Goal: Task Accomplishment & Management: Use online tool/utility

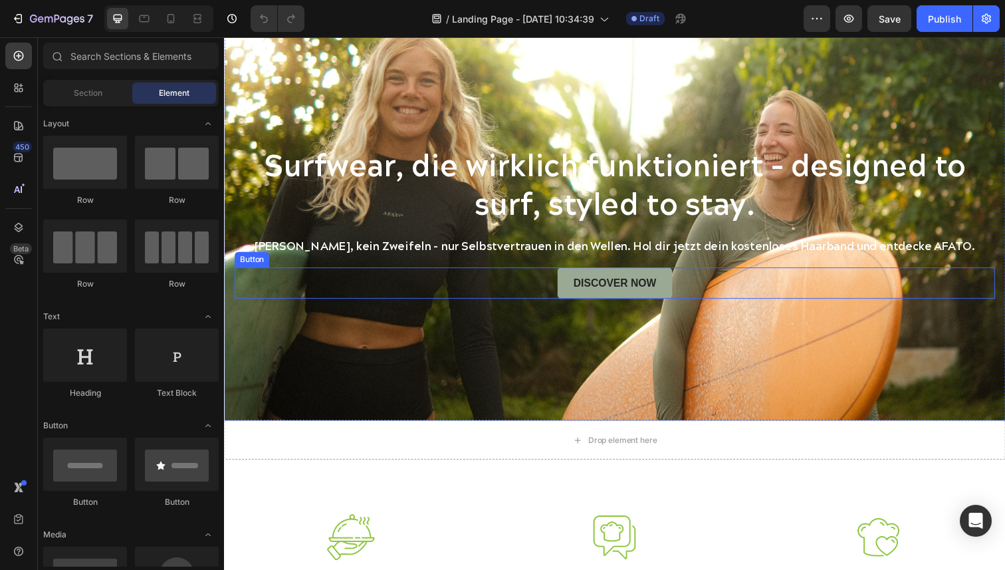
scroll to position [35, 0]
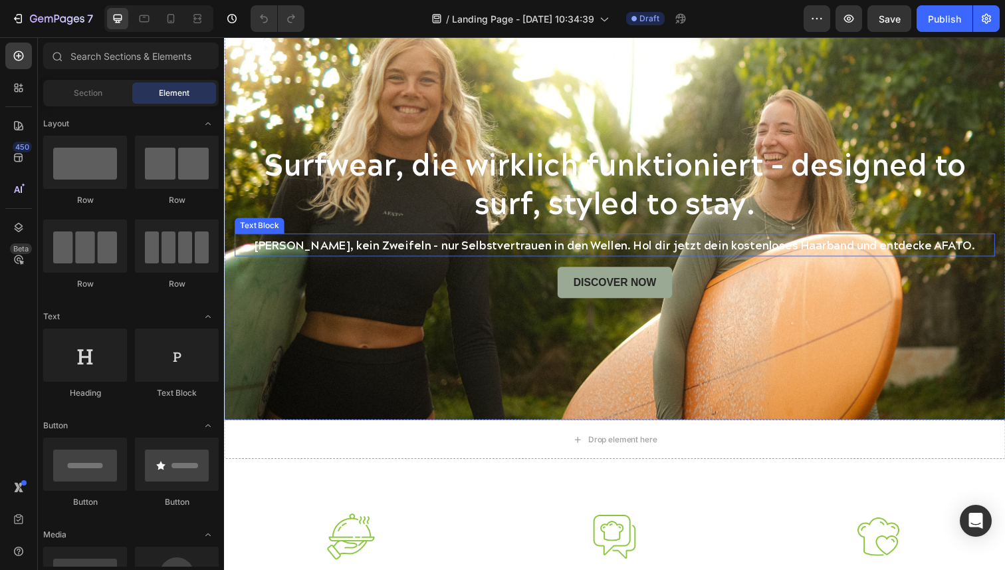
click at [856, 250] on p "[PERSON_NAME], kein Zweifeln – nur Selbstvertrauen in den Wellen. Hol dir jetzt…" at bounding box center [623, 249] width 774 height 21
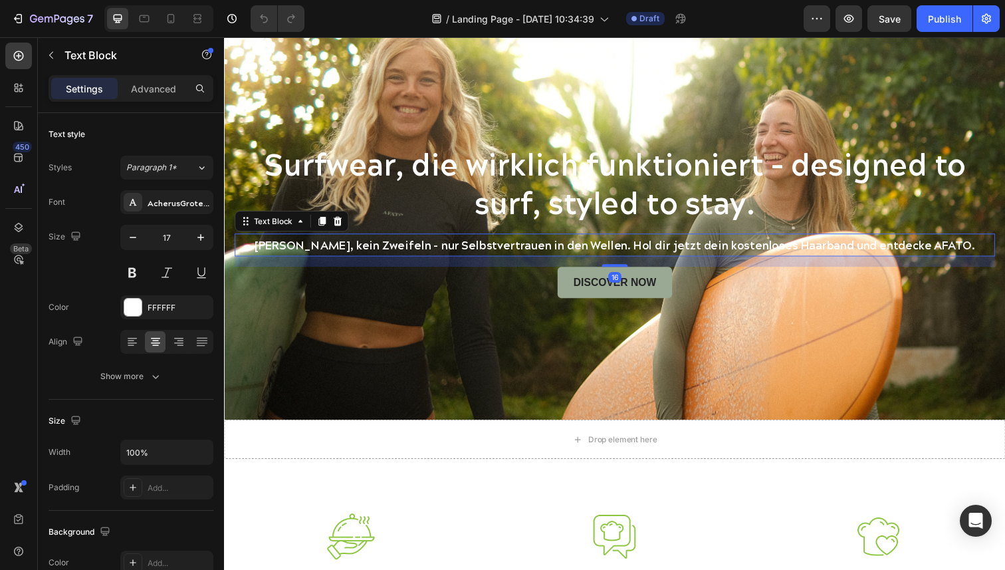
click at [859, 250] on p "[PERSON_NAME], kein Zweifeln – nur Selbstvertrauen in den Wellen. Hol dir jetzt…" at bounding box center [623, 249] width 774 height 21
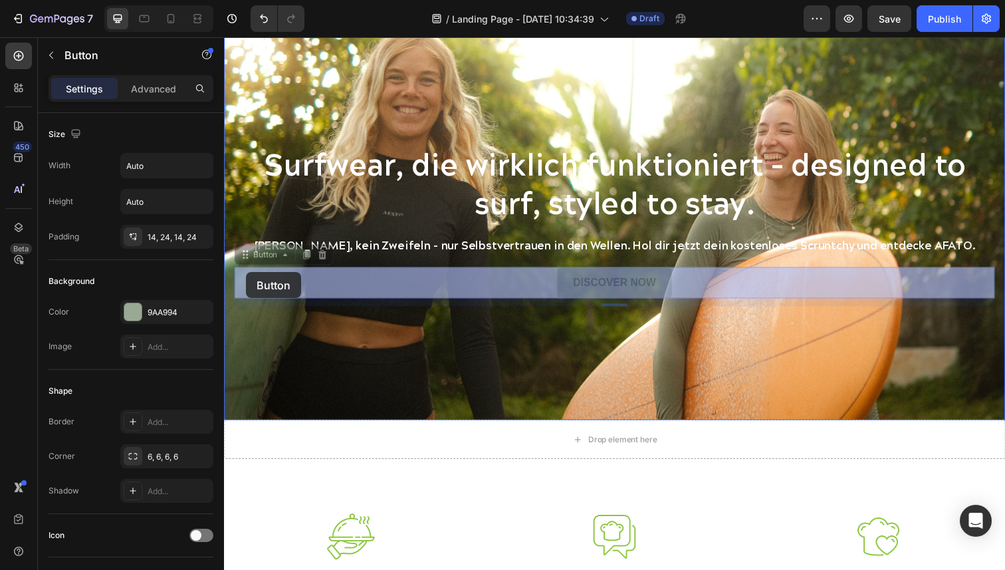
drag, startPoint x: 243, startPoint y: 262, endPoint x: 247, endPoint y: 277, distance: 15.6
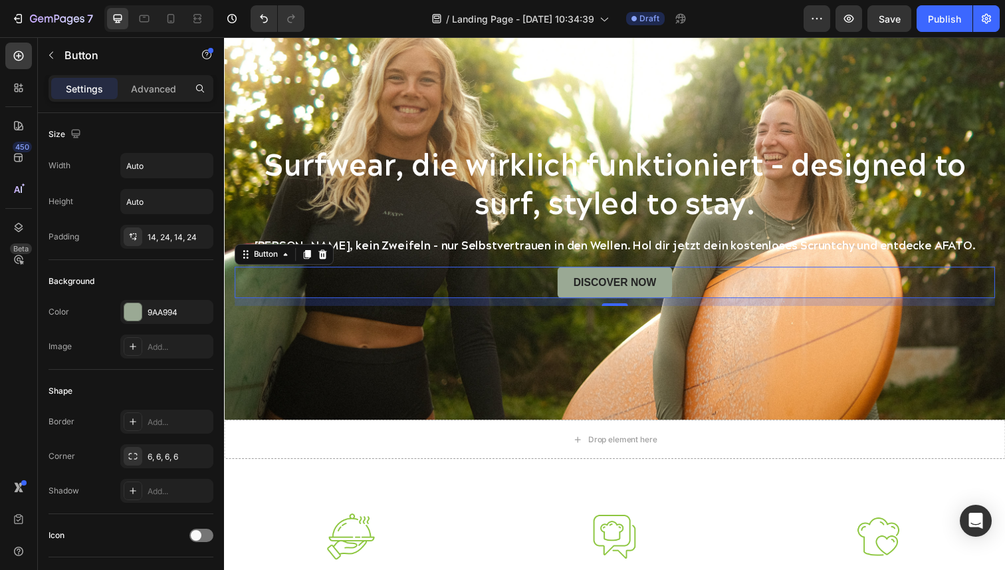
click at [491, 292] on div "Discover Now Button 12" at bounding box center [623, 288] width 777 height 33
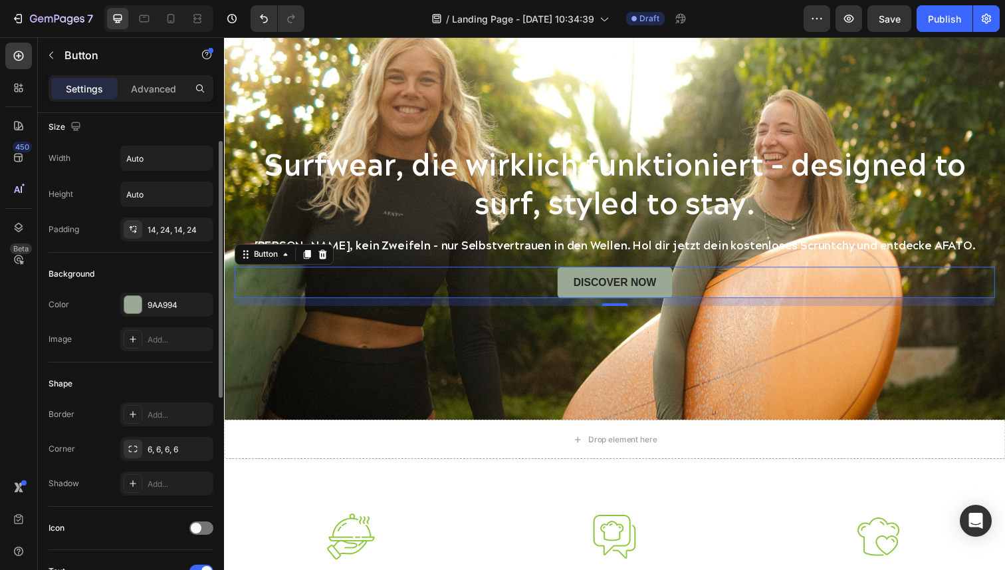
scroll to position [0, 0]
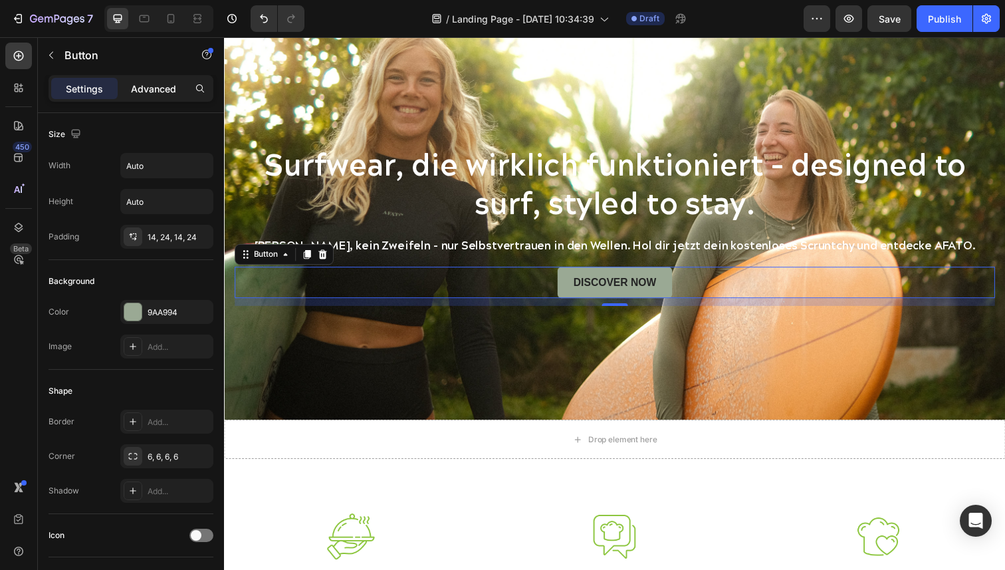
click at [151, 84] on p "Advanced" at bounding box center [153, 89] width 45 height 14
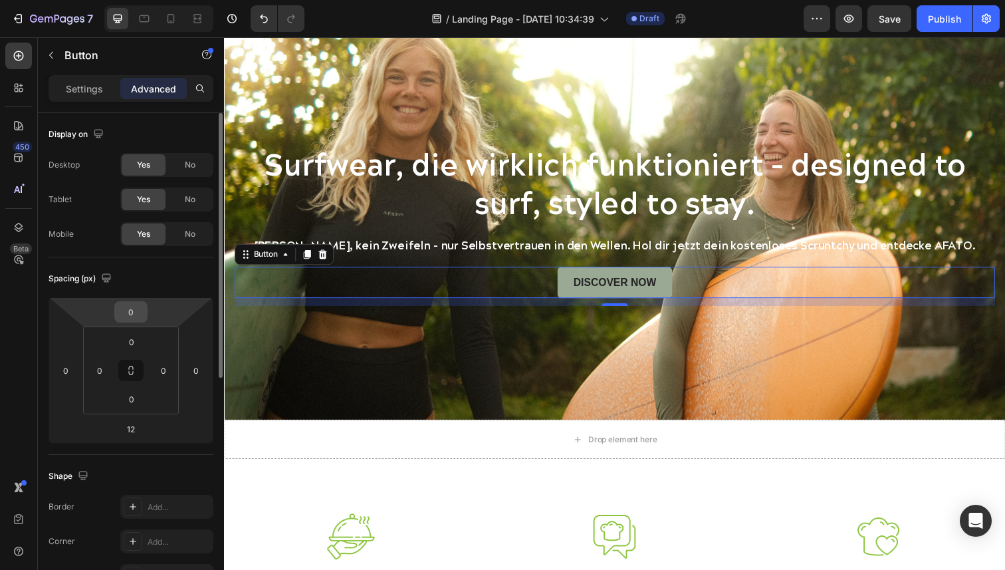
click at [138, 317] on input "0" at bounding box center [131, 312] width 27 height 20
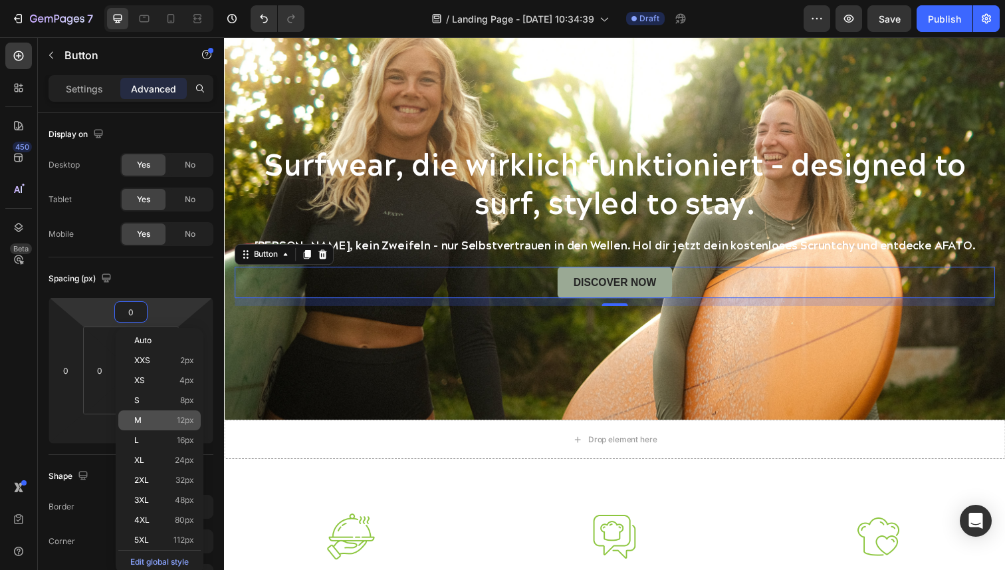
click at [146, 422] on p "M 12px" at bounding box center [164, 420] width 60 height 9
type input "12"
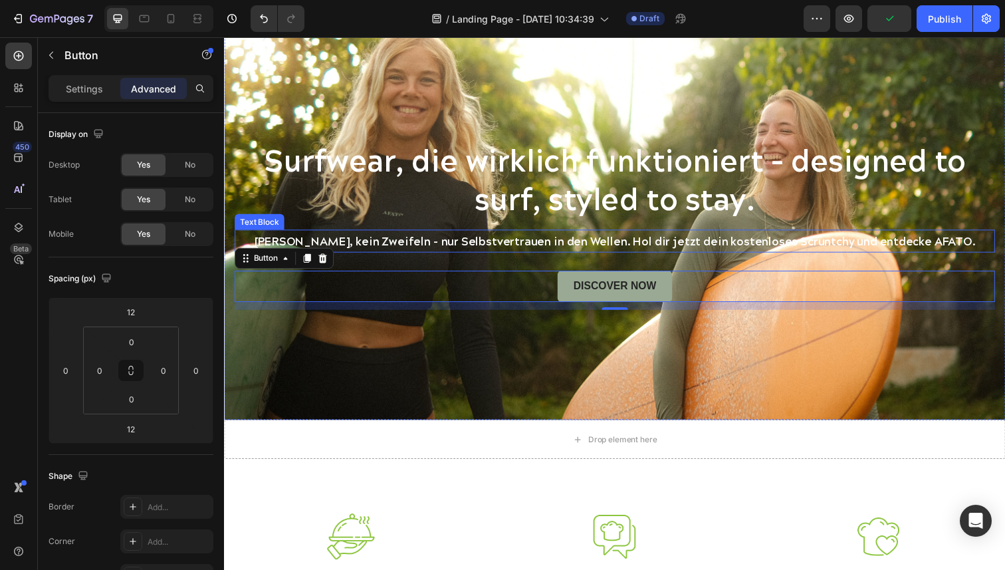
click at [617, 241] on p "[PERSON_NAME], kein Zweifeln – nur Selbstvertrauen in den Wellen. Hol dir jetzt…" at bounding box center [623, 245] width 774 height 21
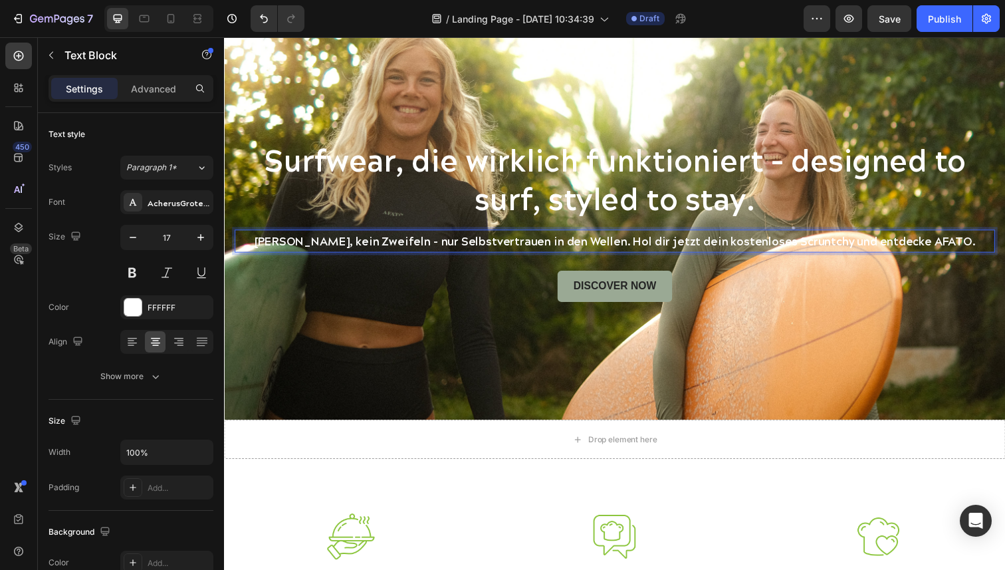
click at [637, 246] on p "[PERSON_NAME], kein Zweifeln – nur Selbstvertrauen in den Wellen. Hol dir jetzt…" at bounding box center [623, 245] width 774 height 21
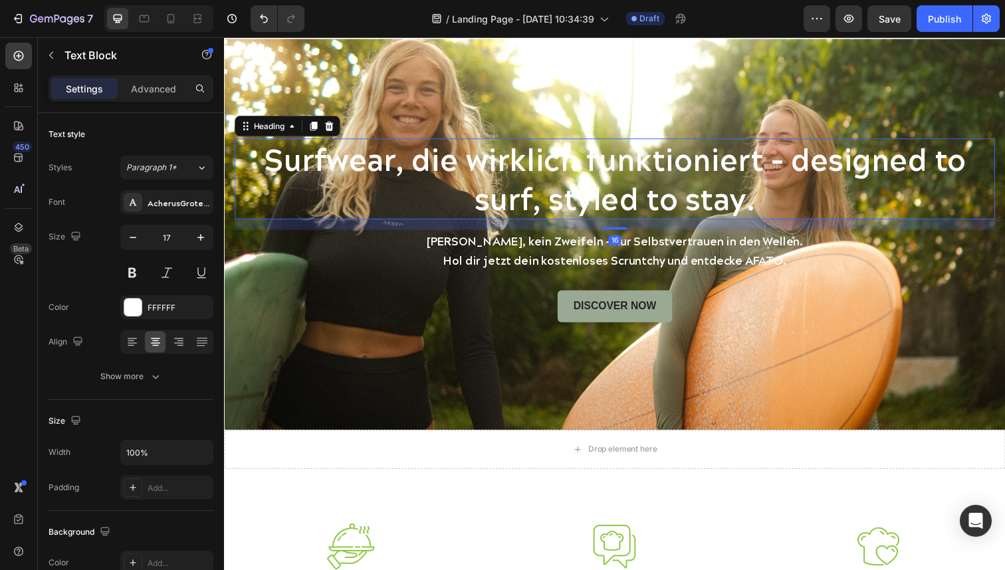
click at [622, 206] on h2 "Surfwear, die wirklich funktioniert – designed to surf, styled to stay." at bounding box center [623, 182] width 777 height 82
click at [388, 160] on h2 "Surfwear, die wirklich funktioniert – designed to surf, styled to stay." at bounding box center [623, 182] width 777 height 82
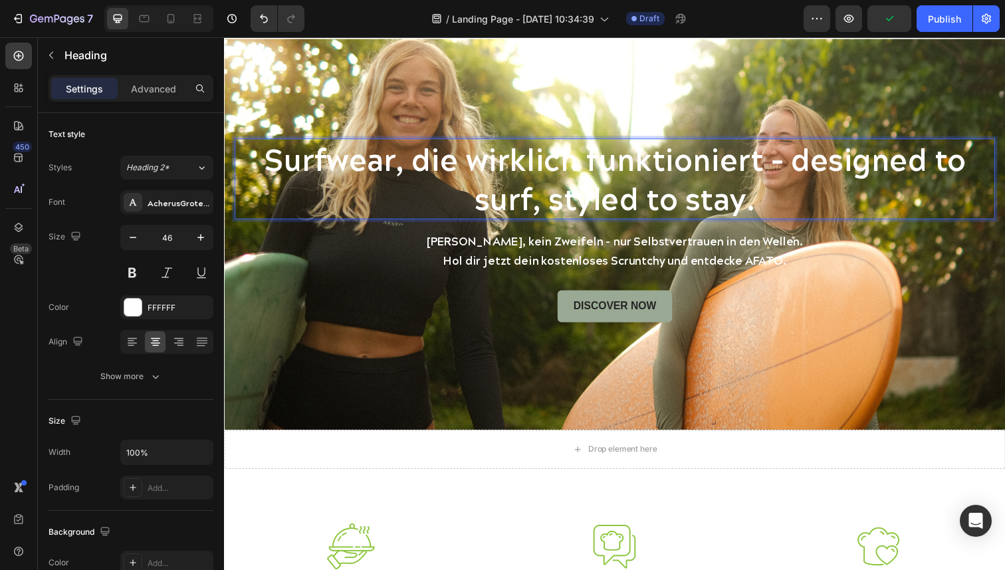
click at [394, 161] on p "Surfwear, die wirklich funktioniert – designed to surf, styled to stay." at bounding box center [623, 182] width 774 height 80
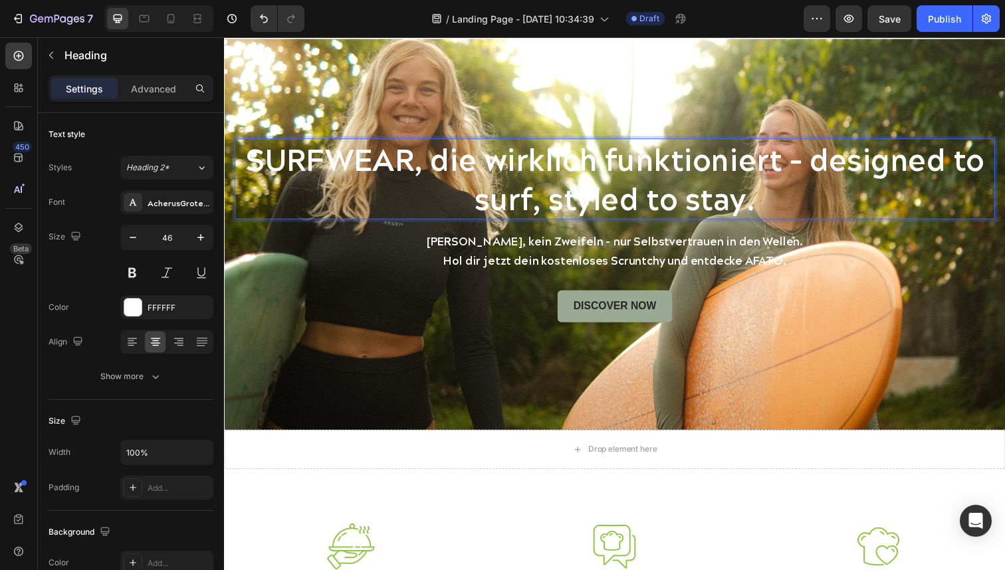
click at [461, 162] on p "SURFWEAR, die wirklich funktioniert – designed to surf, styled to stay." at bounding box center [623, 182] width 774 height 80
click at [481, 168] on p "SURFWEAR, die wirklich funktioniert – designed to surf, styled to stay." at bounding box center [623, 182] width 774 height 80
click at [545, 166] on p "SURFWEAR, DIE wirklich funktioniert – designed to surf, styled to stay." at bounding box center [623, 182] width 774 height 80
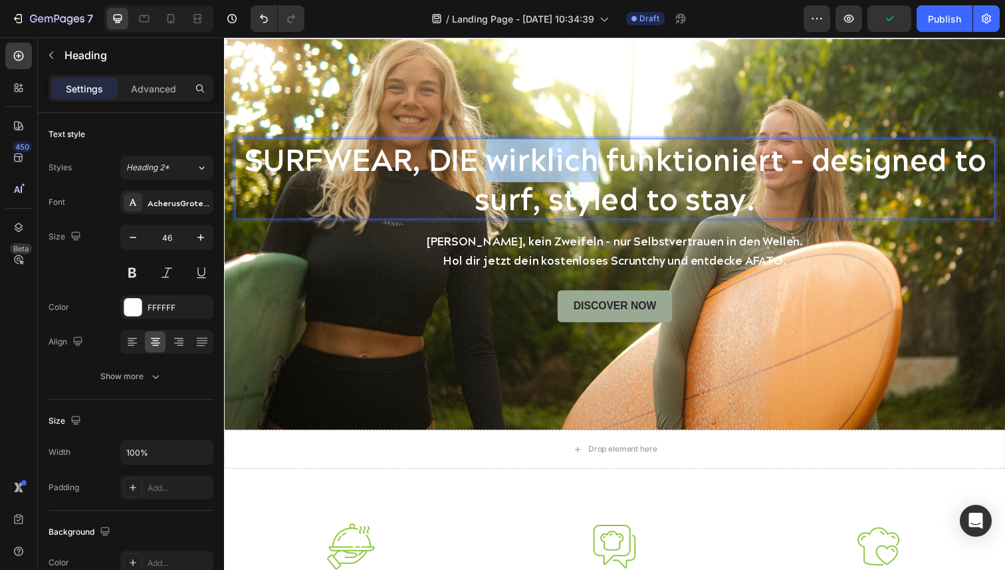
click at [545, 166] on p "SURFWEAR, DIE wirklich funktioniert – designed to surf, styled to stay." at bounding box center [623, 182] width 774 height 80
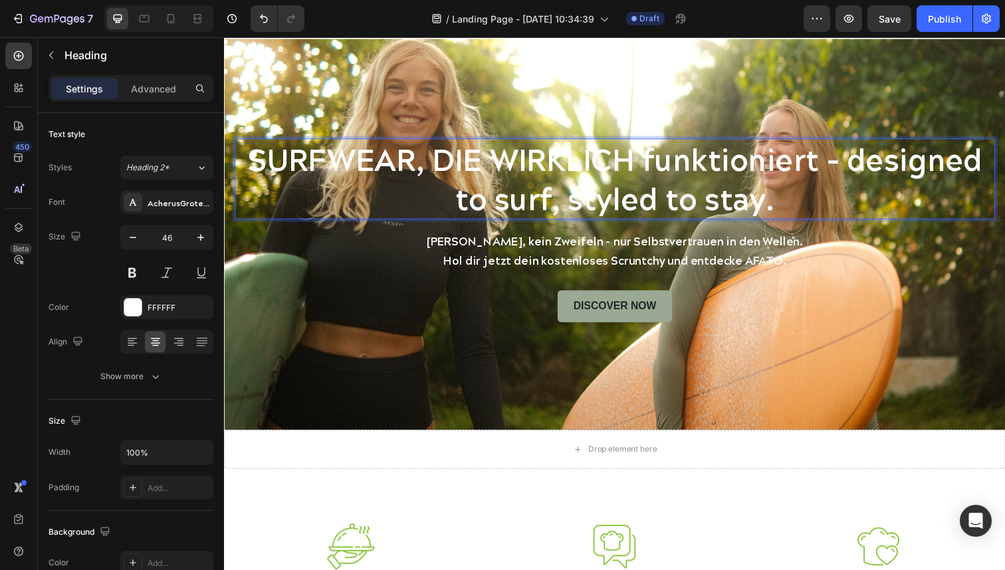
click at [745, 162] on p "SURFWEAR, DIE WIRKLICH funktioniert – designed to surf, styled to stay." at bounding box center [623, 182] width 774 height 80
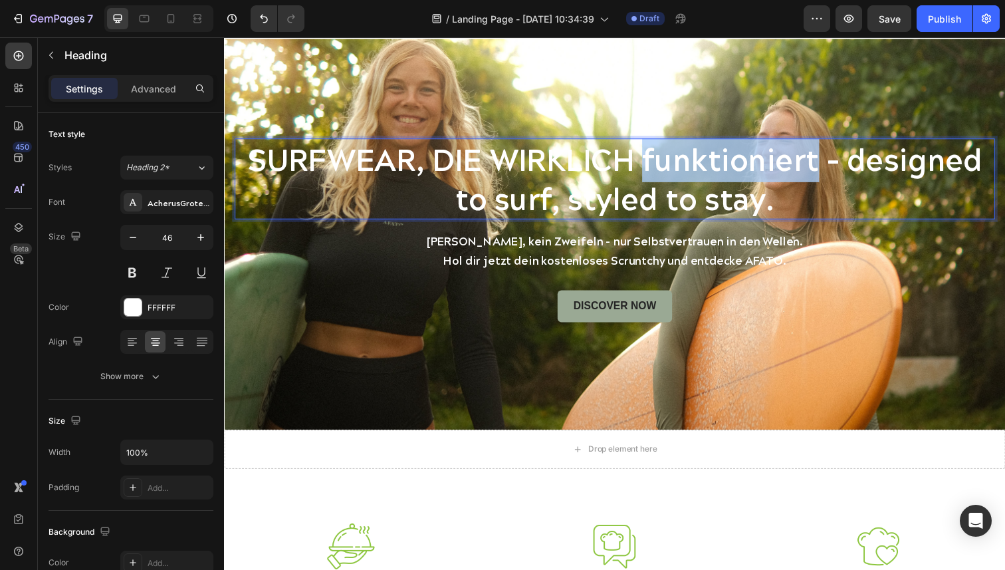
click at [745, 162] on p "SURFWEAR, DIE WIRKLICH funktioniert – designed to surf, styled to stay." at bounding box center [623, 182] width 774 height 80
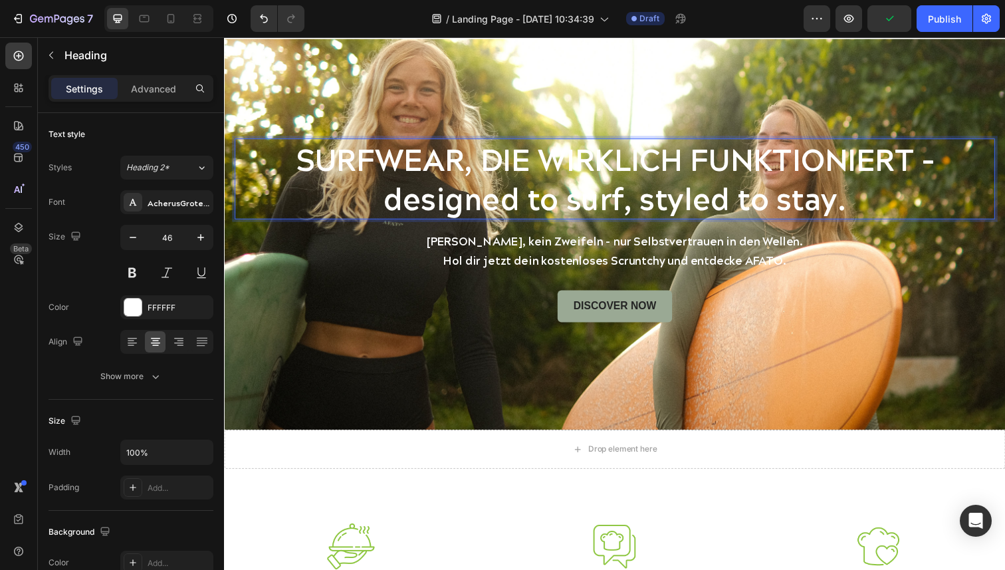
click at [484, 202] on p "SURFWEAR, DIE WIRKLICH FUNKTIONIERT – designed to surf, styled to stay." at bounding box center [623, 182] width 774 height 80
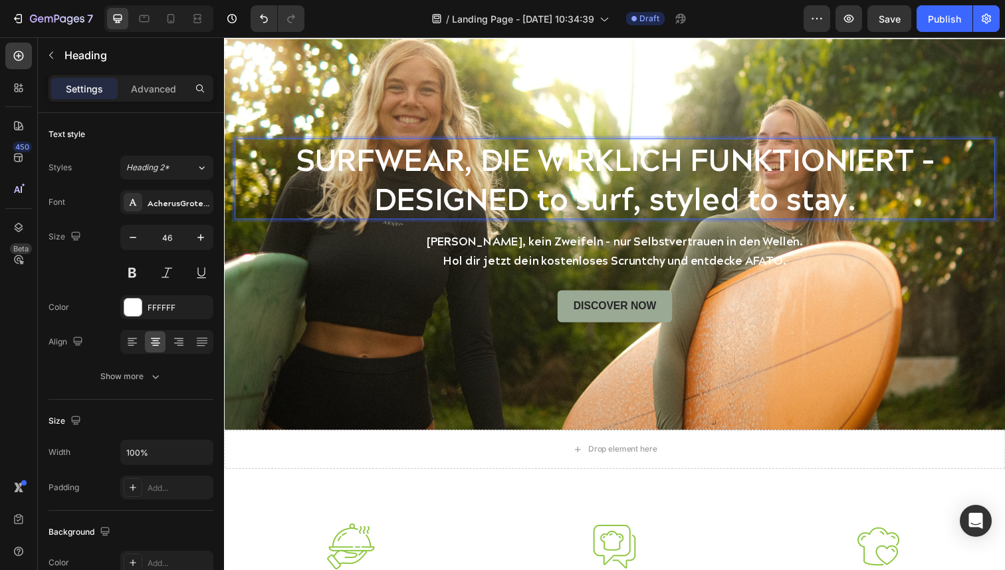
click at [576, 209] on p "SURFWEAR, DIE WIRKLICH FUNKTIONIERT – DESIGNED to surf, styled to stay." at bounding box center [623, 182] width 774 height 80
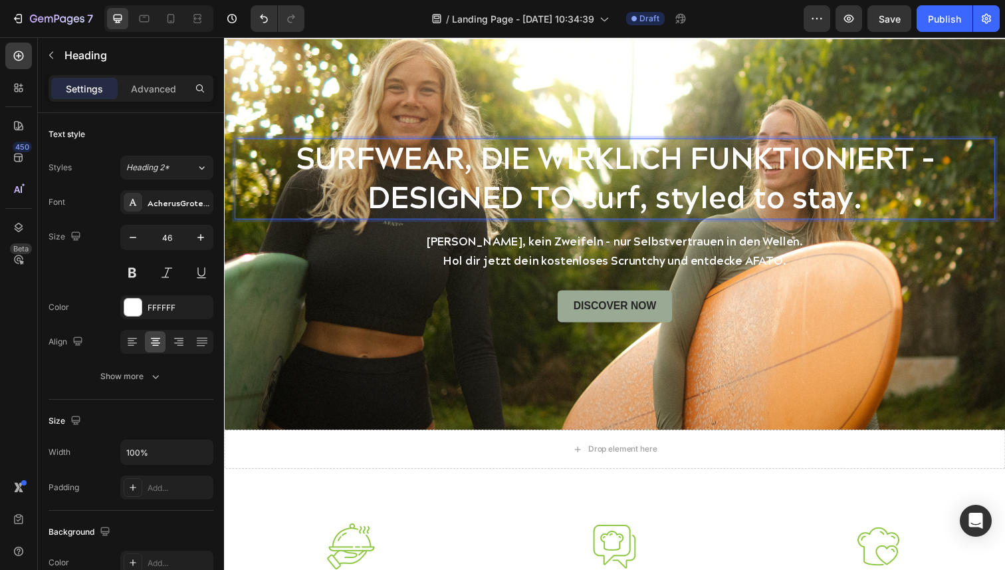
click at [630, 202] on p "SURFWEAR, DIE WIRKLICH FUNKTIONIERT – DESIGNED TO surf, styled to stay." at bounding box center [623, 180] width 774 height 80
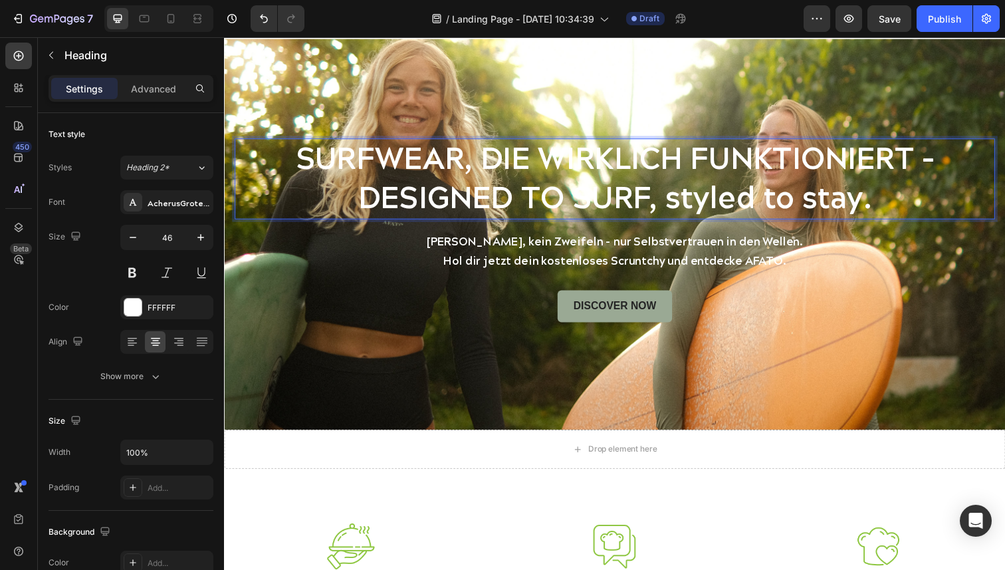
click at [733, 207] on p "SURFWEAR, DIE WIRKLICH FUNKTIONIERT – DESIGNED TO SURF, styled to stay." at bounding box center [623, 180] width 774 height 80
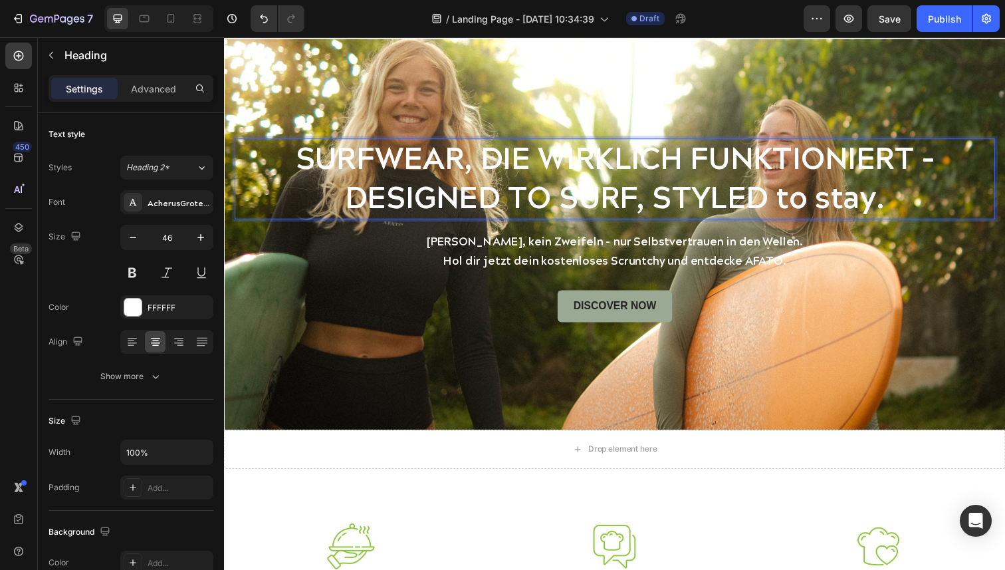
click at [813, 204] on p "SURFWEAR, DIE WIRKLICH FUNKTIONIERT – DESIGNED TO SURF, STYLED to stay." at bounding box center [623, 180] width 774 height 80
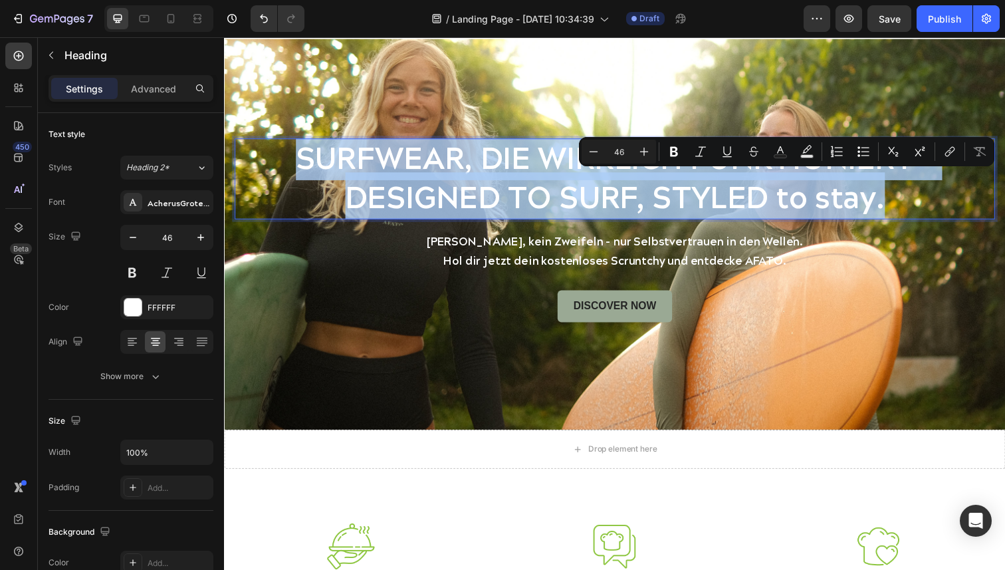
click at [813, 204] on p "SURFWEAR, DIE WIRKLICH FUNKTIONIERT – DESIGNED TO SURF, STYLED to stay." at bounding box center [623, 180] width 774 height 80
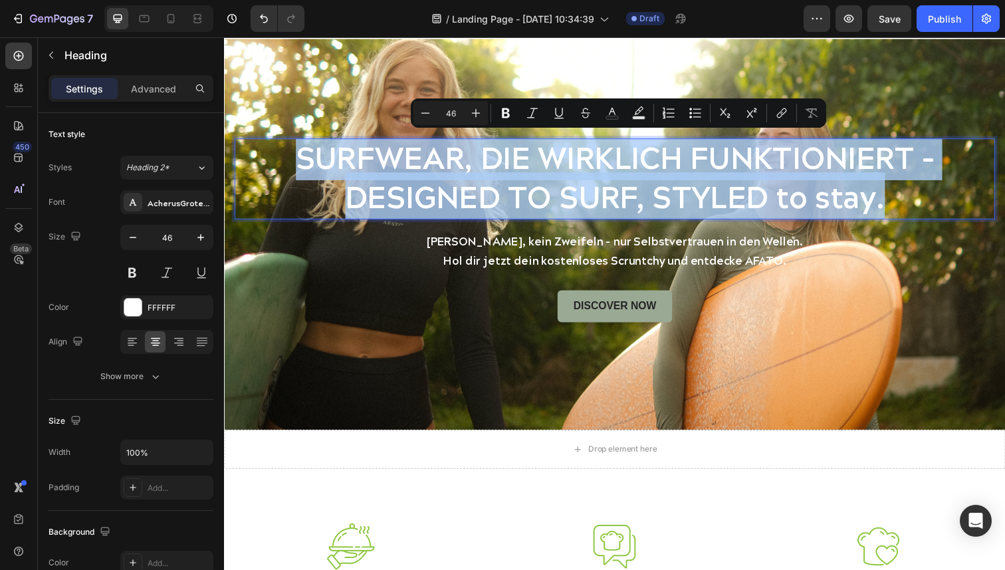
click at [813, 204] on p "SURFWEAR, DIE WIRKLICH FUNKTIONIERT – DESIGNED TO SURF, STYLED to stay." at bounding box center [623, 180] width 774 height 80
click at [795, 202] on p "SURFWEAR, DIE WIRKLICH FUNKTIONIERT – DESIGNED TO SURF, STYLED to stay." at bounding box center [623, 180] width 774 height 80
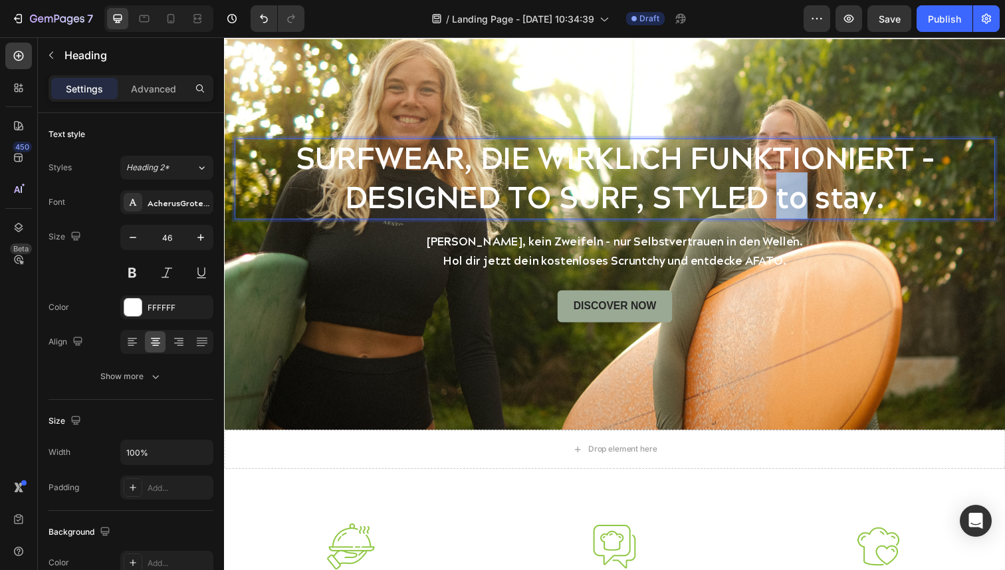
click at [795, 202] on p "SURFWEAR, DIE WIRKLICH FUNKTIONIERT – DESIGNED TO SURF, STYLED to stay." at bounding box center [623, 180] width 774 height 80
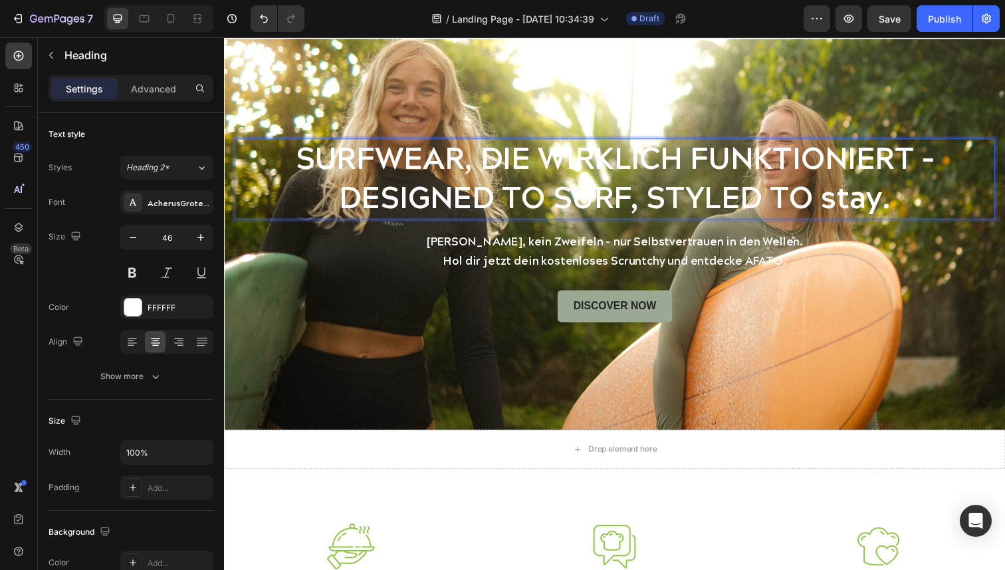
click at [860, 205] on p "SURFWEAR, DIE WIRKLICH FUNKTIONIERT – DESIGNED TO SURF, STYLED TO stay." at bounding box center [623, 180] width 774 height 80
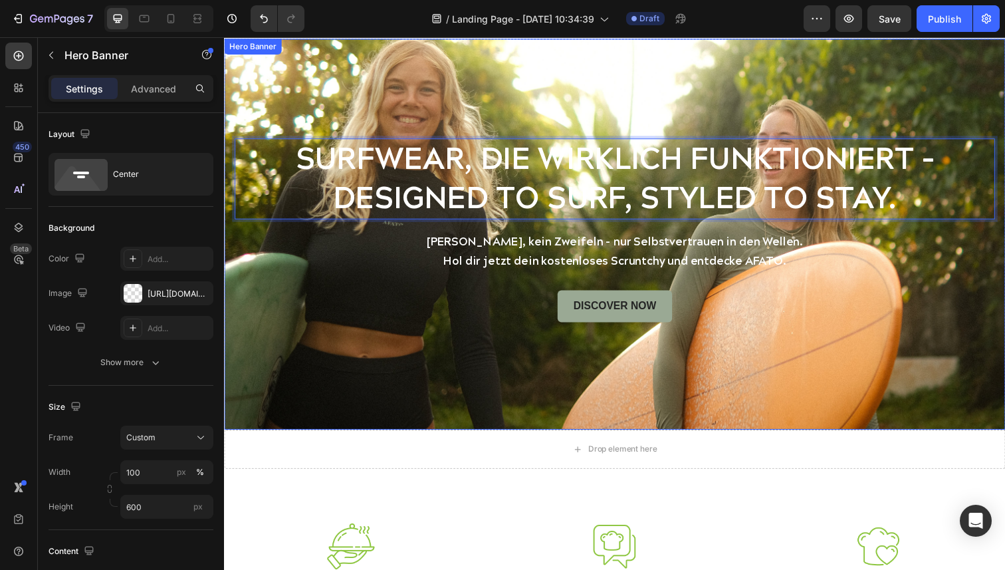
click at [966, 107] on div "Background Image" at bounding box center [623, 238] width 798 height 399
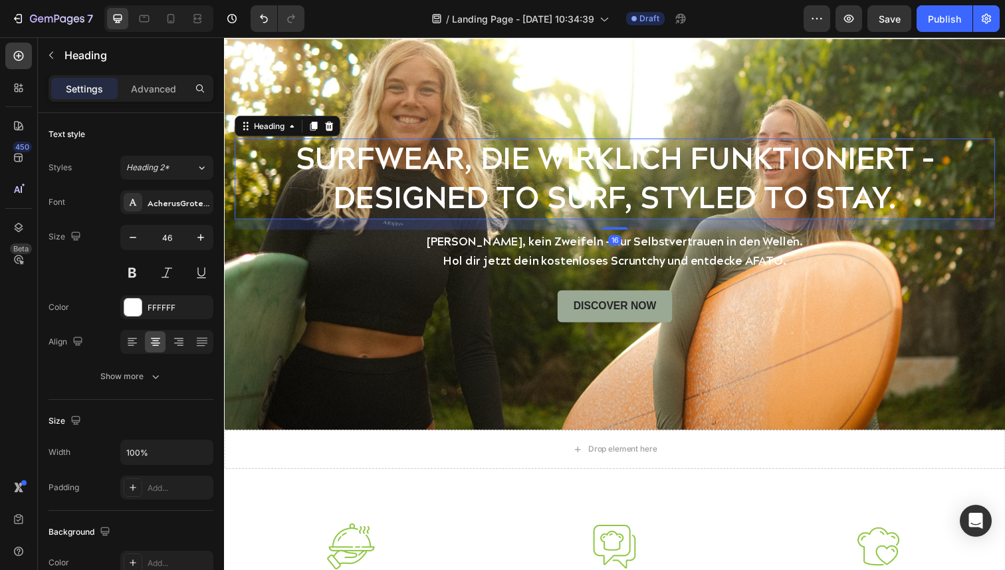
click at [609, 170] on p "SURFWEAR, DIE WIRKLICH FUNKTIONIERT – DESIGNED TO SURF, STYLED TO STAY." at bounding box center [623, 180] width 774 height 80
click at [155, 91] on p "Advanced" at bounding box center [153, 89] width 45 height 14
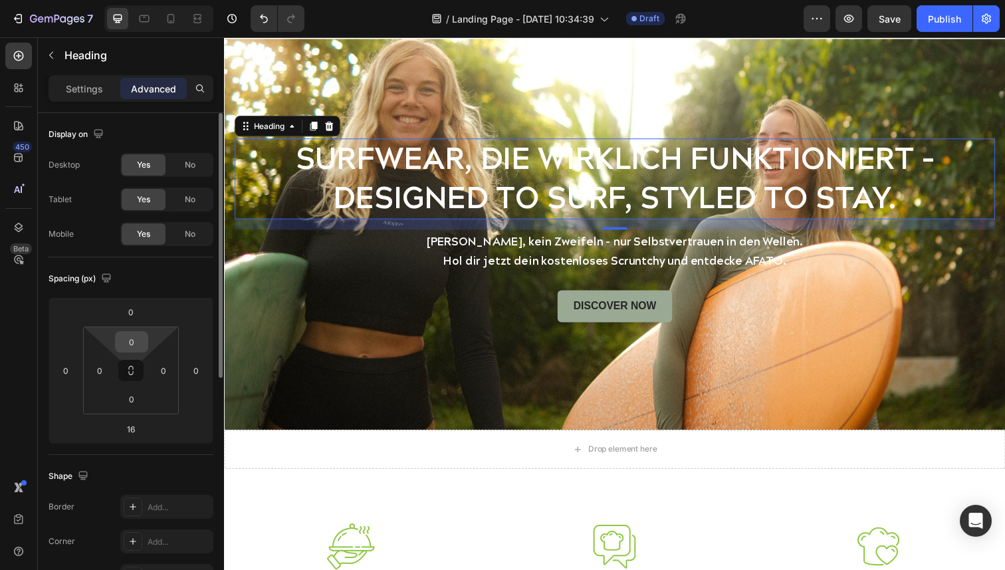
click at [133, 349] on input "0" at bounding box center [131, 342] width 27 height 20
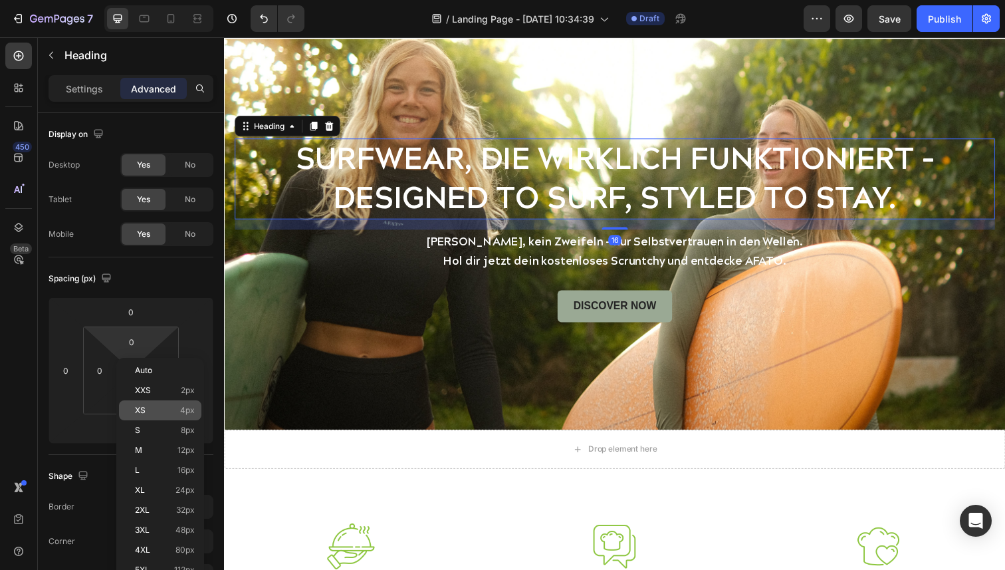
click at [146, 412] on p "XS 4px" at bounding box center [165, 410] width 60 height 9
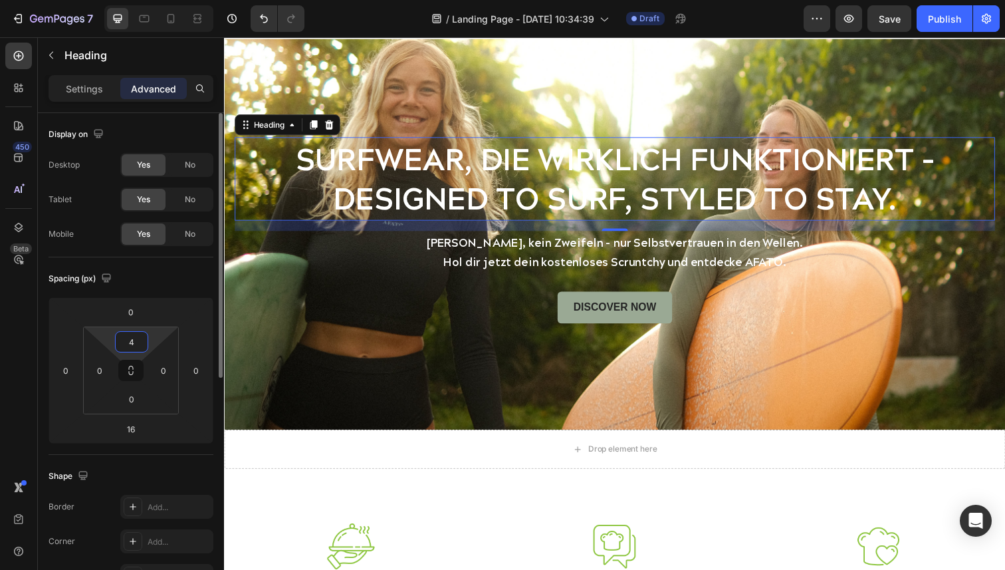
click at [128, 344] on input "4" at bounding box center [131, 342] width 27 height 20
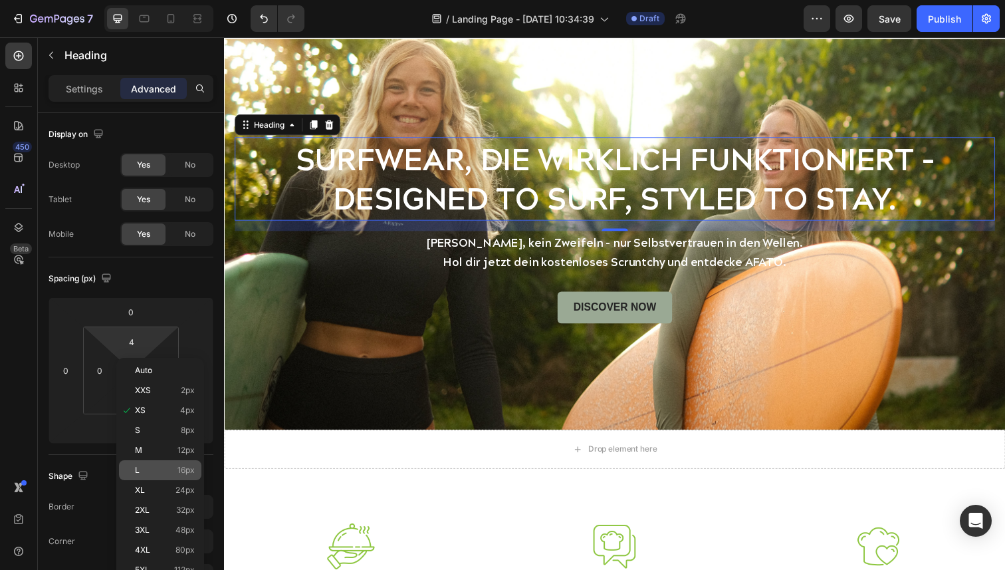
click at [142, 468] on p "L 16px" at bounding box center [165, 469] width 60 height 9
type input "16"
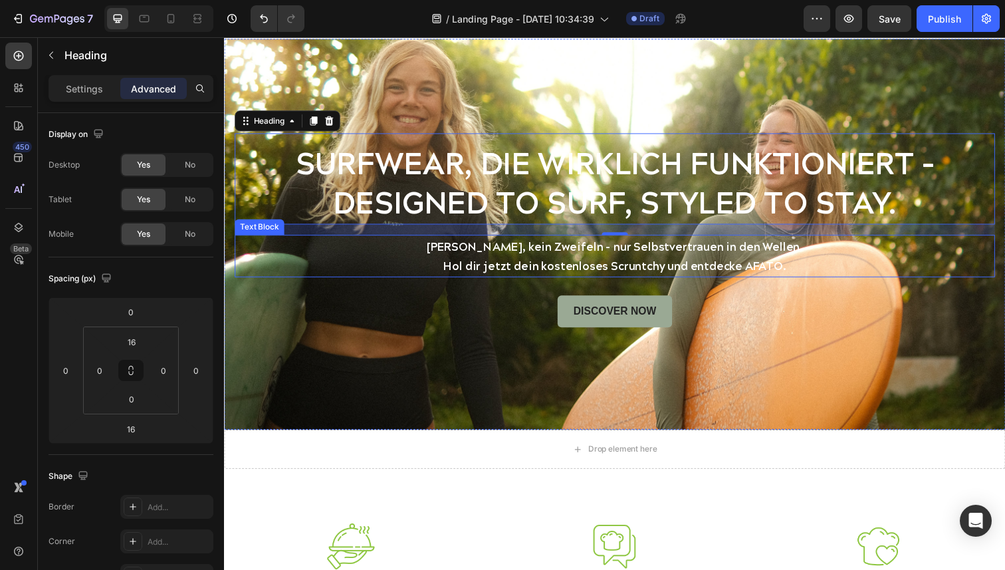
click at [588, 263] on p "Hol dir jetzt dein kostenloses Scruntchy und entdecke AFATO." at bounding box center [623, 271] width 774 height 21
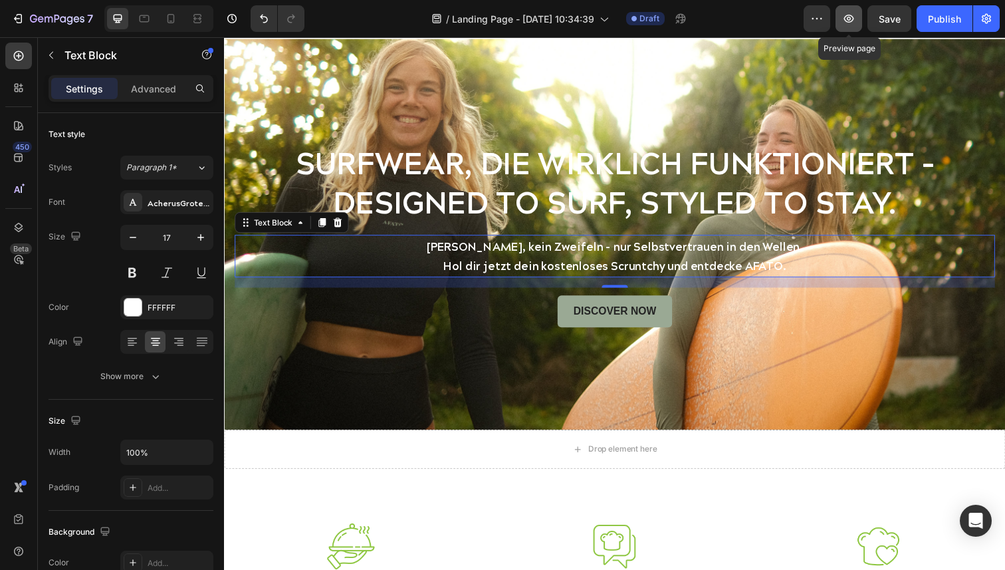
click at [852, 21] on icon "button" at bounding box center [849, 19] width 10 height 8
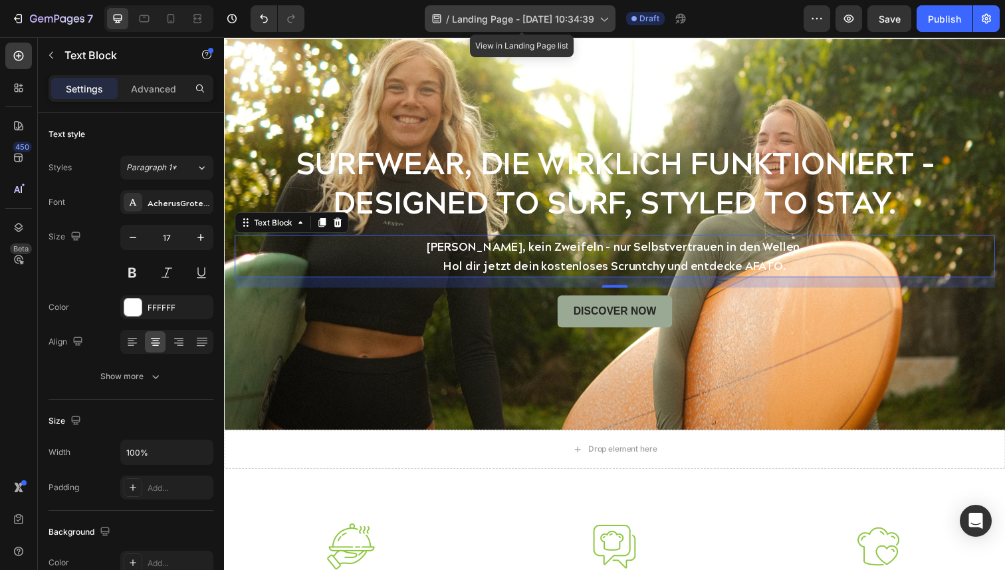
click at [588, 19] on span "Landing Page - [DATE] 10:34:39" at bounding box center [523, 19] width 142 height 14
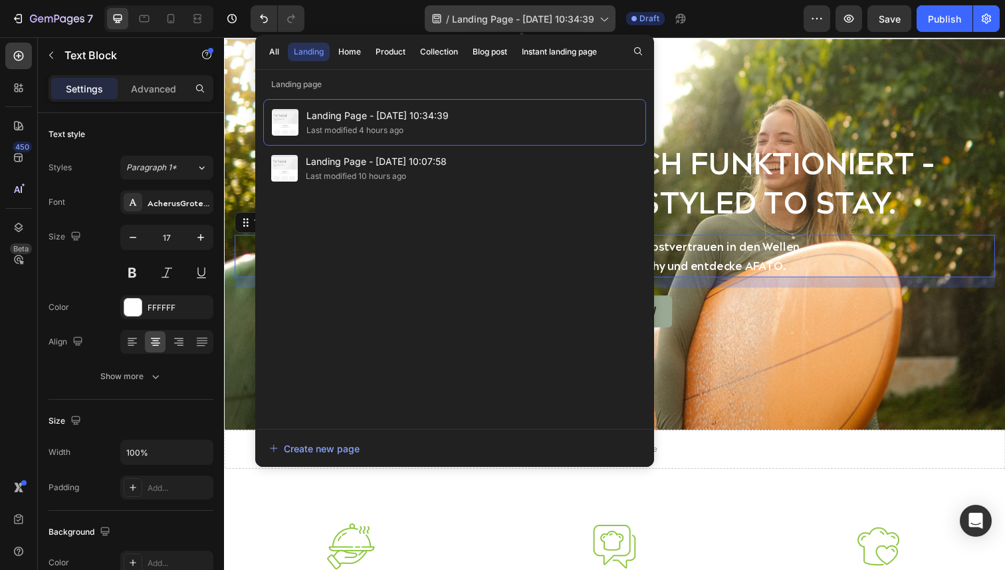
click at [588, 19] on span "Landing Page - [DATE] 10:34:39" at bounding box center [523, 19] width 142 height 14
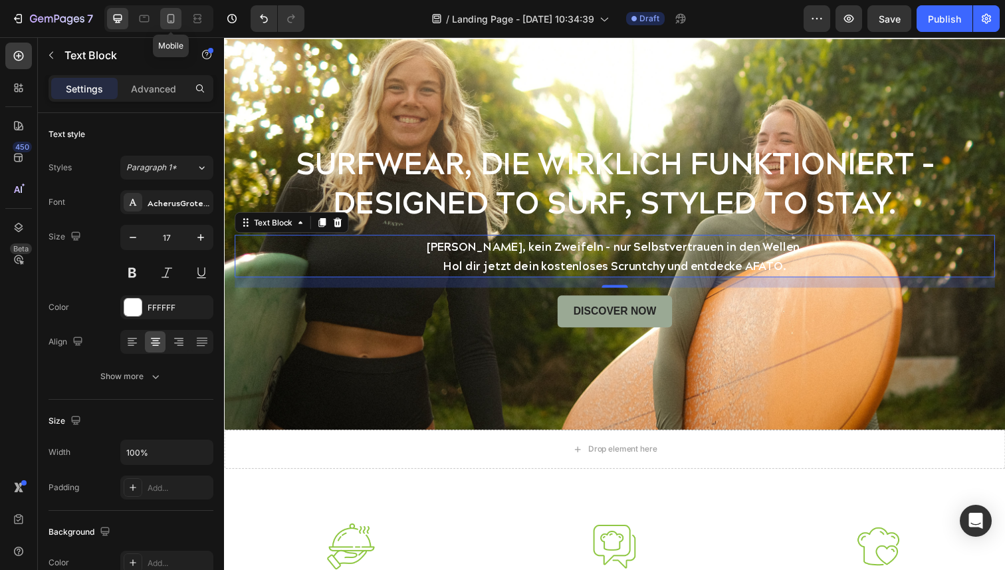
click at [171, 15] on icon at bounding box center [170, 18] width 13 height 13
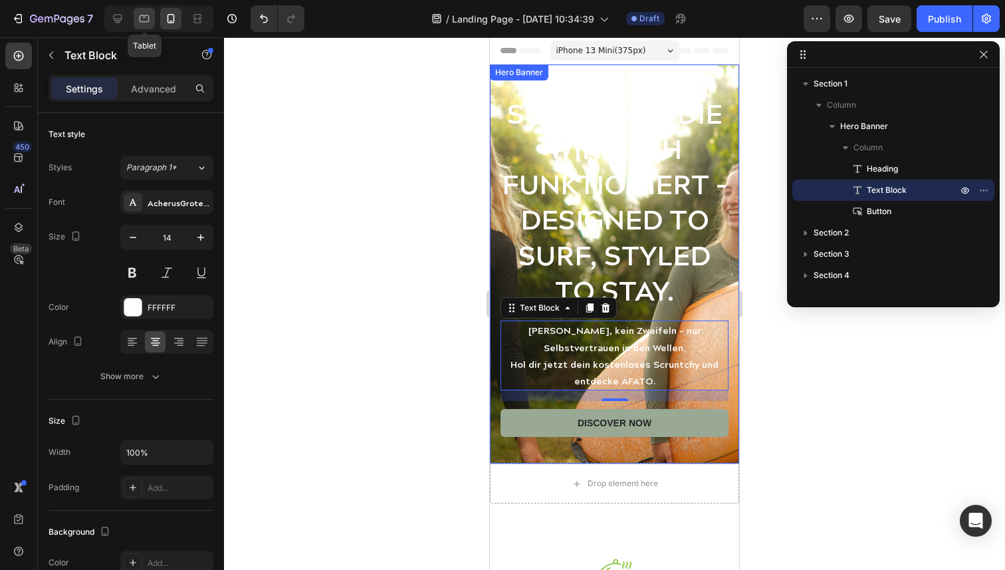
click at [146, 18] on icon at bounding box center [144, 18] width 13 height 13
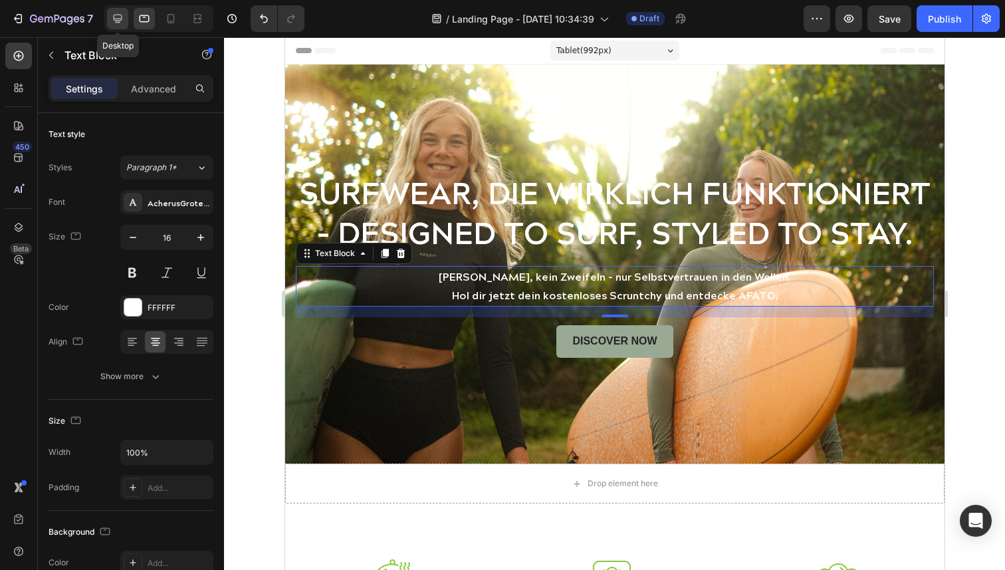
click at [112, 16] on icon at bounding box center [117, 18] width 13 height 13
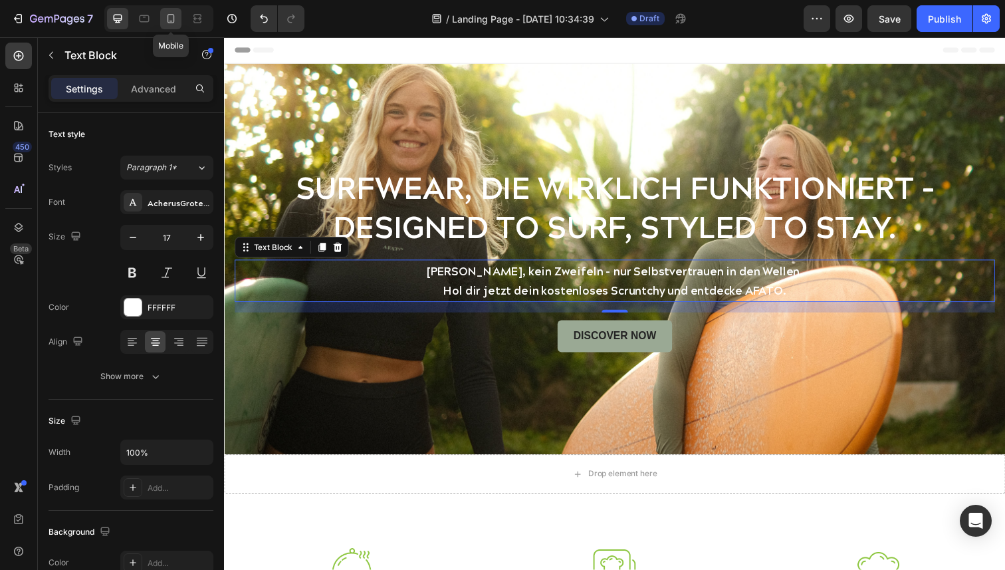
click at [167, 19] on icon at bounding box center [170, 18] width 13 height 13
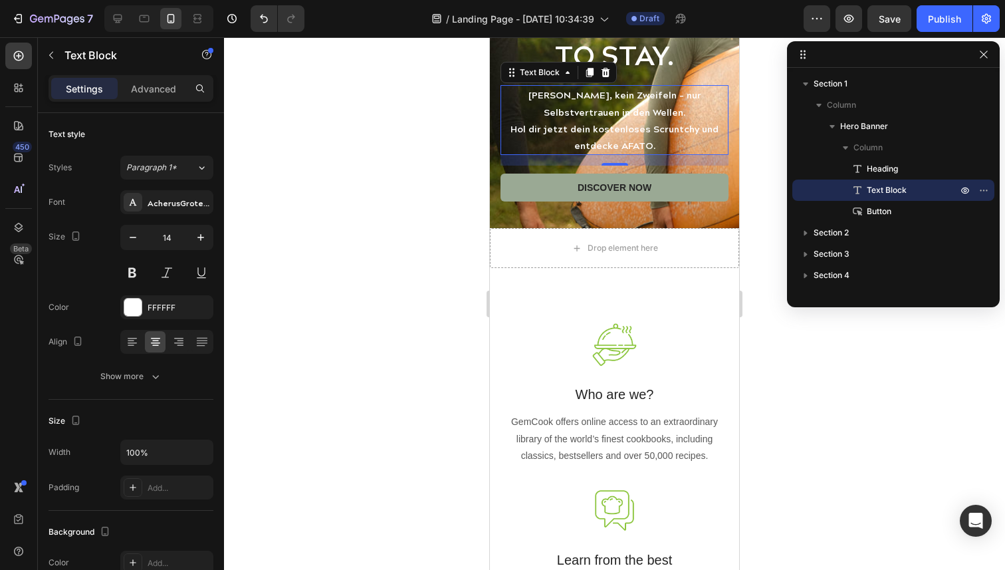
scroll to position [237, 0]
click at [122, 25] on icon at bounding box center [117, 18] width 13 height 13
type input "17"
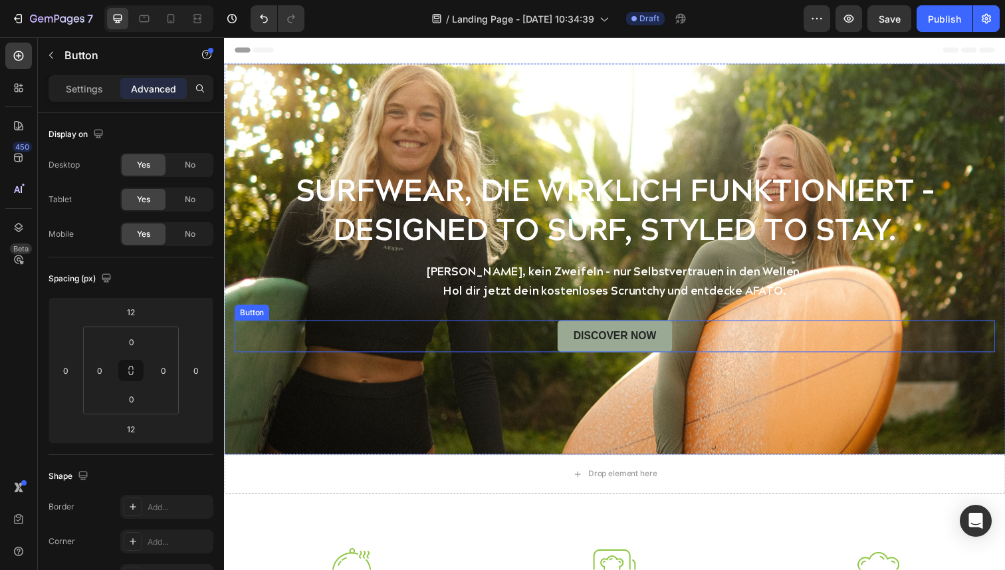
click at [485, 346] on div "Discover Now Button" at bounding box center [623, 342] width 777 height 33
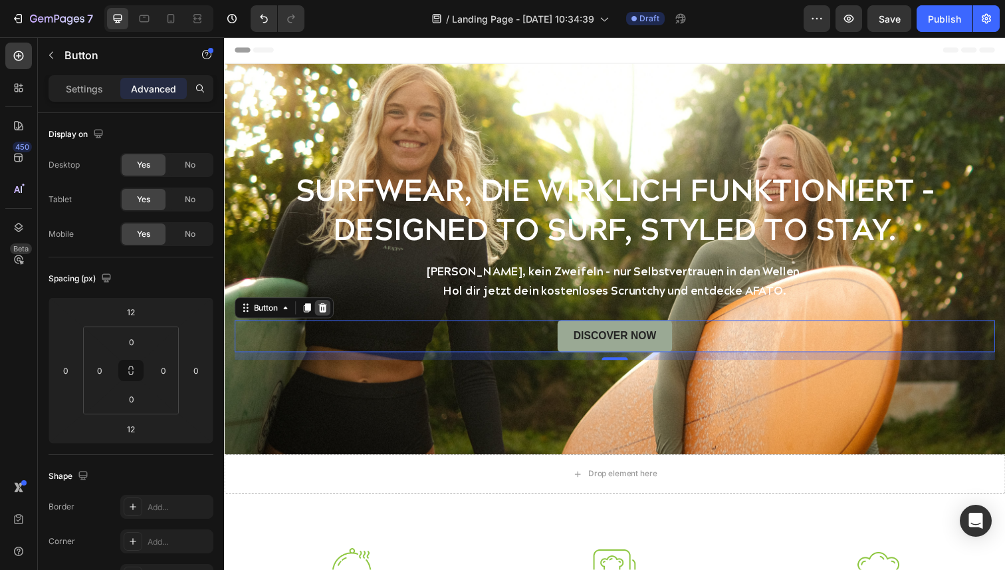
click at [323, 314] on icon at bounding box center [324, 314] width 11 height 11
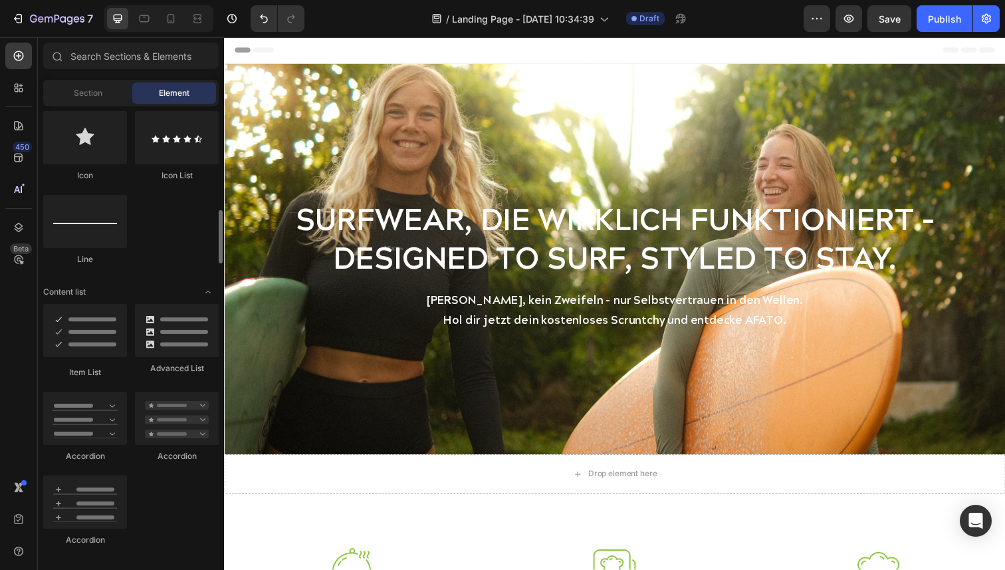
scroll to position [881, 0]
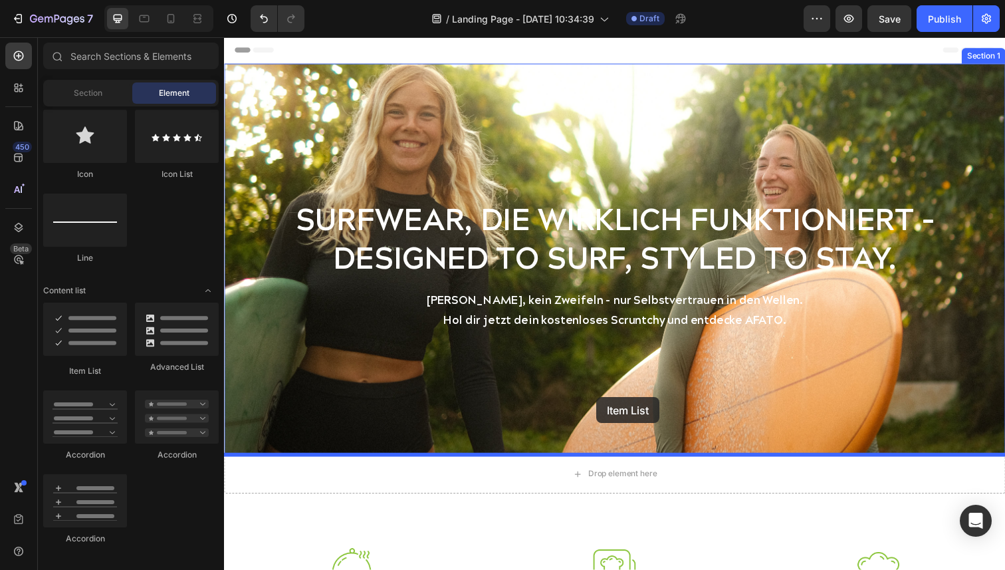
drag, startPoint x: 315, startPoint y: 368, endPoint x: 604, endPoint y: 405, distance: 291.6
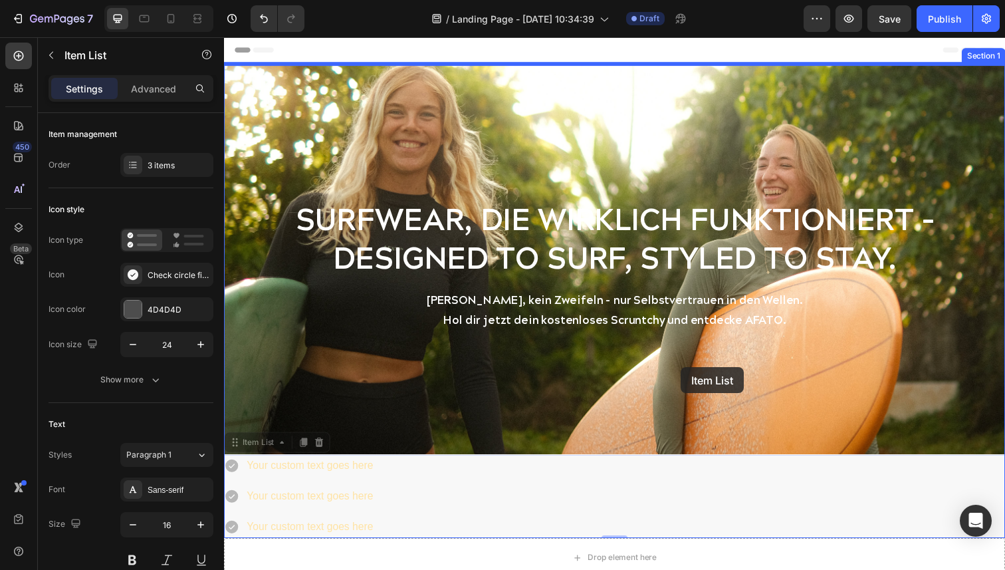
drag, startPoint x: 235, startPoint y: 454, endPoint x: 691, endPoint y: 374, distance: 463.0
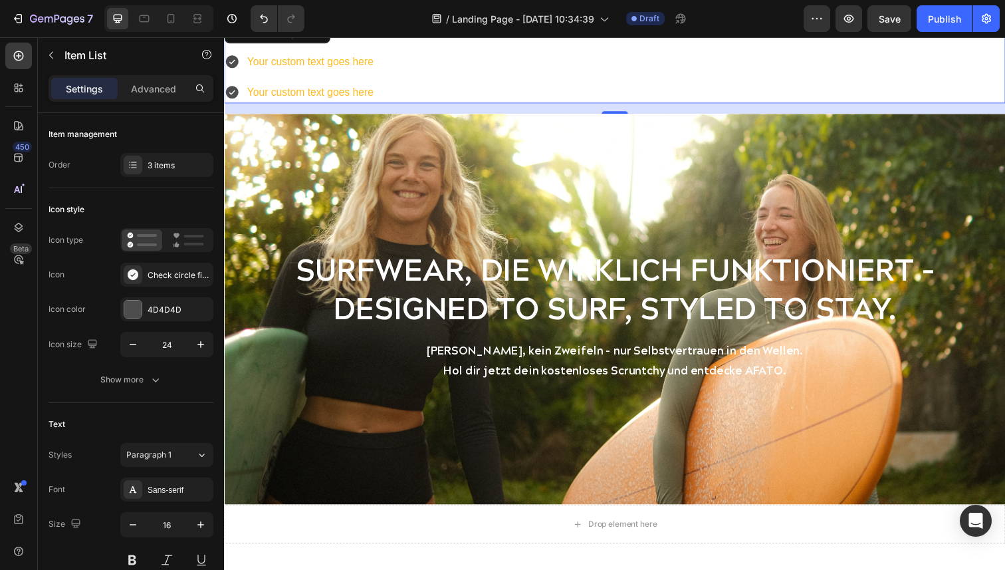
scroll to position [0, 0]
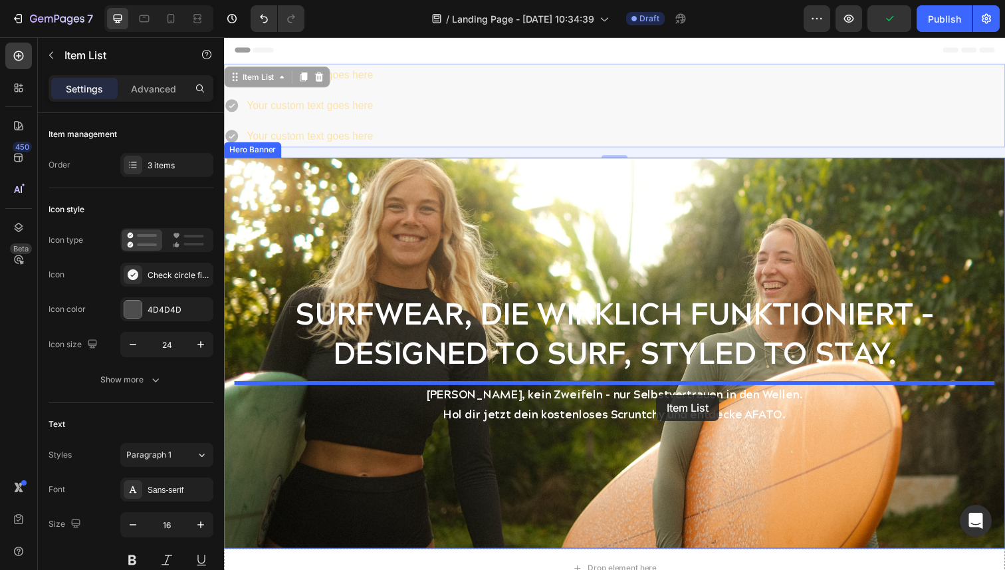
drag, startPoint x: 234, startPoint y: 79, endPoint x: 666, endPoint y: 402, distance: 539.1
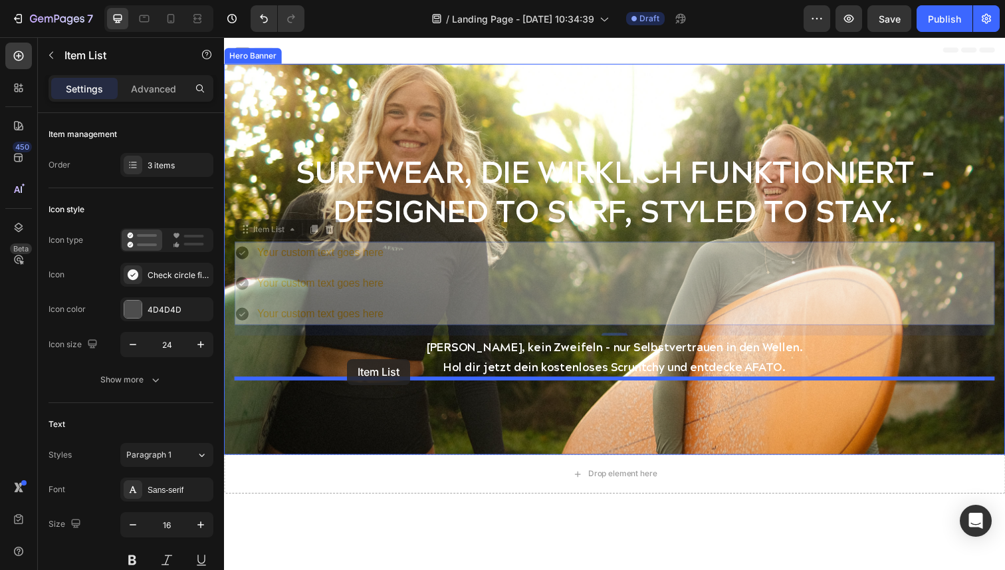
drag, startPoint x: 245, startPoint y: 233, endPoint x: 350, endPoint y: 366, distance: 168.9
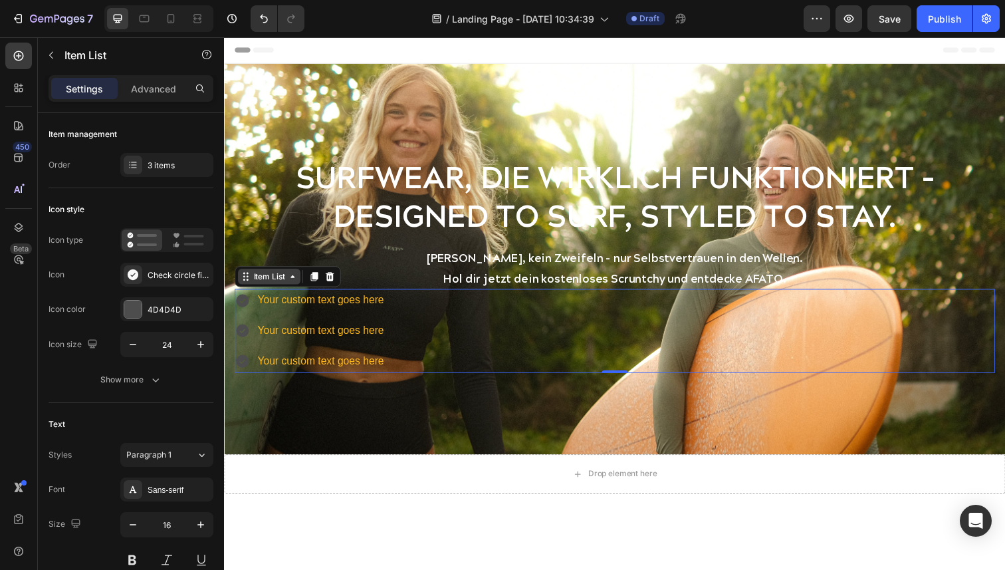
click at [296, 283] on icon at bounding box center [294, 282] width 11 height 11
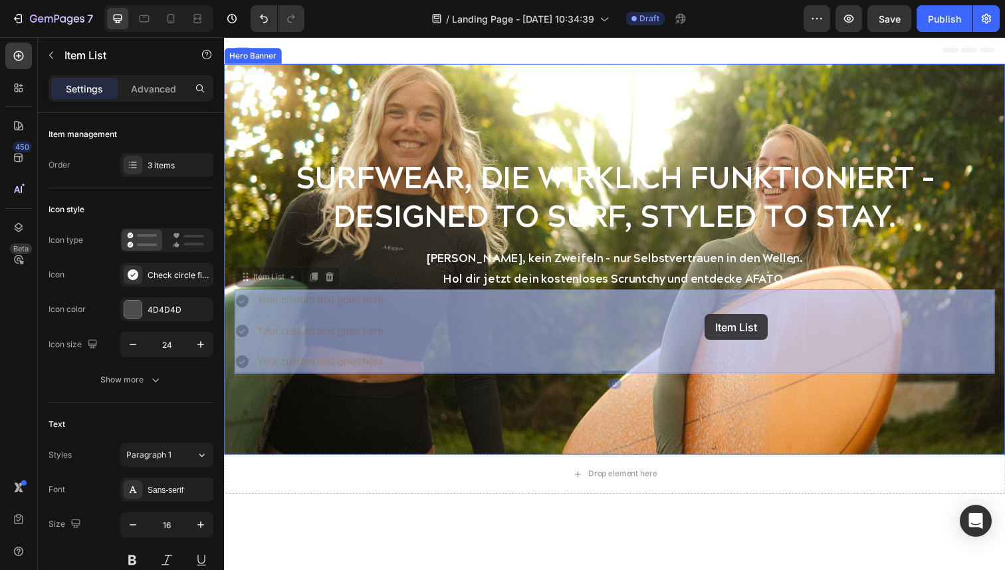
drag, startPoint x: 273, startPoint y: 311, endPoint x: 715, endPoint y: 318, distance: 442.9
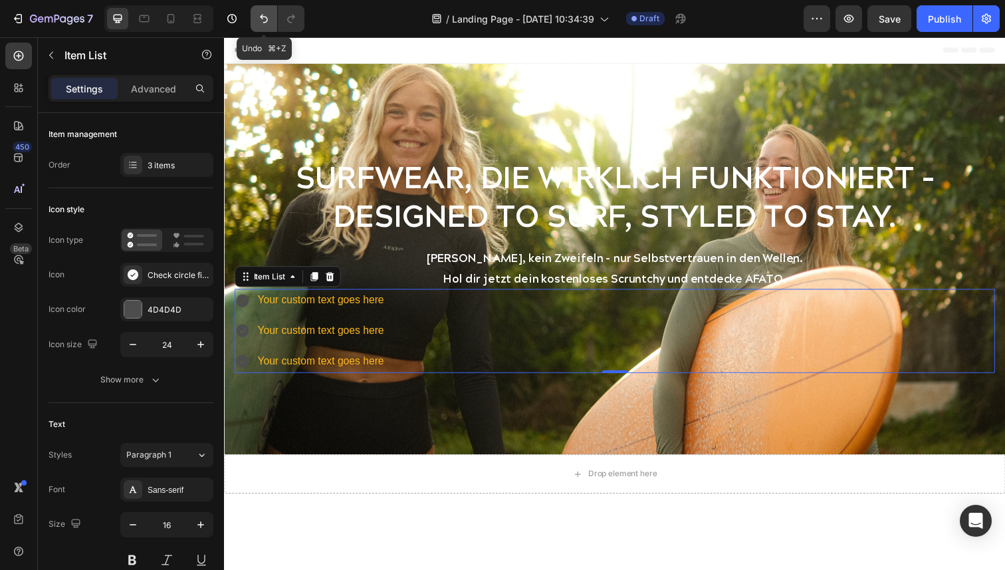
click at [269, 17] on icon "Undo/Redo" at bounding box center [263, 18] width 13 height 13
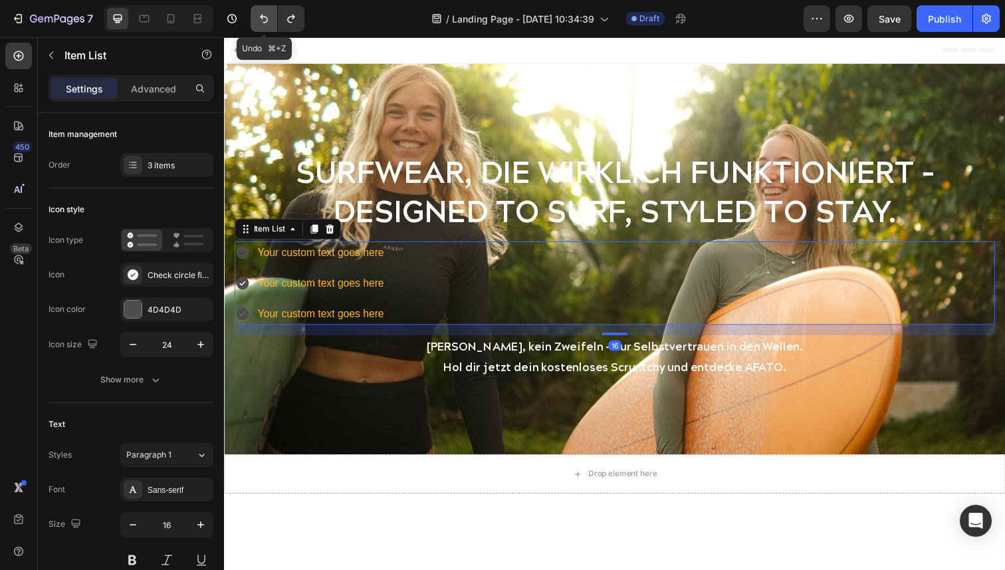
click at [263, 18] on icon "Undo/Redo" at bounding box center [263, 18] width 13 height 13
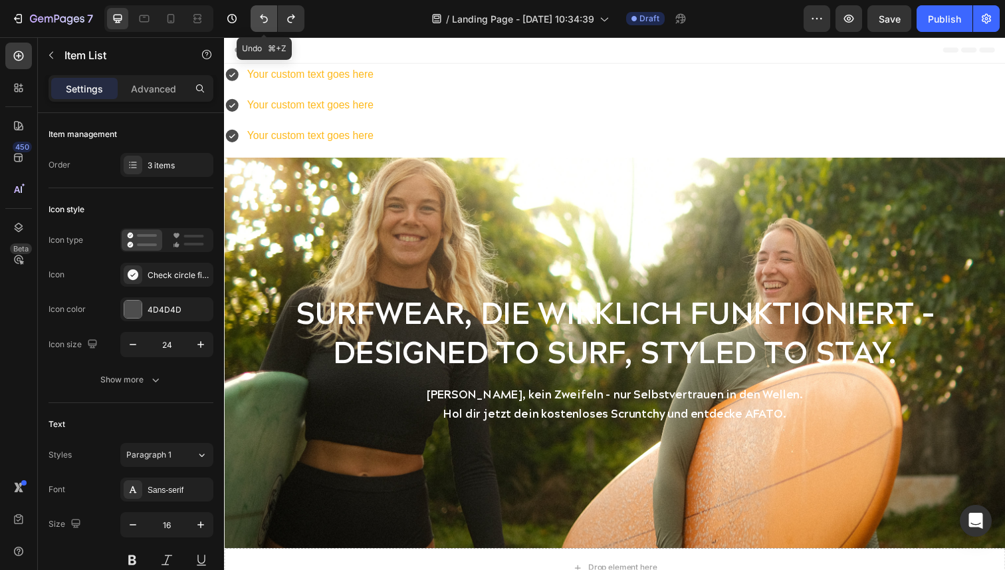
click at [263, 19] on icon "Undo/Redo" at bounding box center [263, 18] width 13 height 13
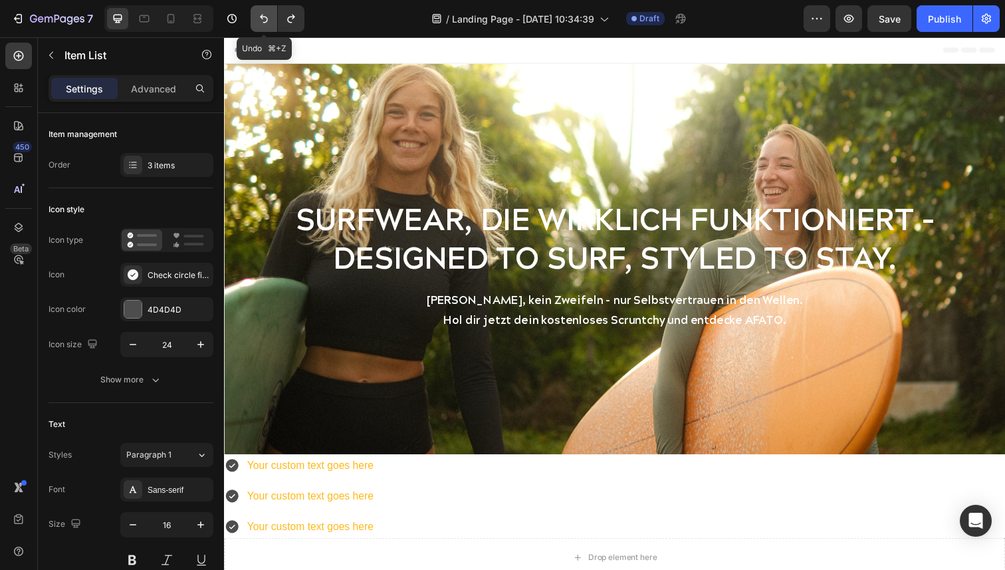
click at [263, 19] on icon "Undo/Redo" at bounding box center [263, 18] width 13 height 13
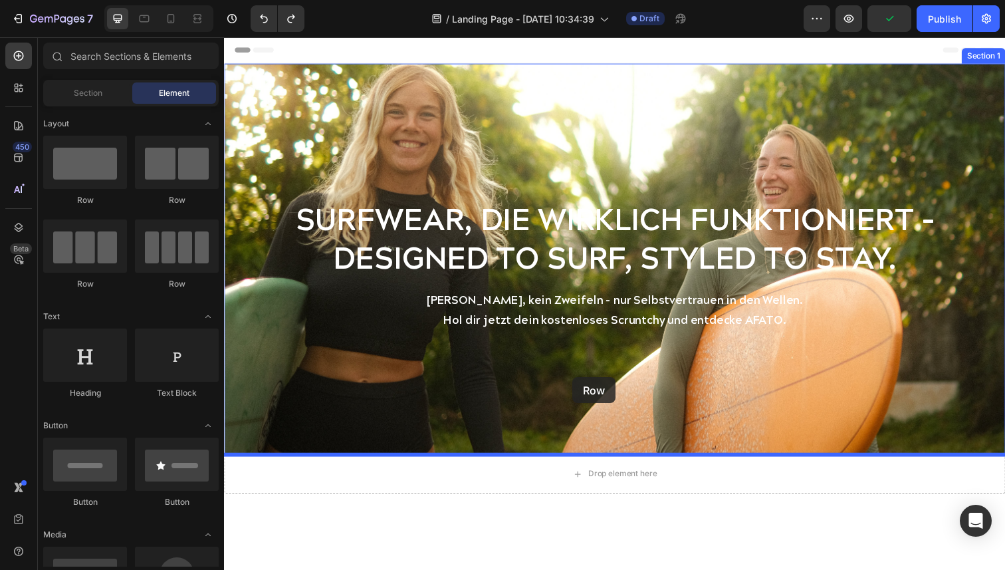
drag, startPoint x: 400, startPoint y: 212, endPoint x: 580, endPoint y: 384, distance: 249.2
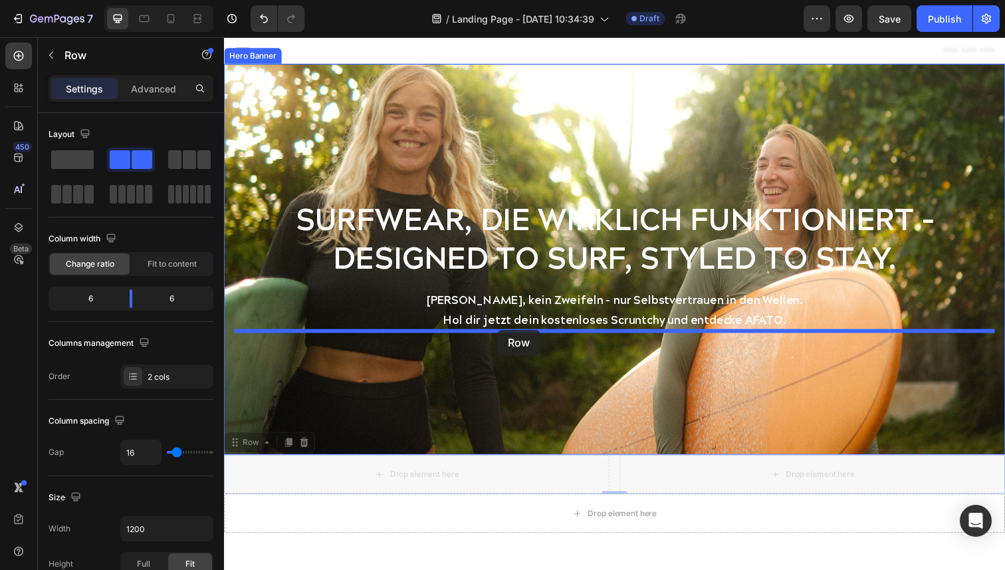
drag, startPoint x: 232, startPoint y: 453, endPoint x: 503, endPoint y: 336, distance: 295.7
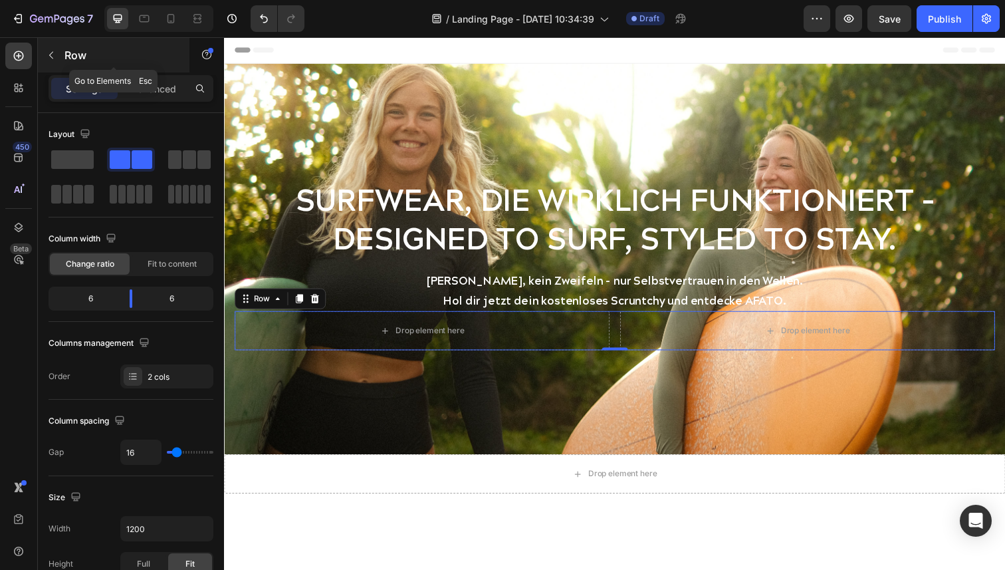
click at [50, 54] on icon "button" at bounding box center [51, 55] width 4 height 7
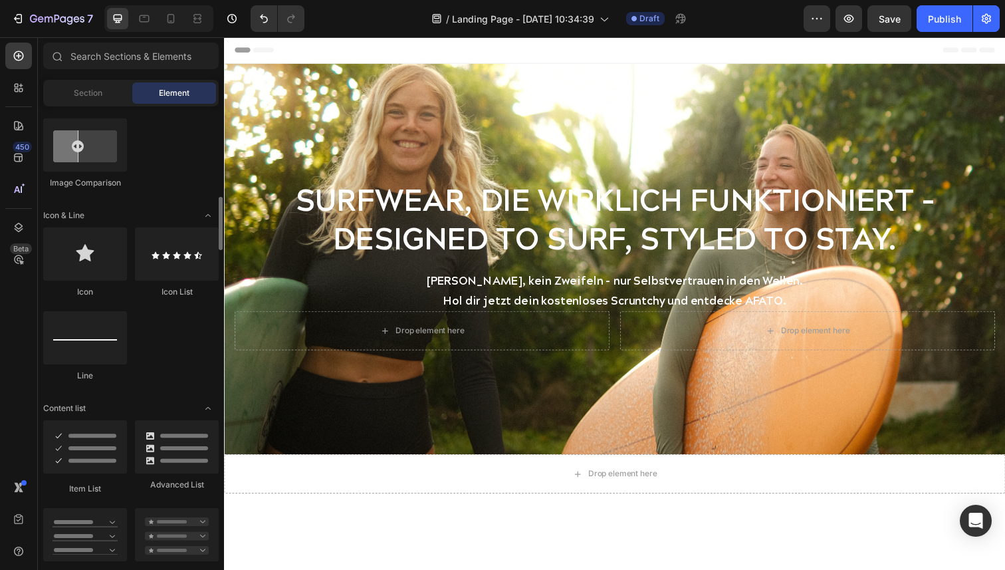
scroll to position [771, 0]
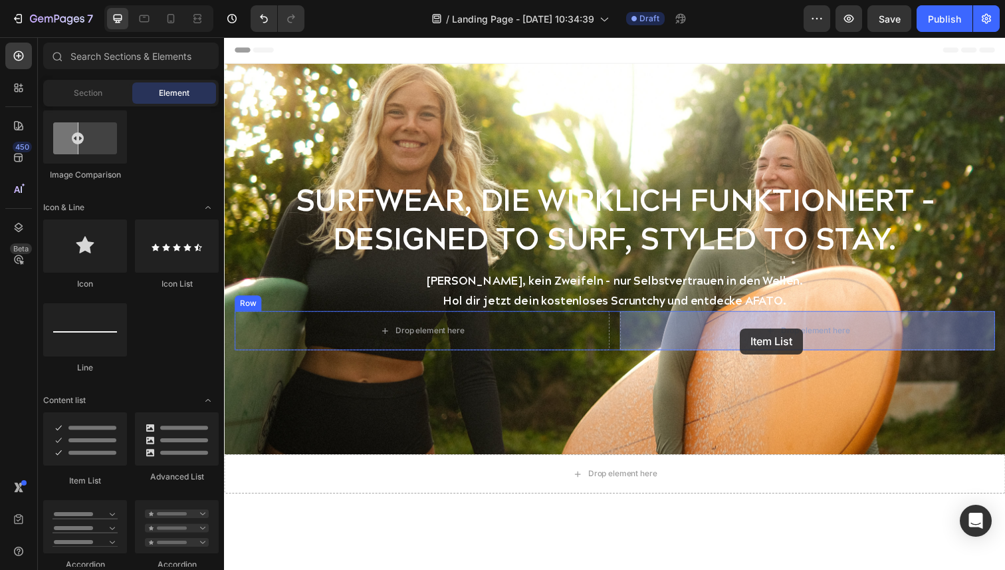
drag, startPoint x: 307, startPoint y: 482, endPoint x: 751, endPoint y: 334, distance: 468.7
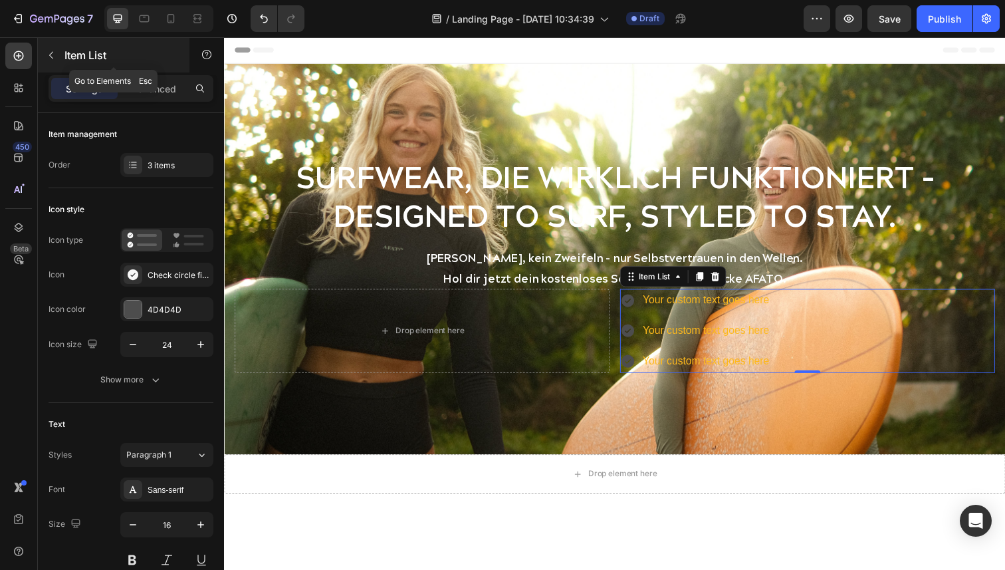
click at [52, 59] on icon "button" at bounding box center [51, 55] width 11 height 11
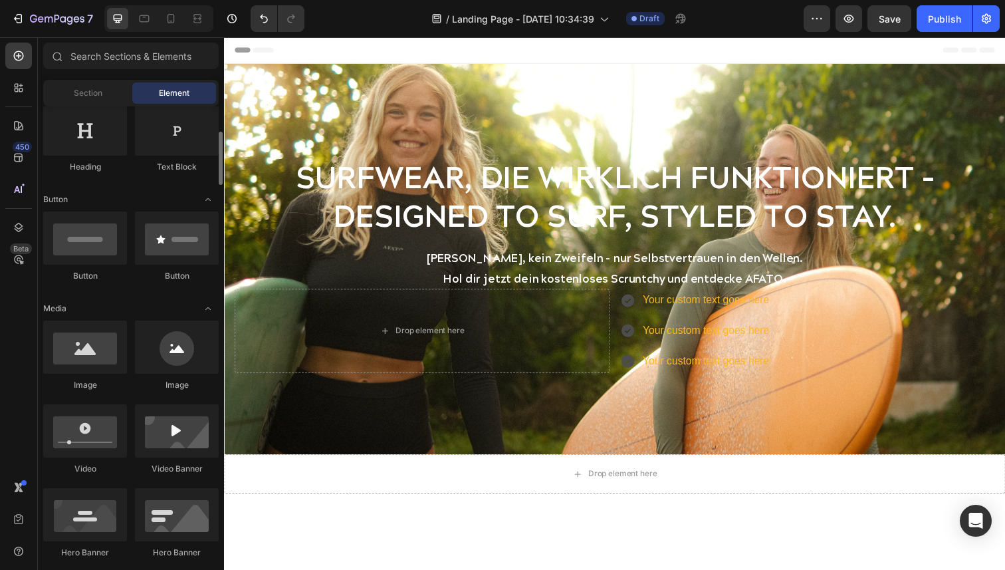
scroll to position [225, 0]
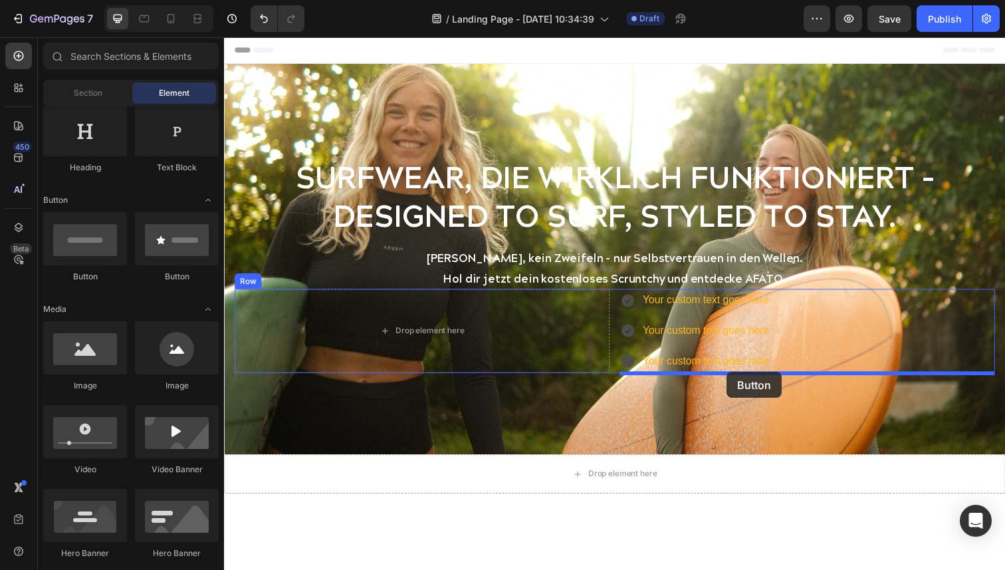
drag, startPoint x: 312, startPoint y: 282, endPoint x: 737, endPoint y: 379, distance: 436.5
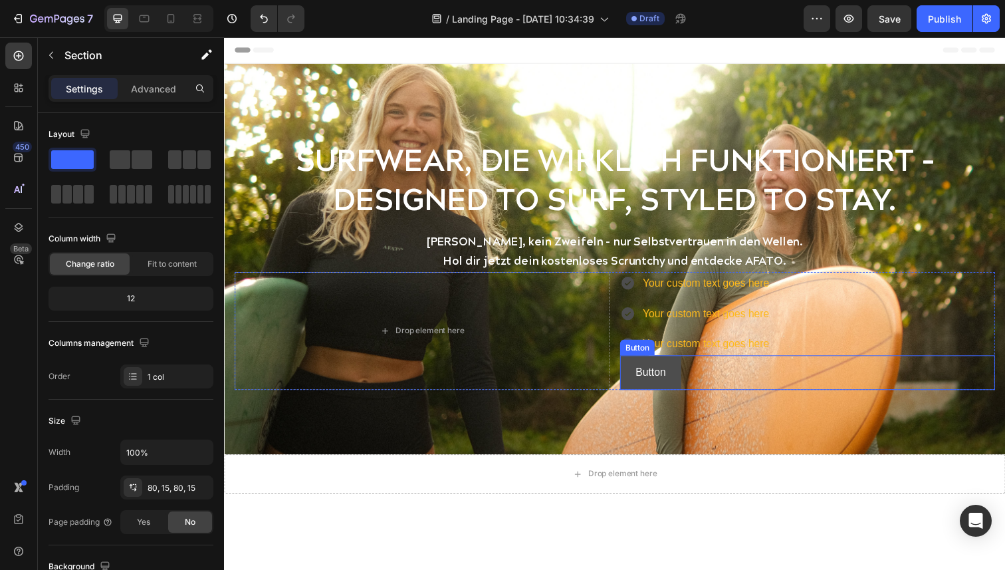
click at [683, 385] on button "Button" at bounding box center [659, 379] width 63 height 35
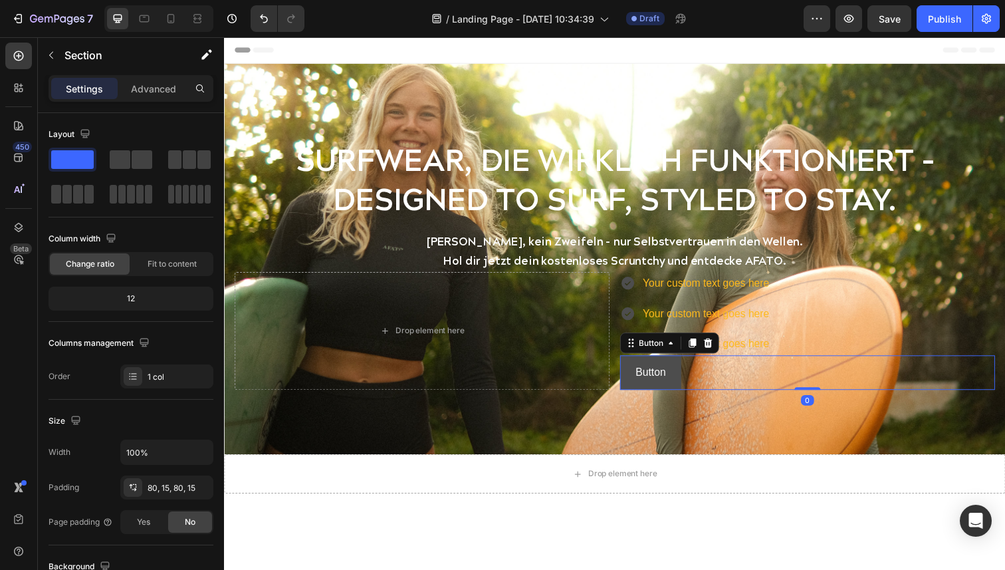
click at [684, 381] on button "Button" at bounding box center [659, 379] width 63 height 35
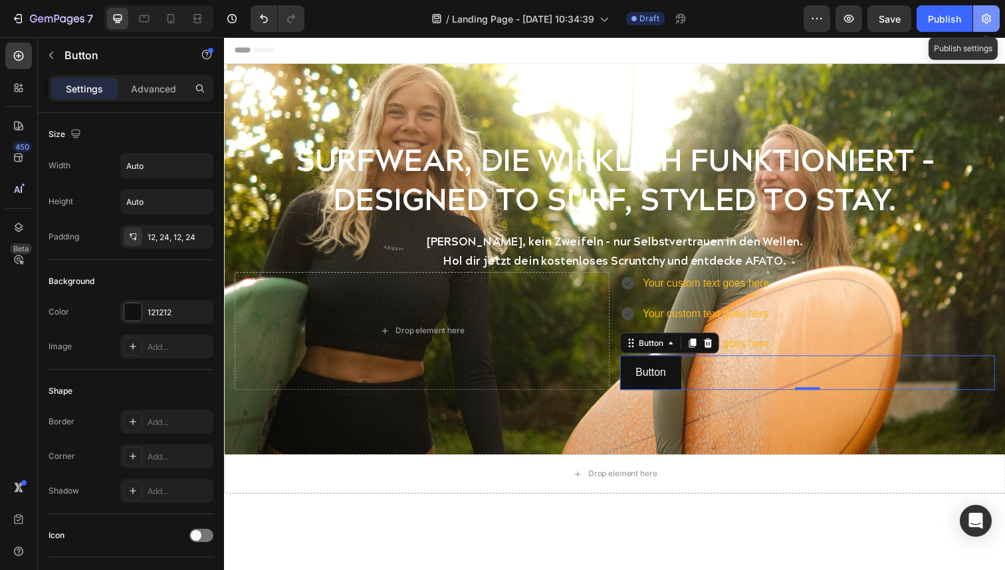
click at [986, 21] on icon "button" at bounding box center [986, 18] width 13 height 13
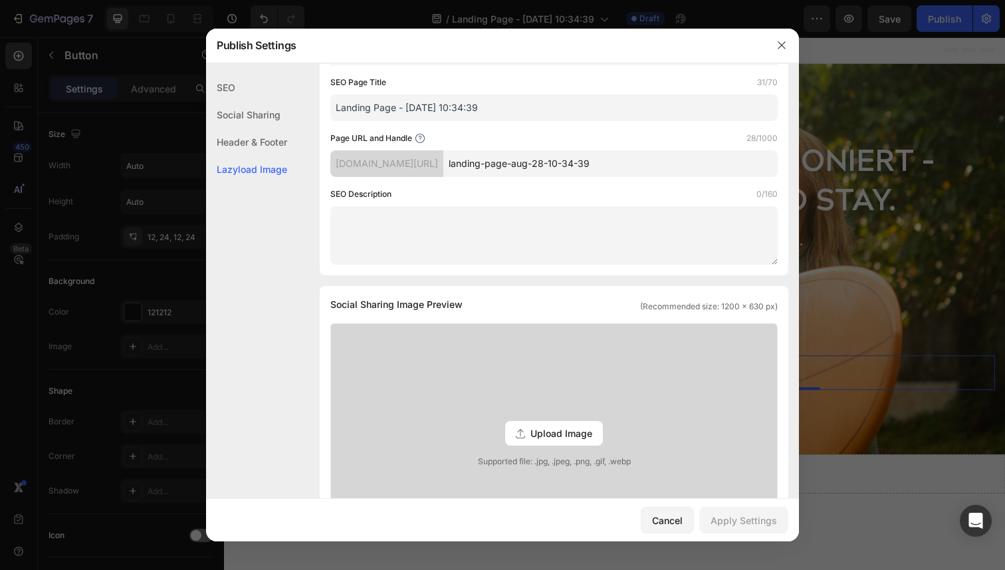
scroll to position [0, 0]
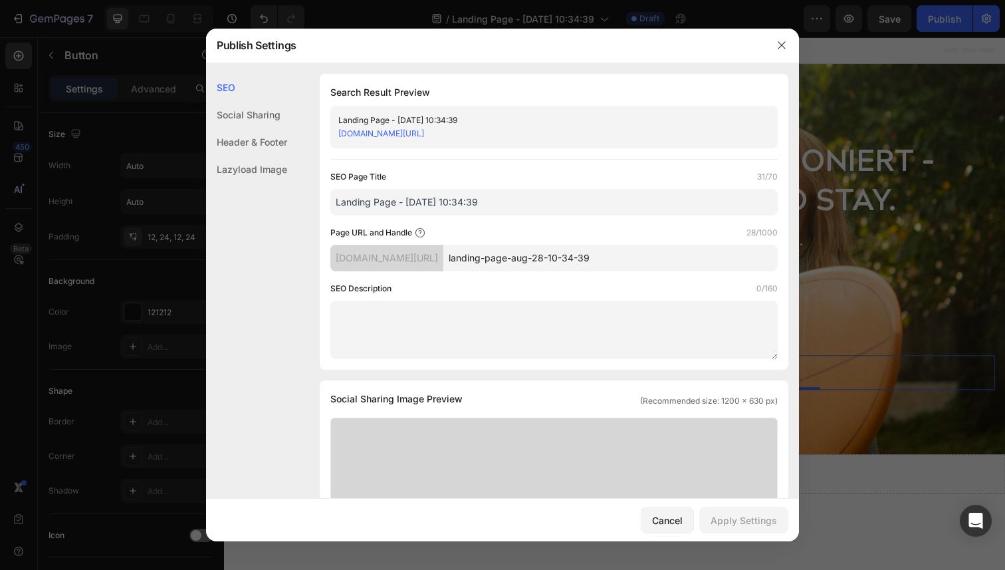
click at [424, 133] on link "[DOMAIN_NAME][URL]" at bounding box center [381, 133] width 86 height 10
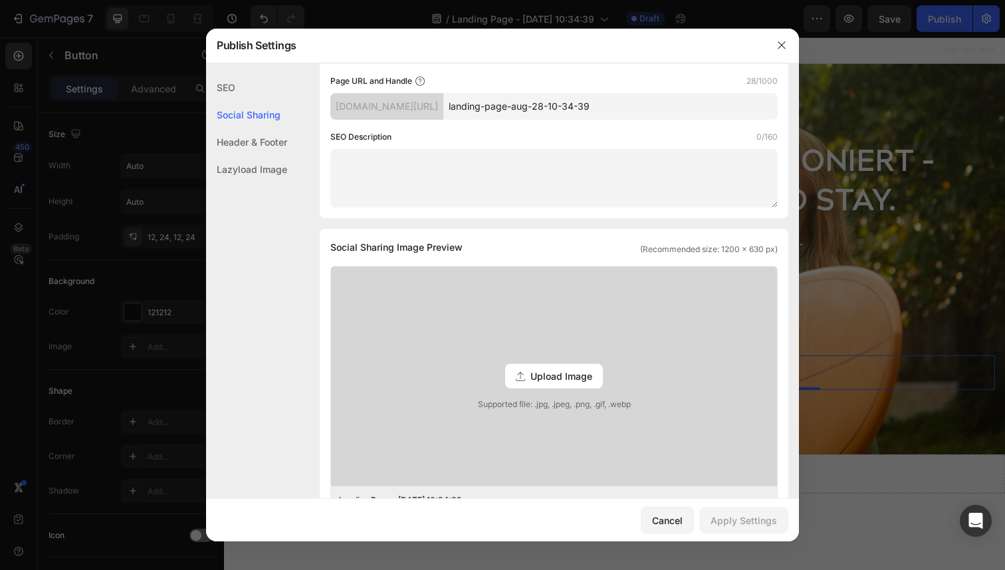
scroll to position [150, 0]
click at [686, 520] on button "Cancel" at bounding box center [667, 520] width 53 height 27
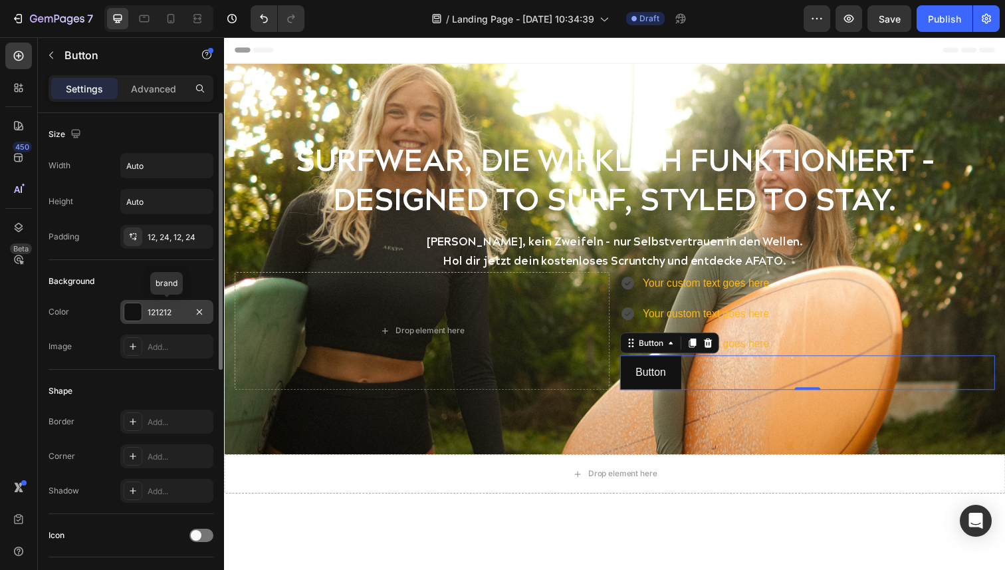
click at [138, 316] on div at bounding box center [132, 311] width 17 height 17
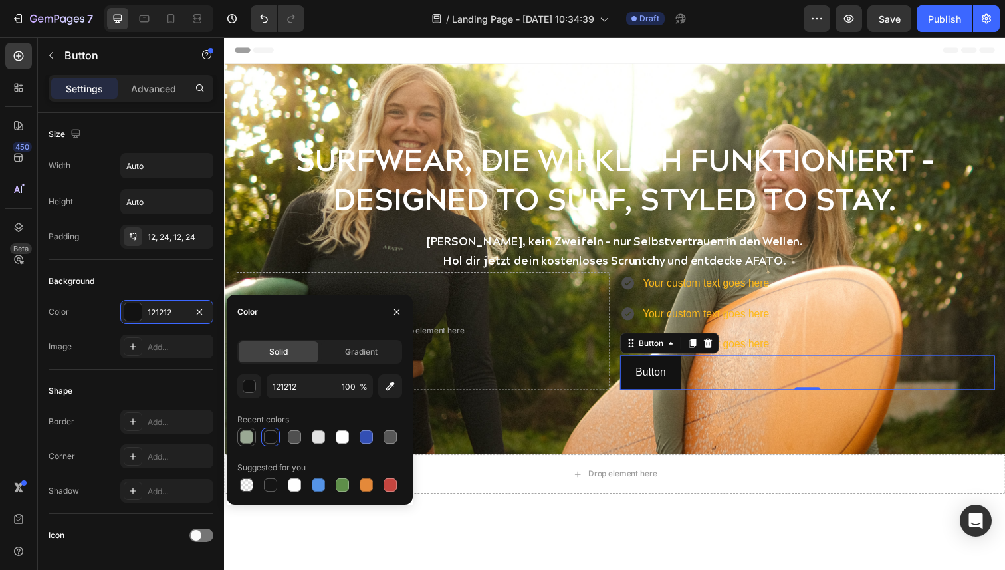
click at [249, 439] on div at bounding box center [246, 436] width 13 height 13
type input "9AA994"
click at [397, 314] on icon "button" at bounding box center [397, 312] width 11 height 11
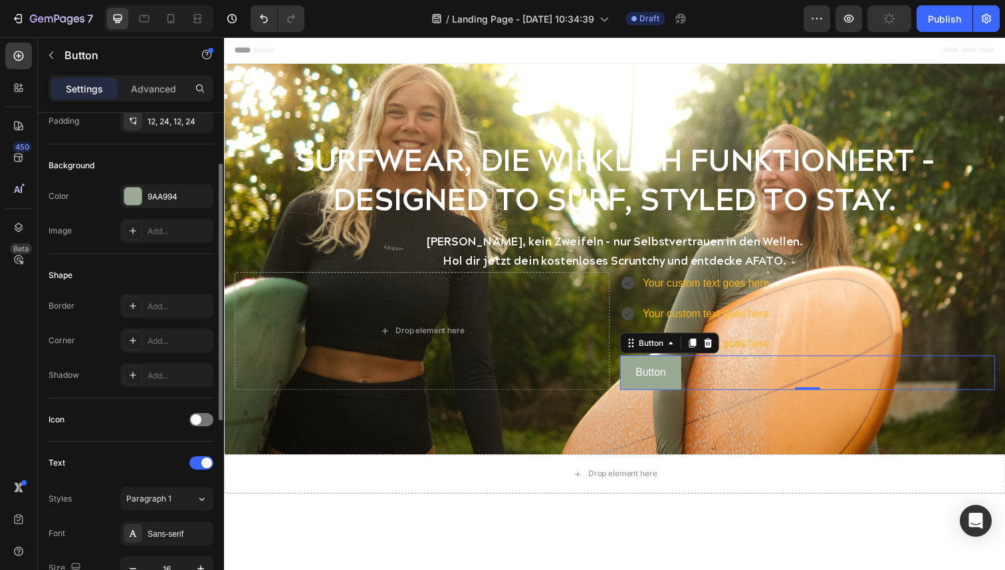
scroll to position [125, 0]
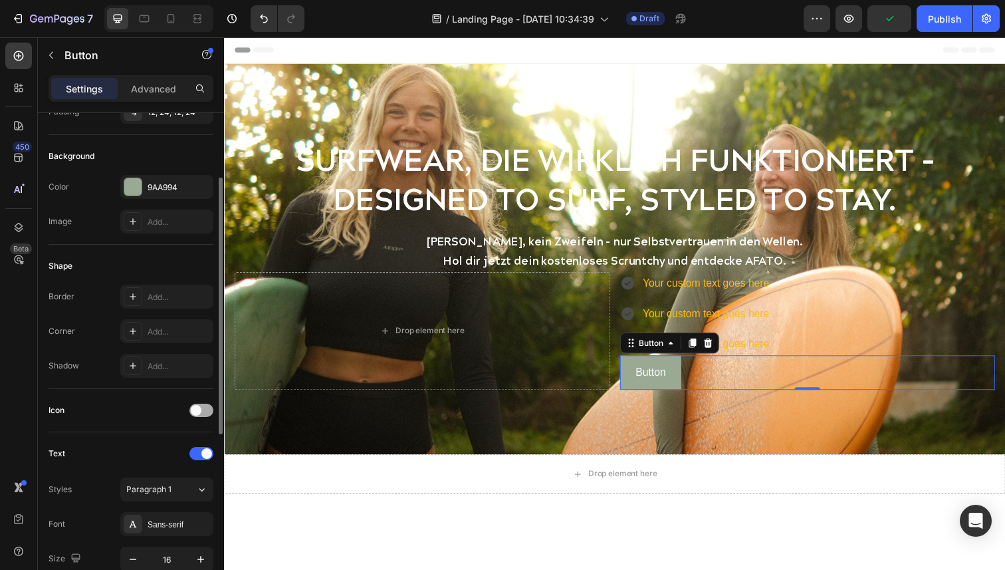
click at [200, 416] on div at bounding box center [201, 410] width 24 height 13
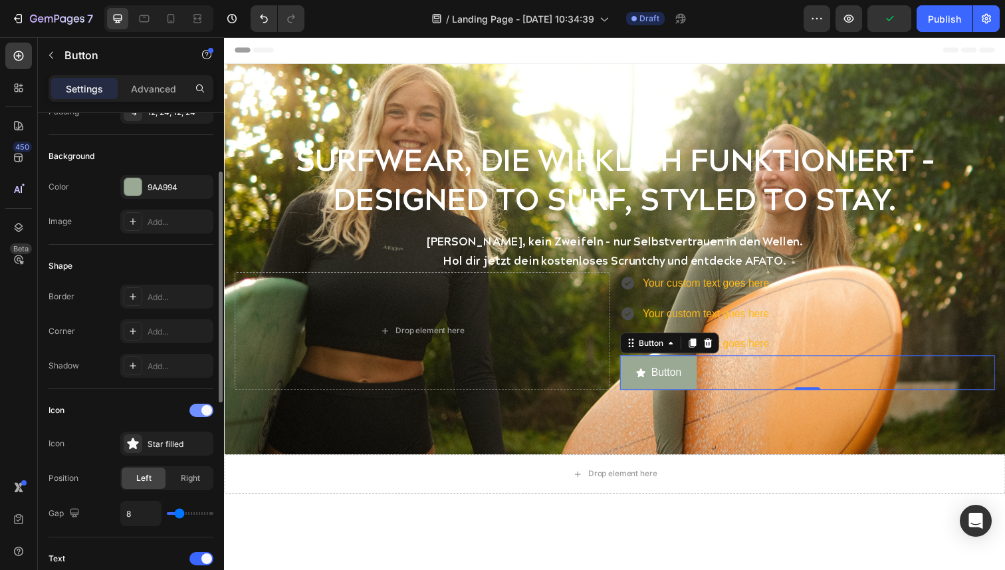
click at [200, 416] on div at bounding box center [201, 410] width 24 height 13
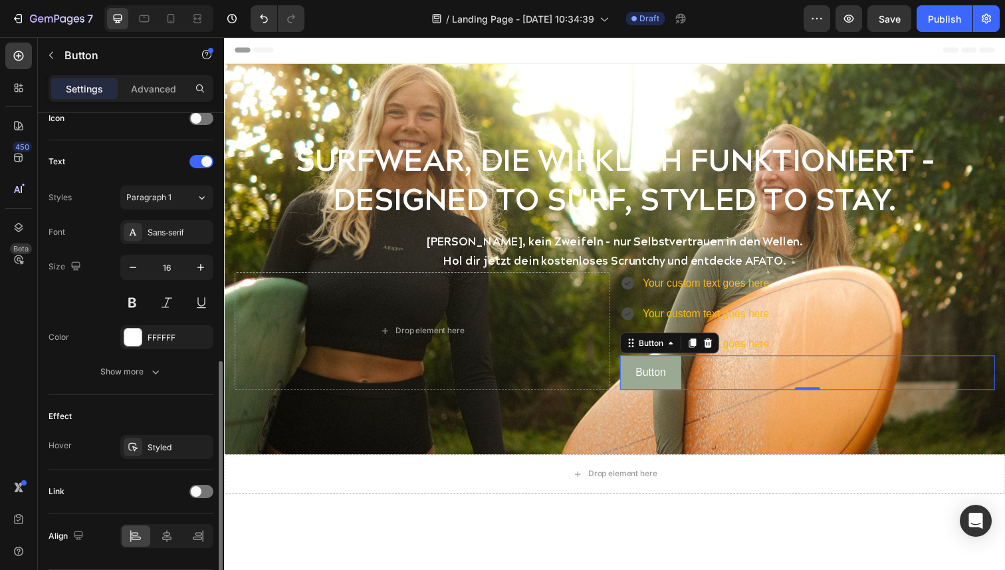
scroll to position [459, 0]
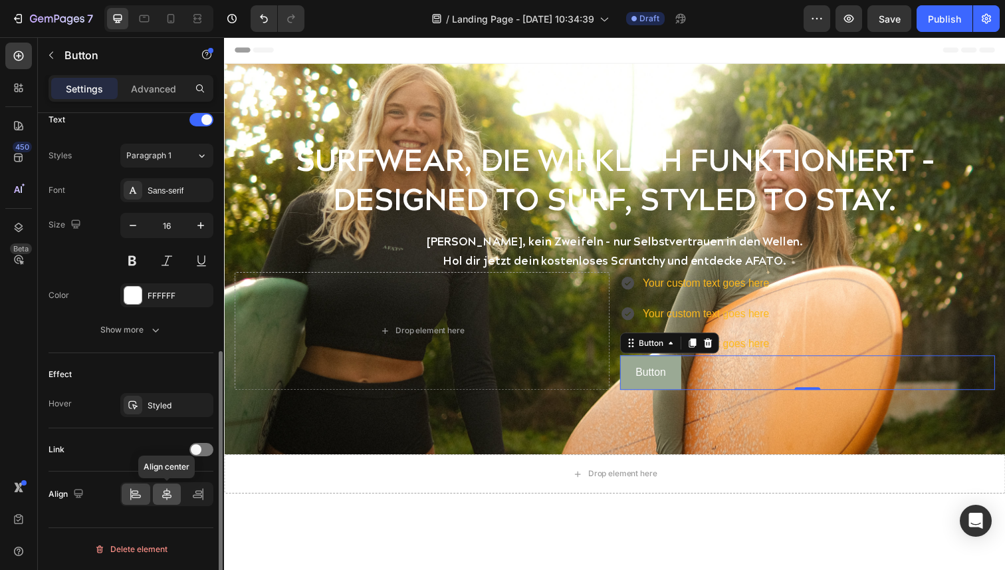
click at [166, 491] on icon at bounding box center [166, 493] width 13 height 13
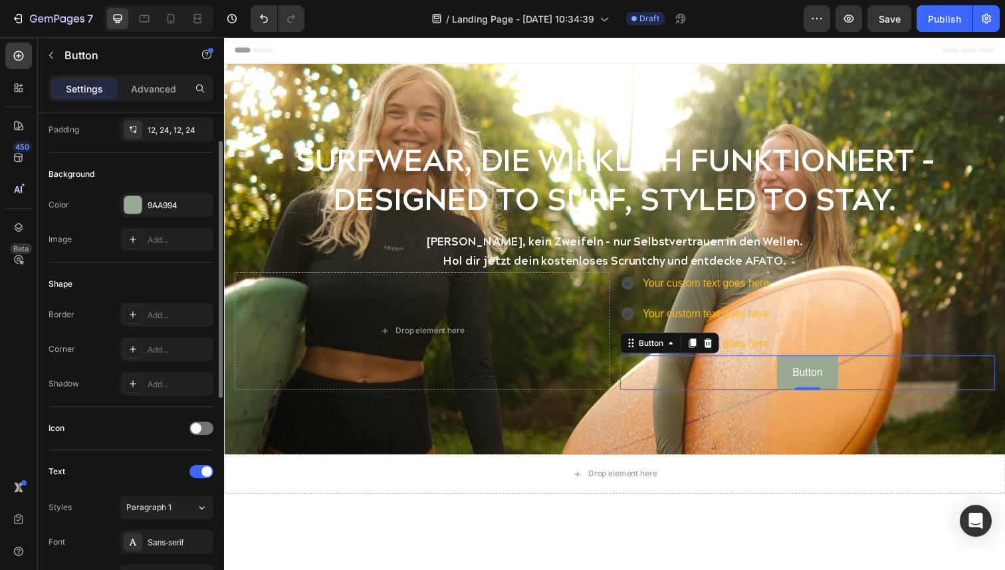
scroll to position [0, 0]
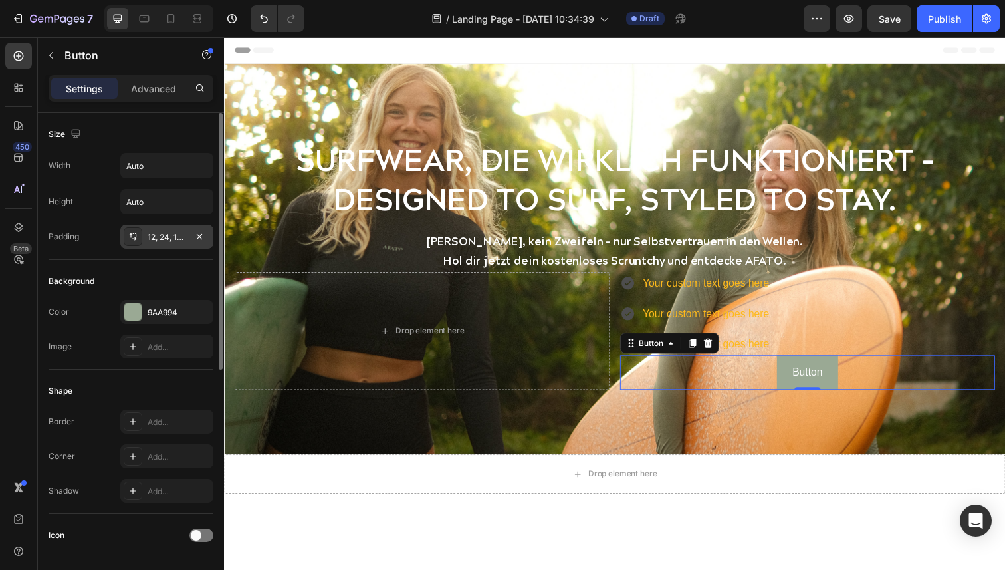
click at [153, 236] on div "12, 24, 12, 24" at bounding box center [167, 237] width 39 height 12
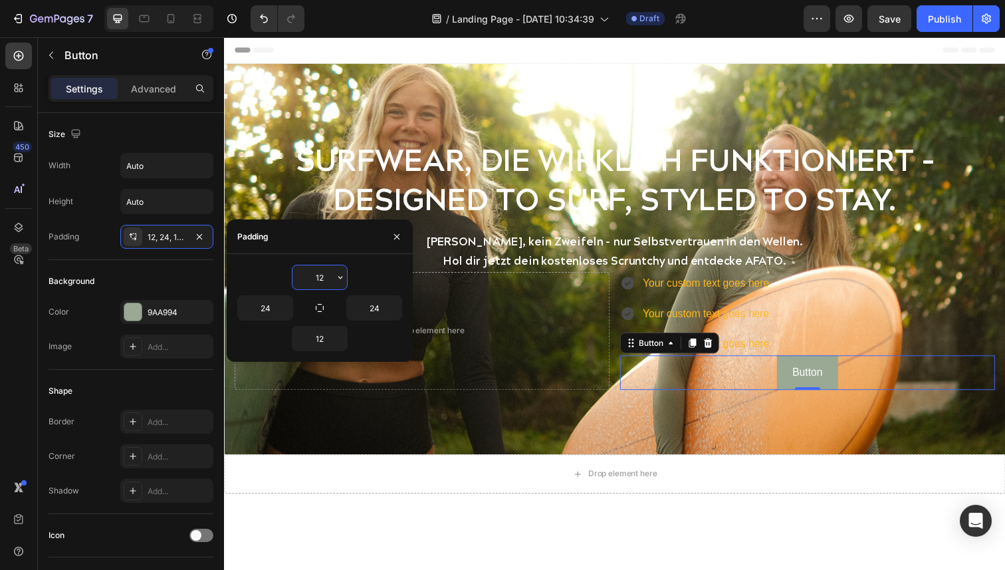
click at [326, 279] on input "12" at bounding box center [320, 277] width 55 height 24
click at [285, 309] on icon "button" at bounding box center [286, 308] width 4 height 3
click at [272, 314] on input "24" at bounding box center [265, 308] width 55 height 24
click at [281, 312] on icon "button" at bounding box center [286, 308] width 11 height 11
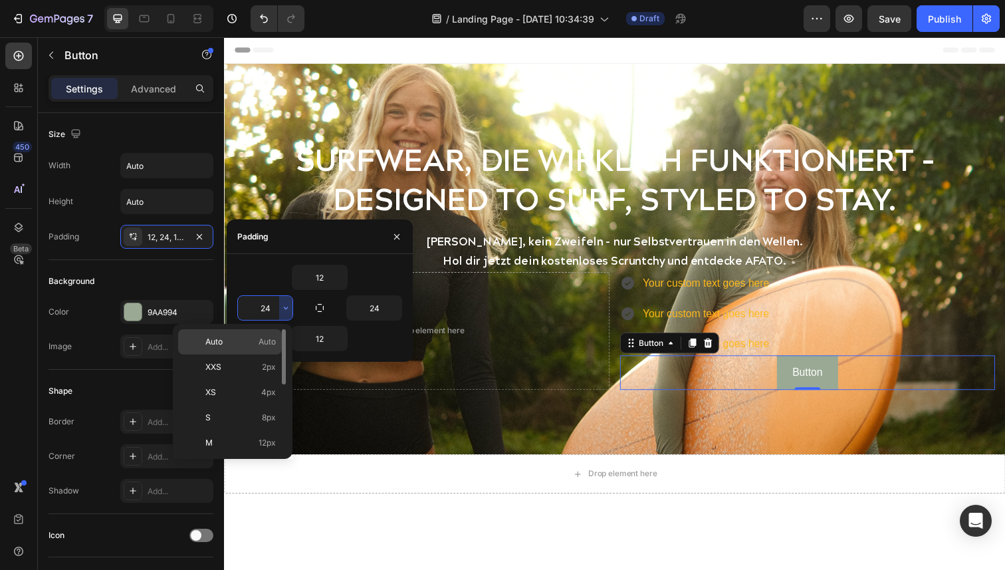
click at [241, 340] on p "Auto Auto" at bounding box center [240, 342] width 70 height 12
type input "Auto"
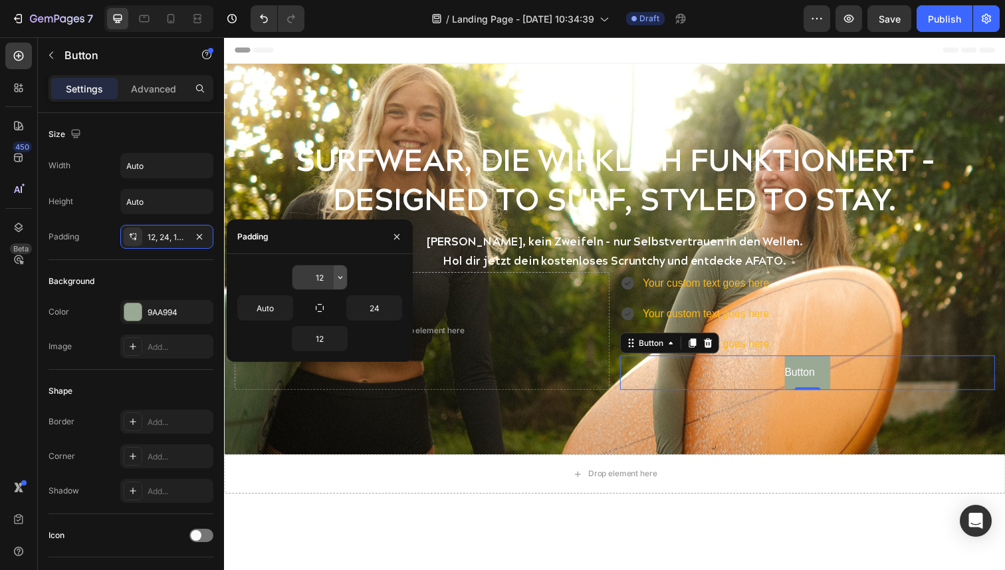
click at [344, 284] on button "button" at bounding box center [340, 277] width 13 height 24
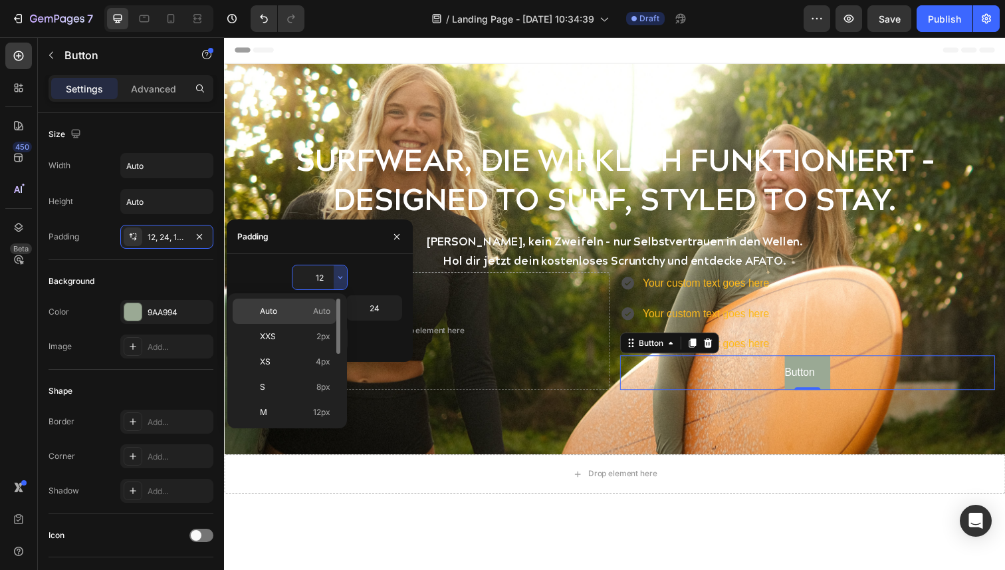
click at [314, 311] on span "Auto" at bounding box center [321, 311] width 17 height 12
type input "Auto"
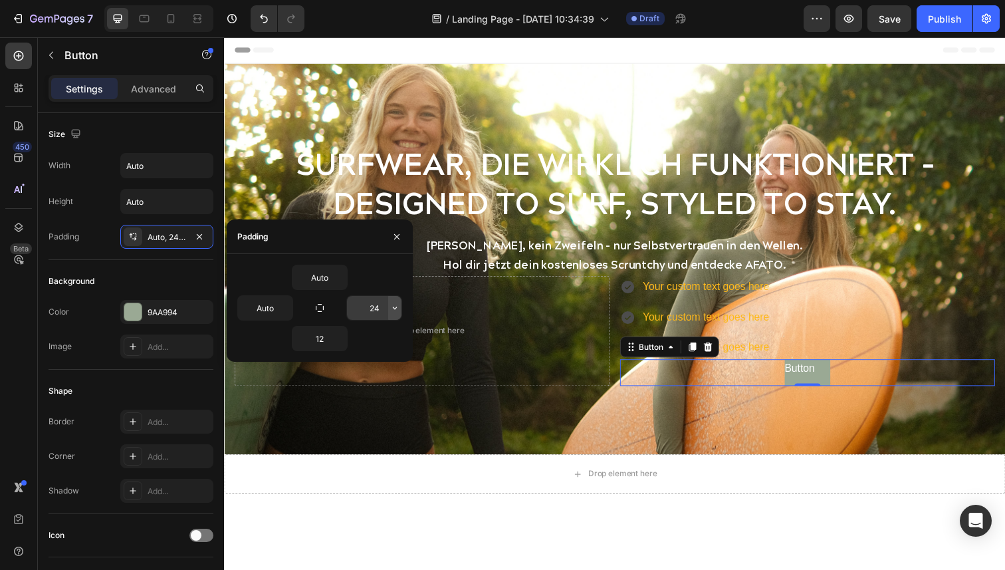
click at [399, 311] on icon "button" at bounding box center [395, 308] width 11 height 11
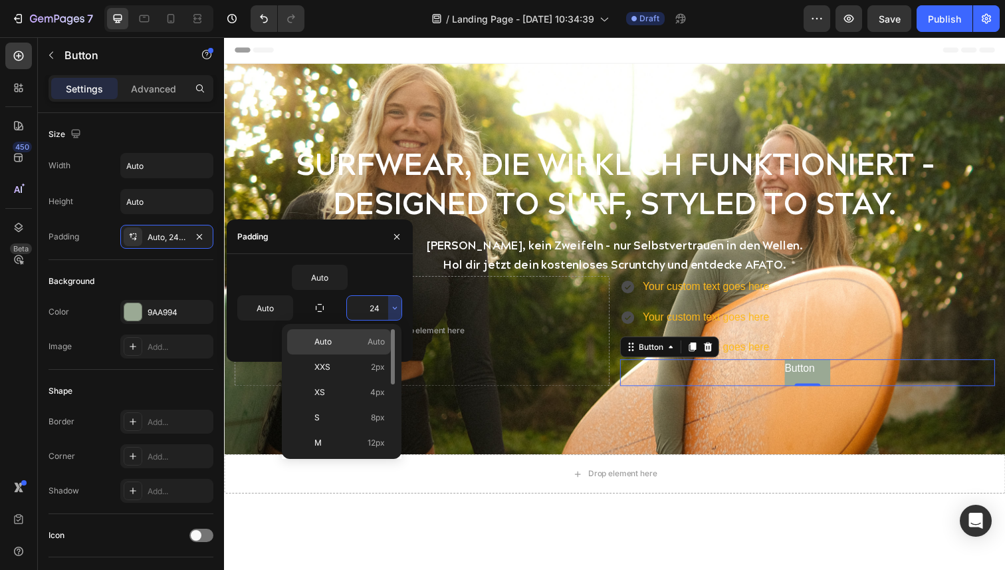
click at [383, 343] on span "Auto" at bounding box center [376, 342] width 17 height 12
type input "Auto"
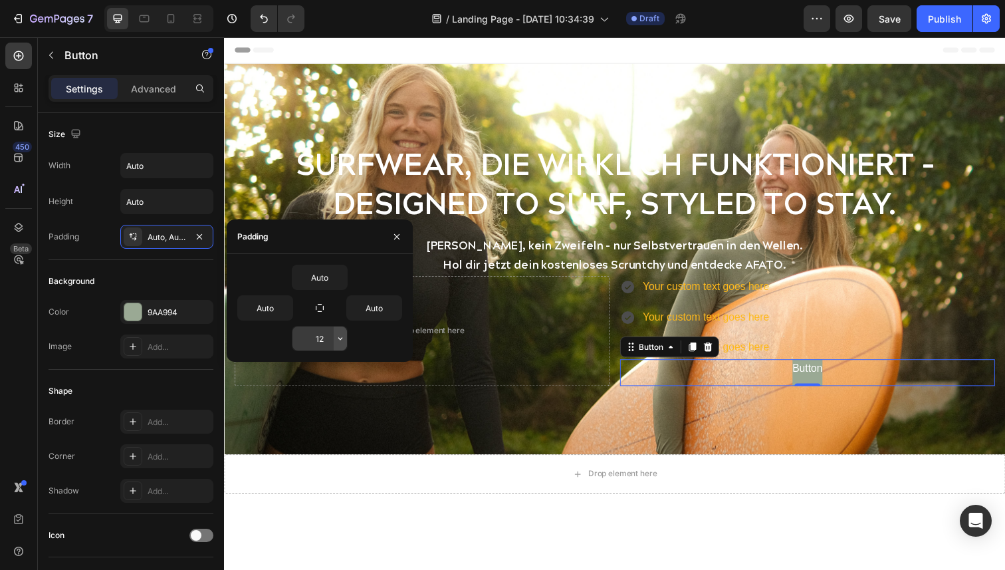
click at [344, 342] on icon "button" at bounding box center [340, 338] width 11 height 11
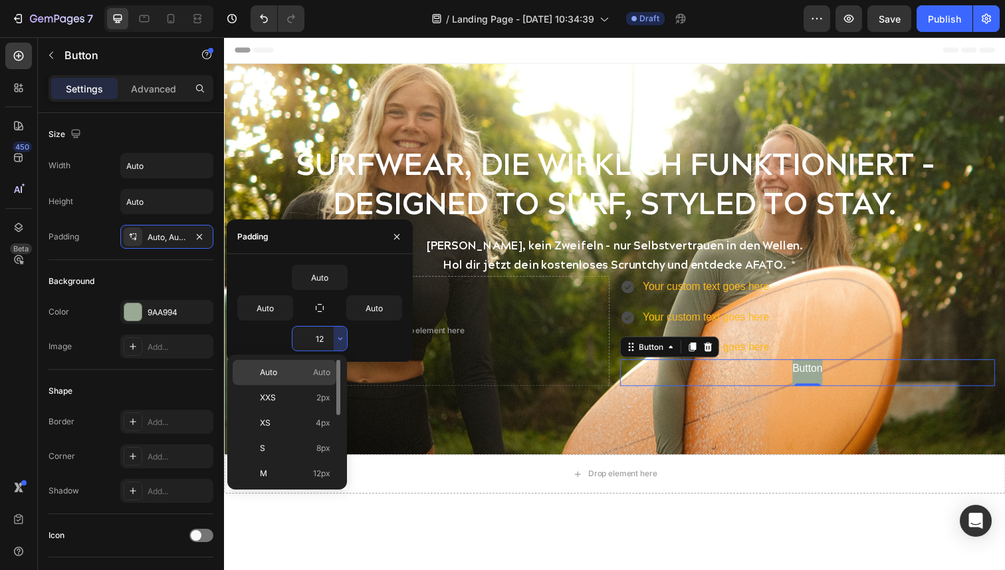
click at [322, 371] on span "Auto" at bounding box center [321, 372] width 17 height 12
type input "Auto"
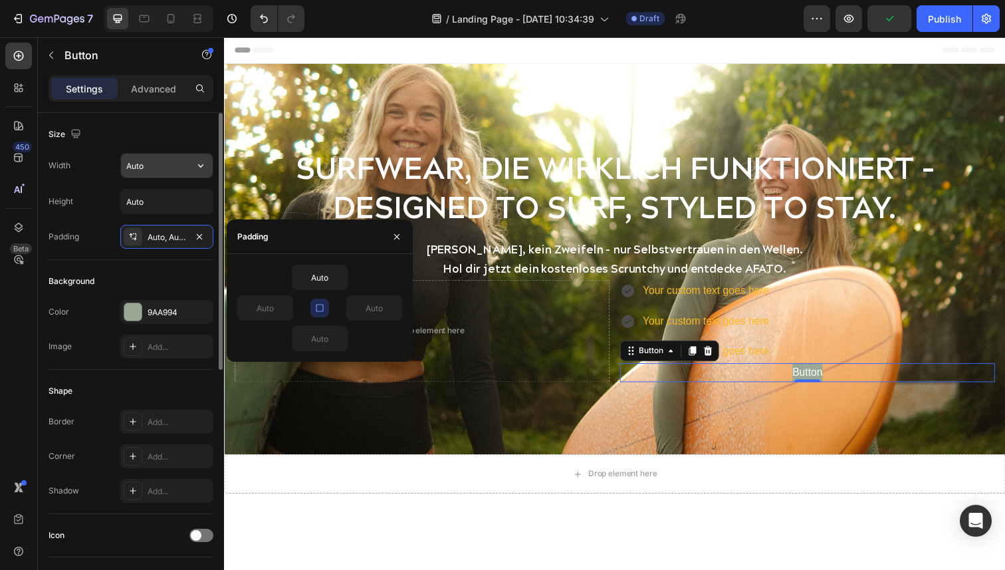
click at [159, 172] on input "Auto" at bounding box center [167, 166] width 92 height 24
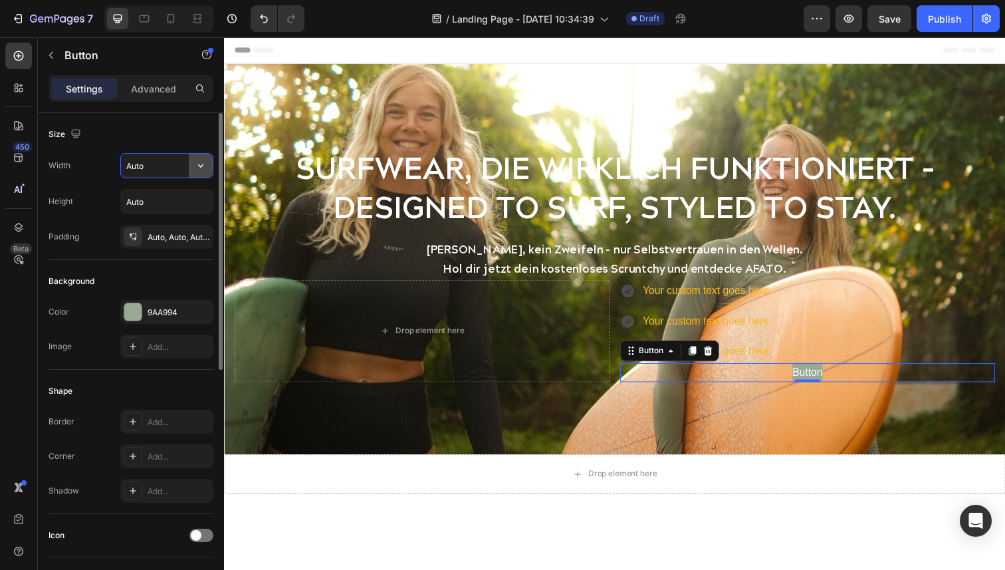
click at [201, 167] on icon "button" at bounding box center [200, 165] width 5 height 3
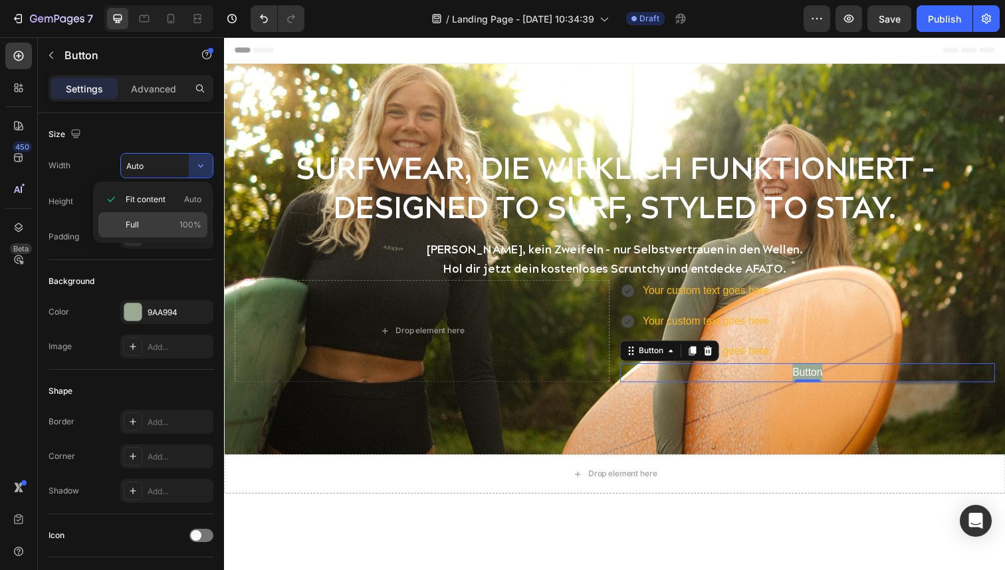
click at [147, 227] on p "Full 100%" at bounding box center [164, 225] width 76 height 12
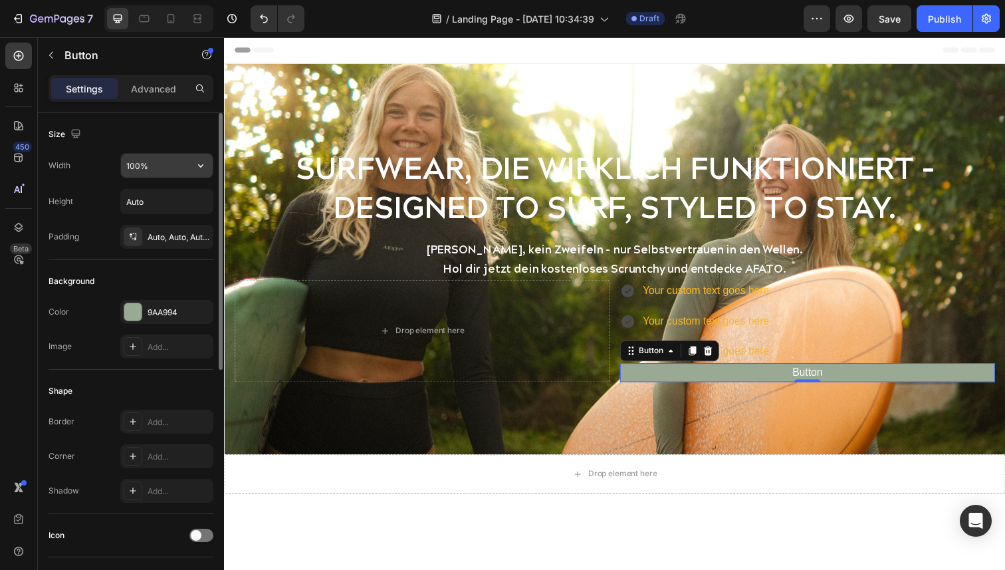
click at [174, 170] on input "100%" at bounding box center [167, 166] width 92 height 24
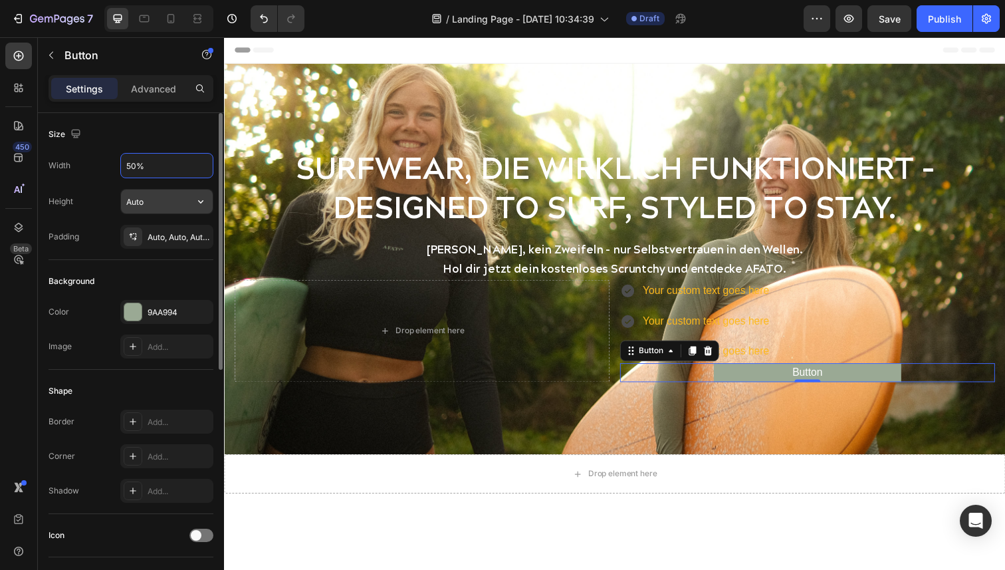
type input "50%"
click at [180, 203] on input "Auto" at bounding box center [167, 201] width 92 height 24
click at [199, 202] on icon "button" at bounding box center [200, 201] width 13 height 13
click at [162, 203] on input "Auto" at bounding box center [167, 201] width 92 height 24
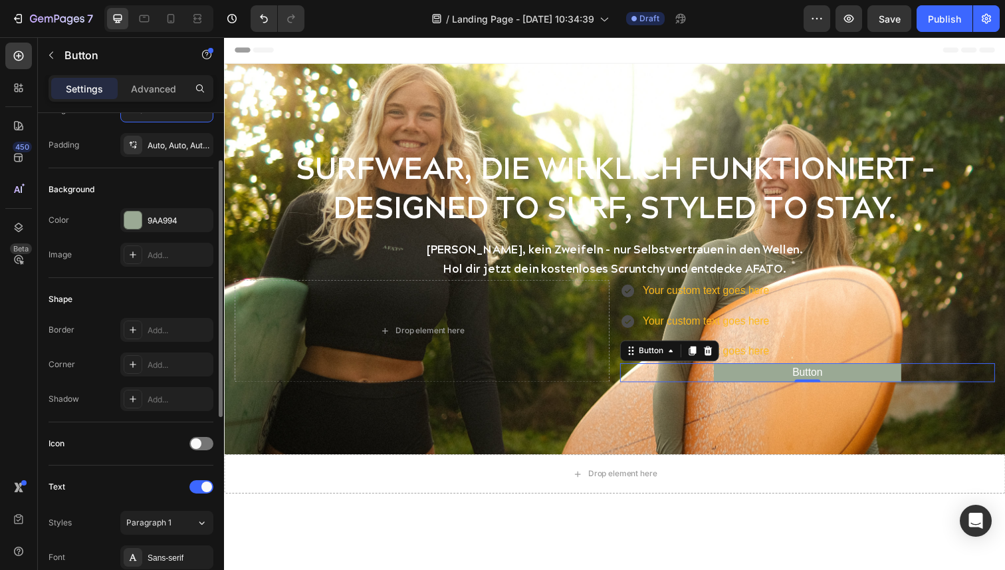
scroll to position [92, 0]
click at [148, 366] on div "Add..." at bounding box center [179, 364] width 63 height 12
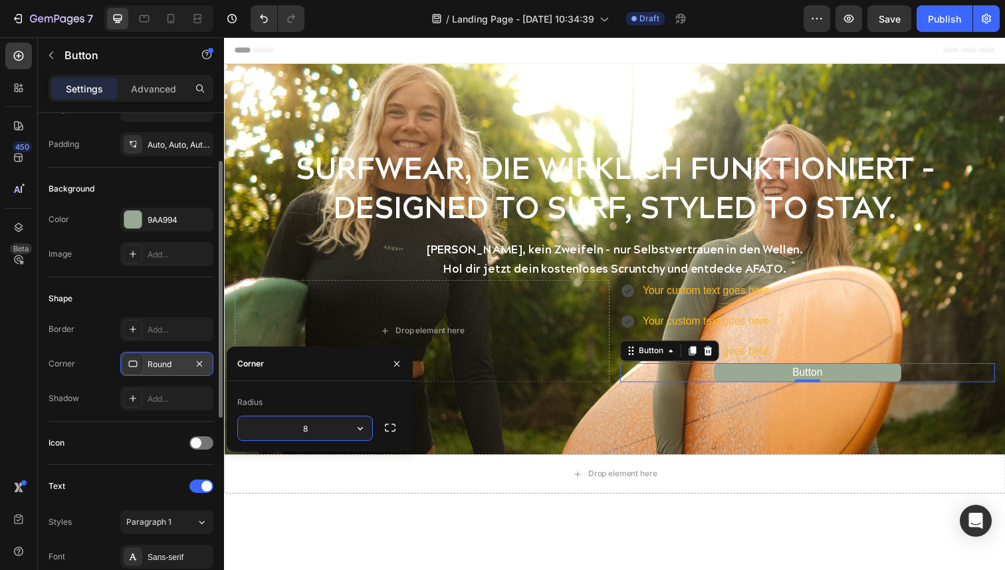
click at [150, 295] on div "Shape" at bounding box center [131, 298] width 165 height 21
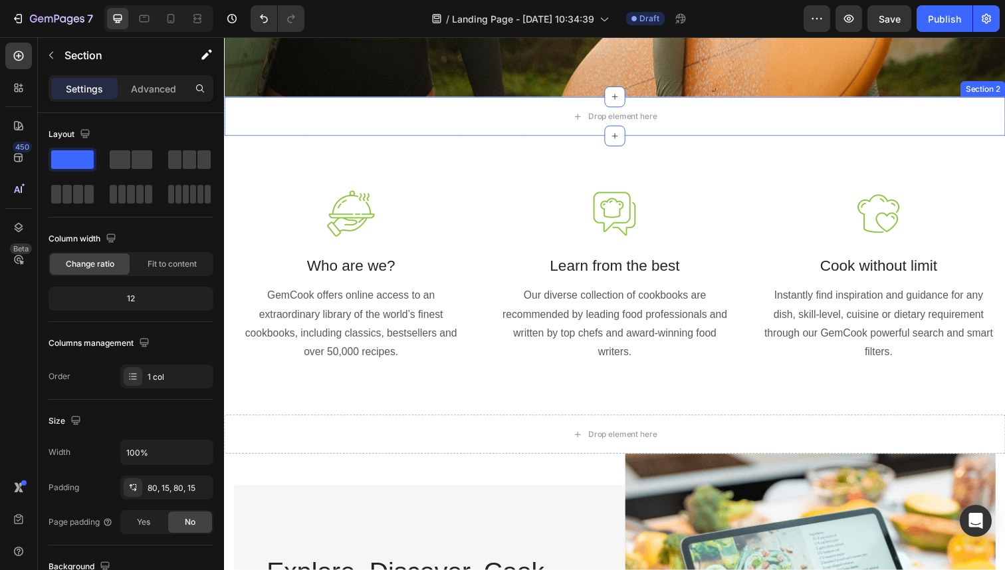
scroll to position [0, 0]
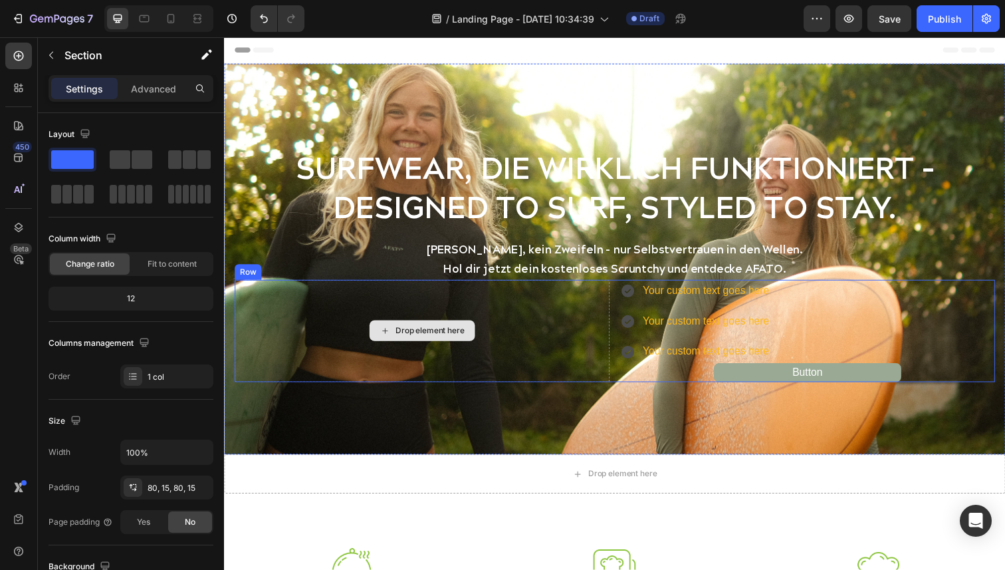
click at [339, 344] on div "Drop element here" at bounding box center [426, 337] width 383 height 104
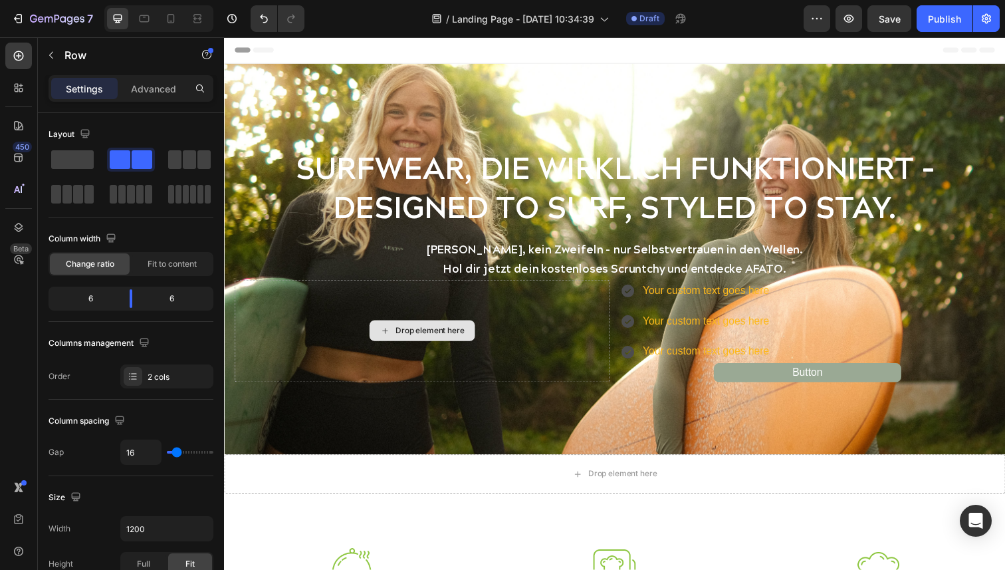
click at [420, 340] on div "Drop element here" at bounding box center [434, 337] width 70 height 11
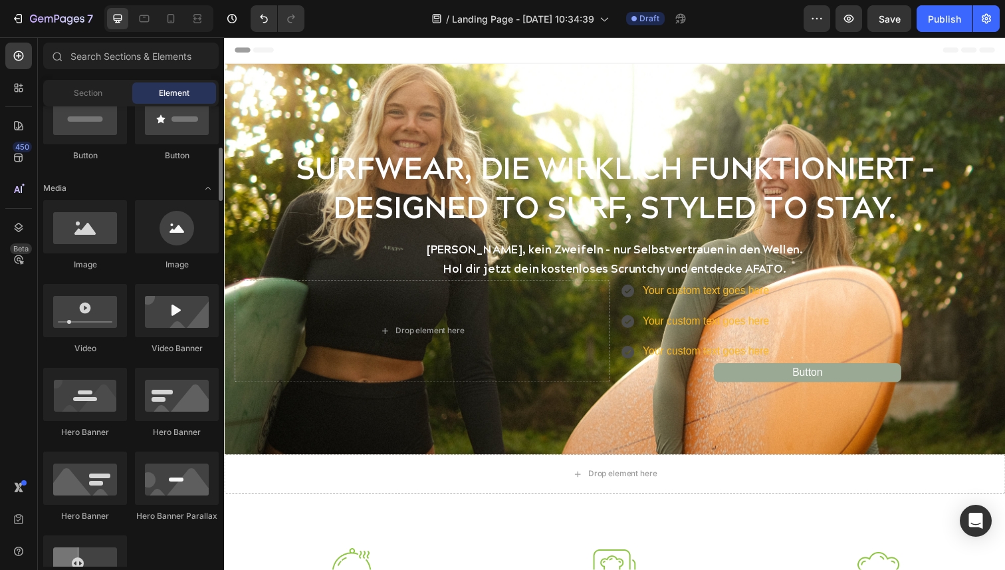
scroll to position [347, 0]
click at [110, 323] on div at bounding box center [85, 309] width 84 height 53
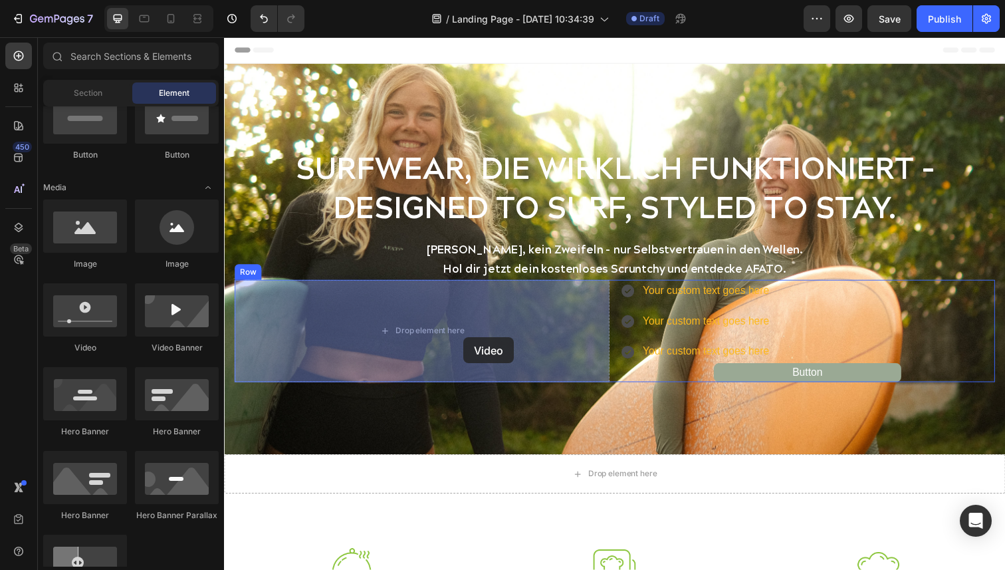
drag, startPoint x: 313, startPoint y: 352, endPoint x: 469, endPoint y: 344, distance: 156.5
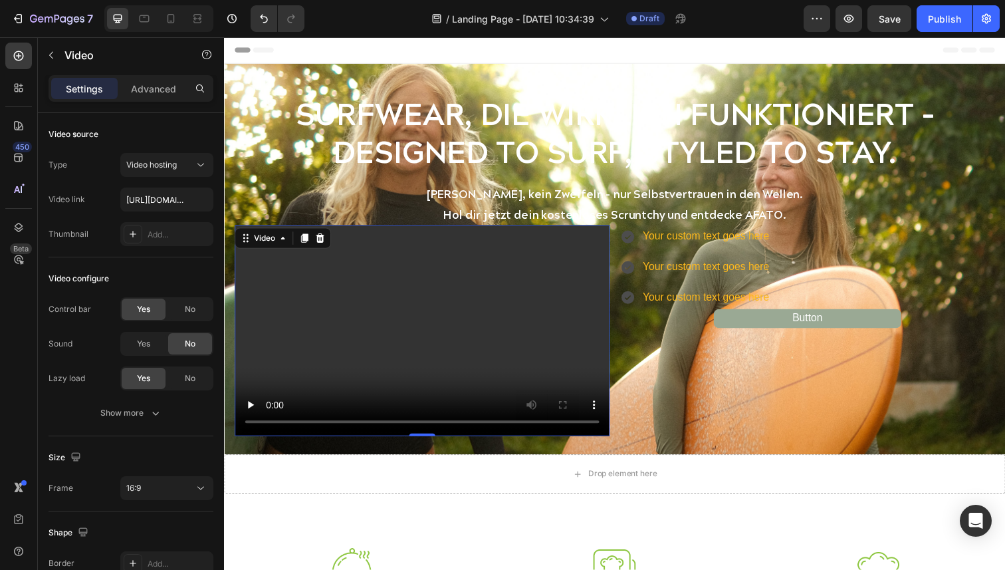
click at [473, 317] on video at bounding box center [426, 336] width 383 height 215
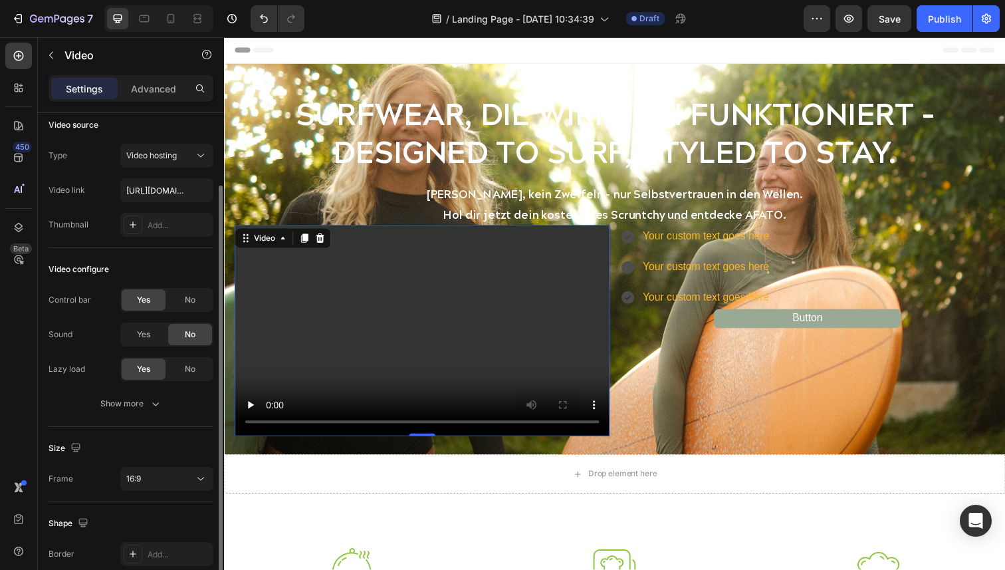
scroll to position [0, 0]
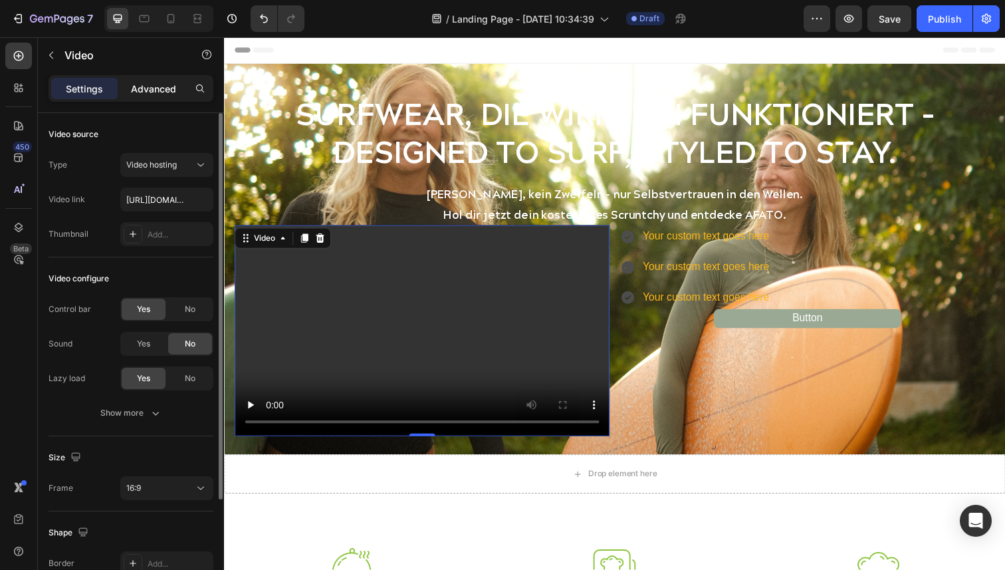
click at [153, 89] on p "Advanced" at bounding box center [153, 89] width 45 height 14
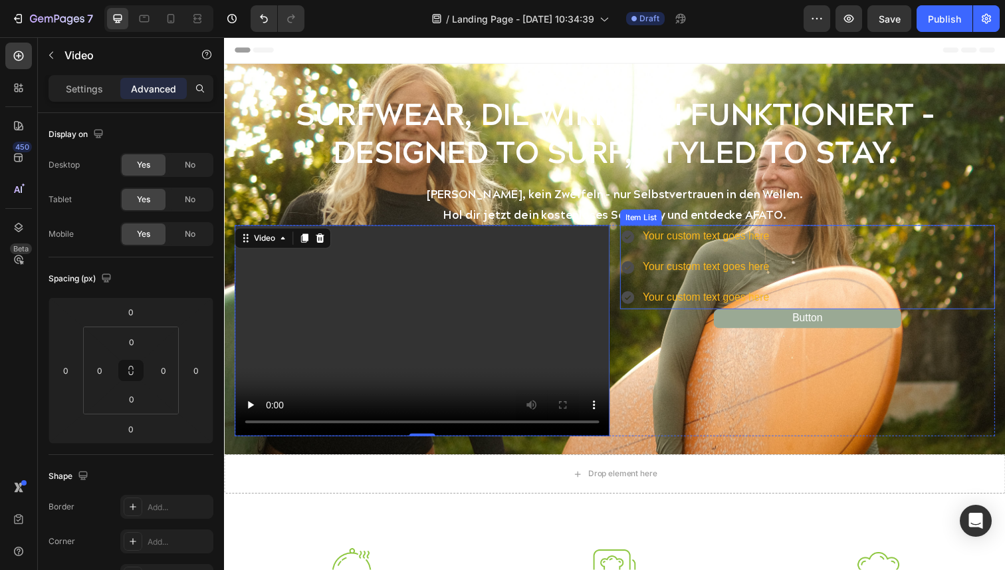
click at [858, 251] on div "Your custom text goes here Your custom text goes here Your custom text goes here" at bounding box center [819, 271] width 383 height 85
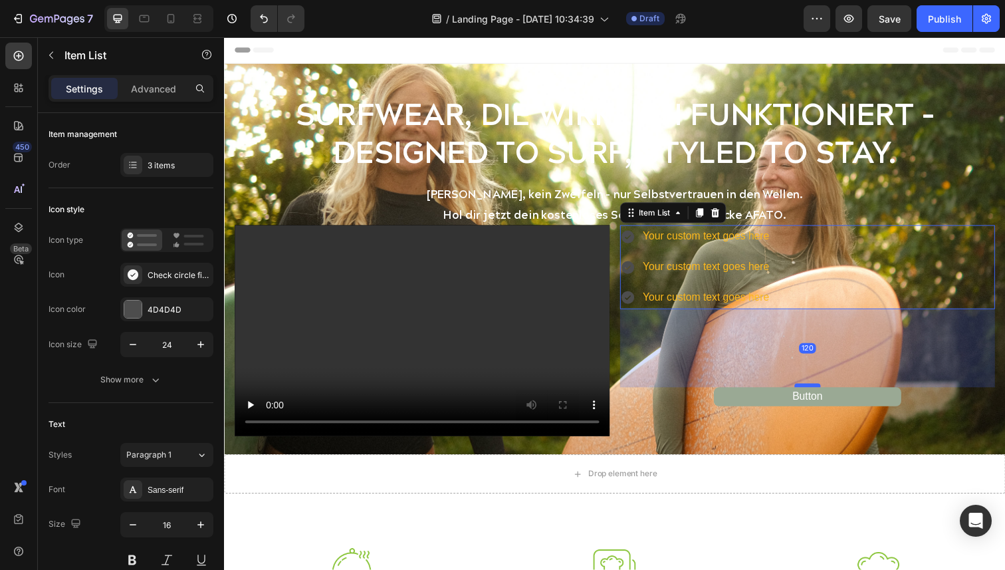
drag, startPoint x: 822, startPoint y: 314, endPoint x: 821, endPoint y: 394, distance: 80.5
click at [821, 394] on div at bounding box center [820, 393] width 27 height 4
type input "100%"
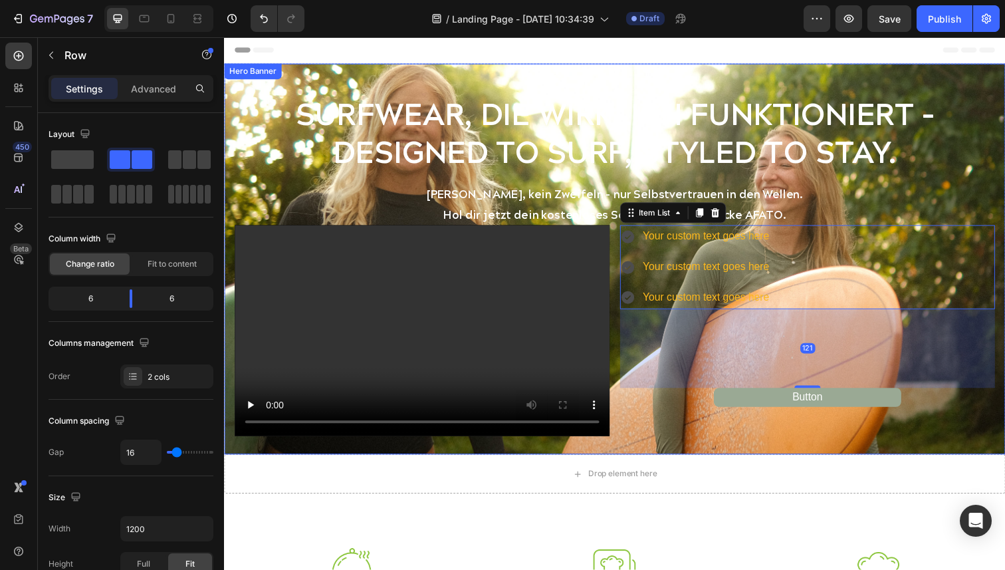
click at [862, 441] on div "Your custom text goes here Your custom text goes here Your custom text goes her…" at bounding box center [819, 336] width 383 height 215
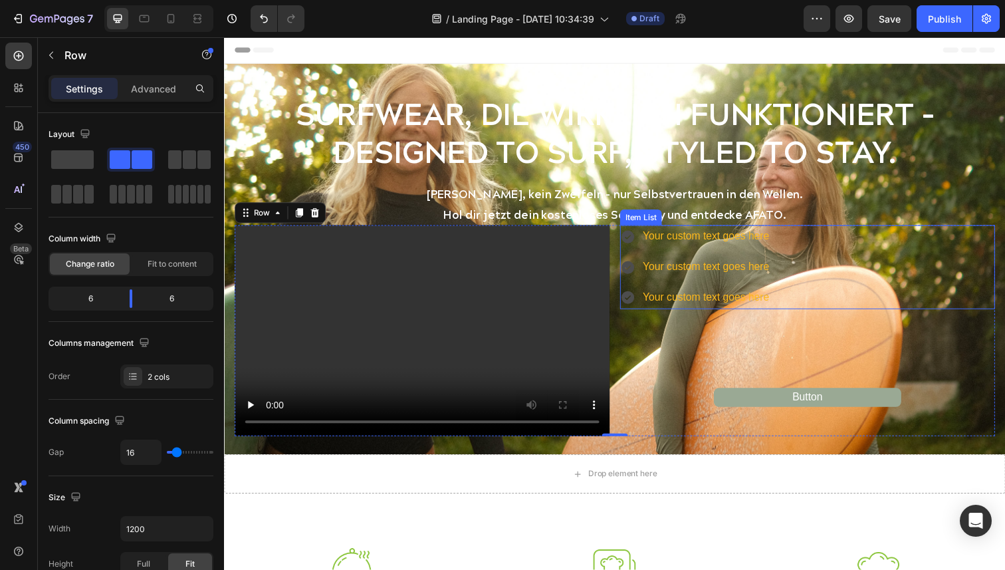
click at [699, 243] on div "Your custom text goes here" at bounding box center [716, 240] width 133 height 23
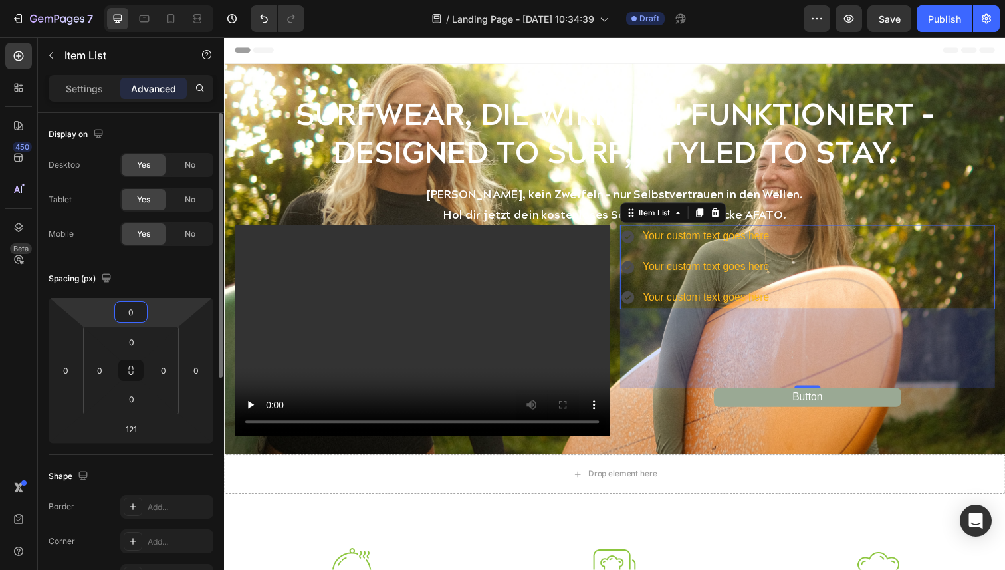
click at [137, 313] on input "0" at bounding box center [131, 312] width 27 height 20
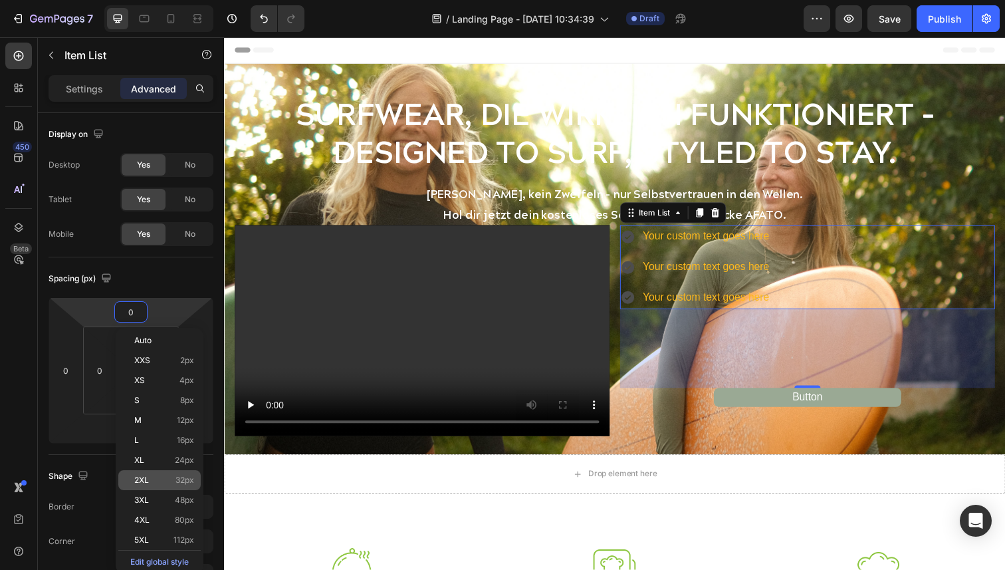
click at [152, 478] on p "2XL 32px" at bounding box center [164, 479] width 60 height 9
type input "32"
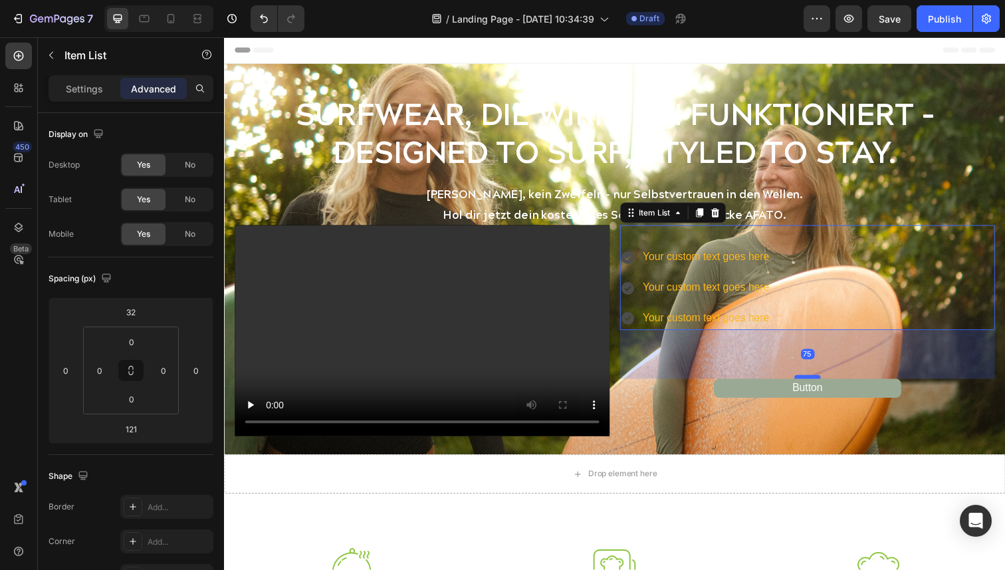
drag, startPoint x: 823, startPoint y: 414, endPoint x: 822, endPoint y: 384, distance: 30.6
click at [822, 384] on div at bounding box center [820, 384] width 27 height 4
type input "75"
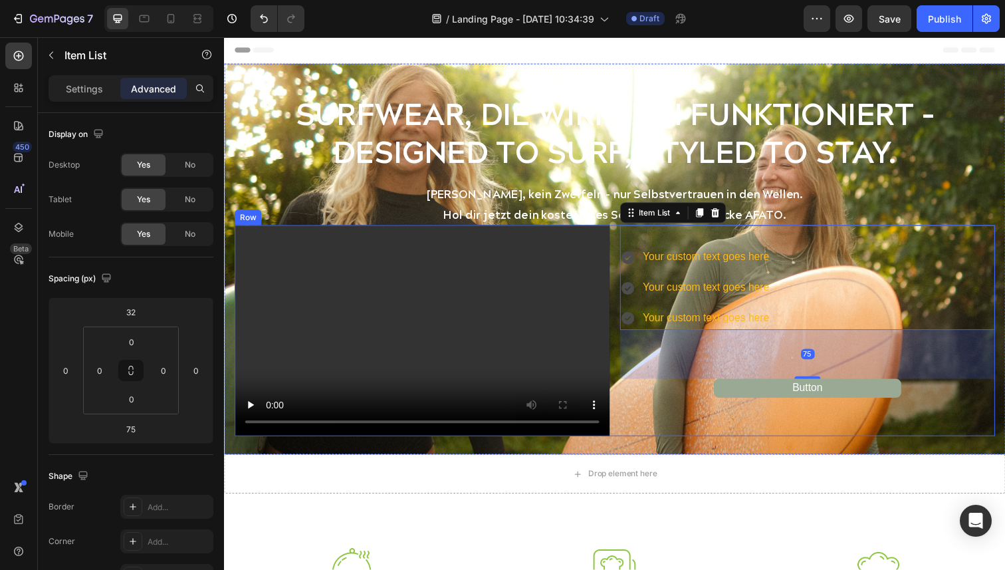
click at [833, 423] on div "Your custom text goes here Your custom text goes here Your custom text goes her…" at bounding box center [819, 336] width 383 height 215
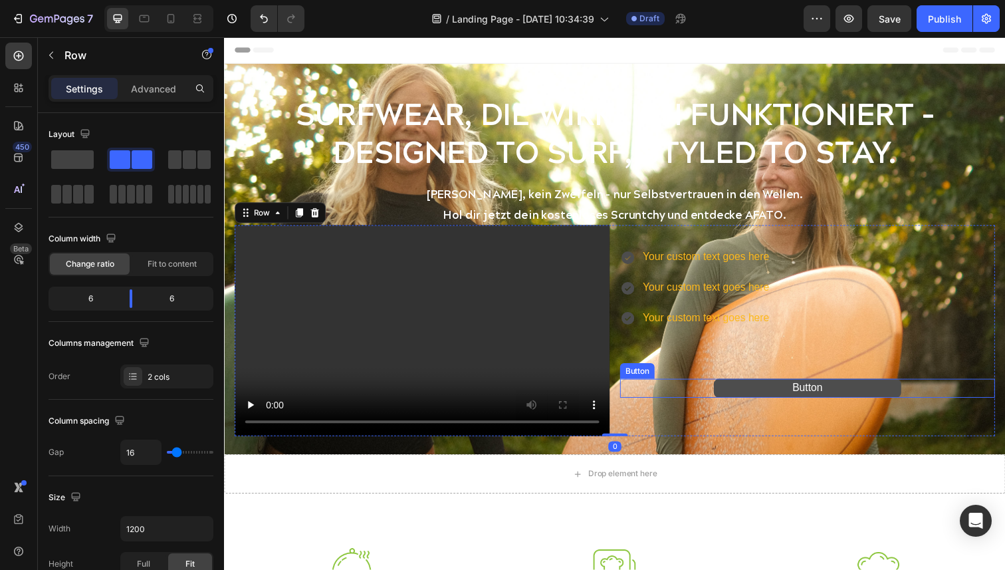
click at [842, 394] on button "Button" at bounding box center [819, 395] width 191 height 19
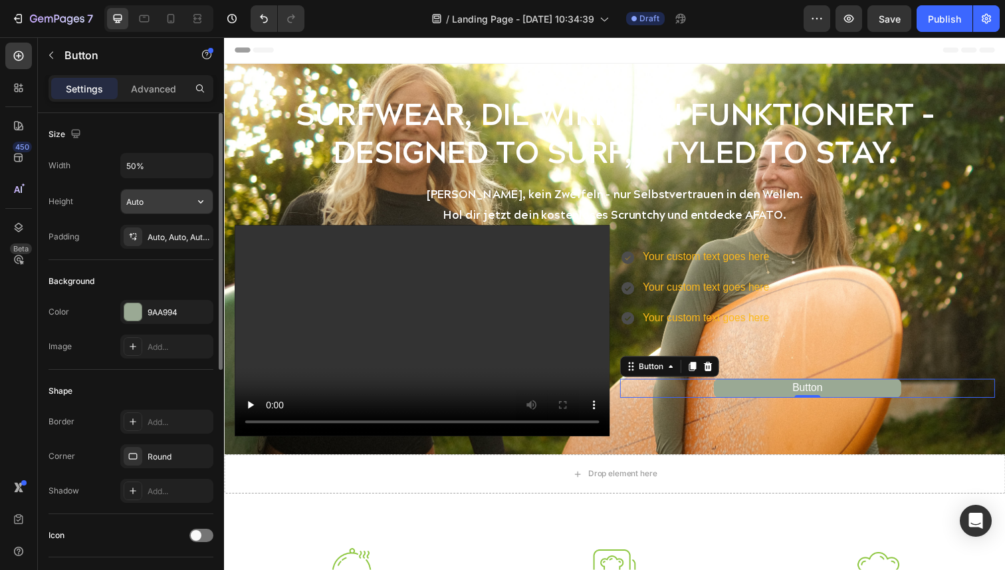
click at [162, 206] on input "Auto" at bounding box center [167, 201] width 92 height 24
click at [198, 205] on icon "button" at bounding box center [200, 201] width 13 height 13
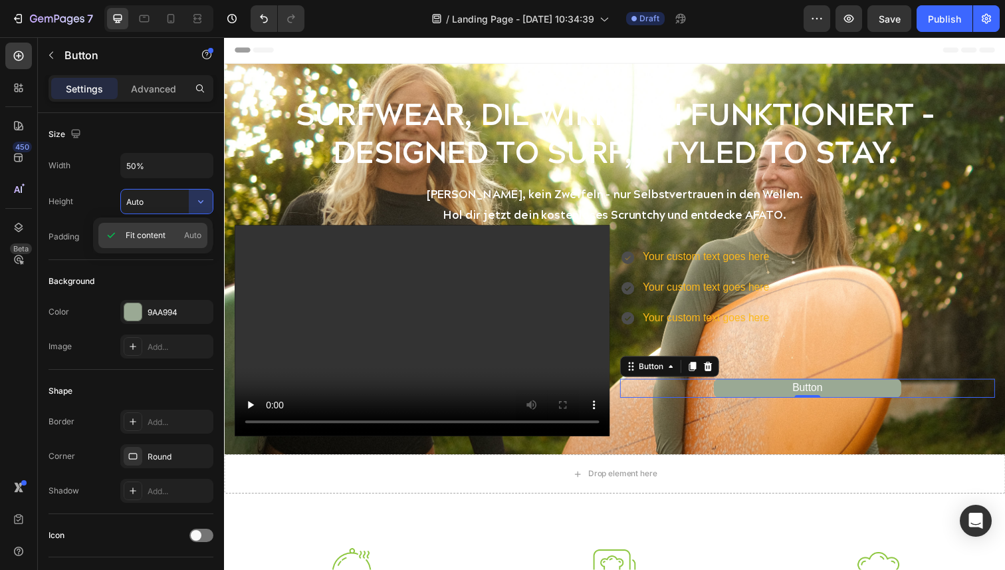
click at [149, 231] on span "Fit content" at bounding box center [146, 235] width 40 height 12
click at [684, 378] on icon at bounding box center [680, 373] width 11 height 11
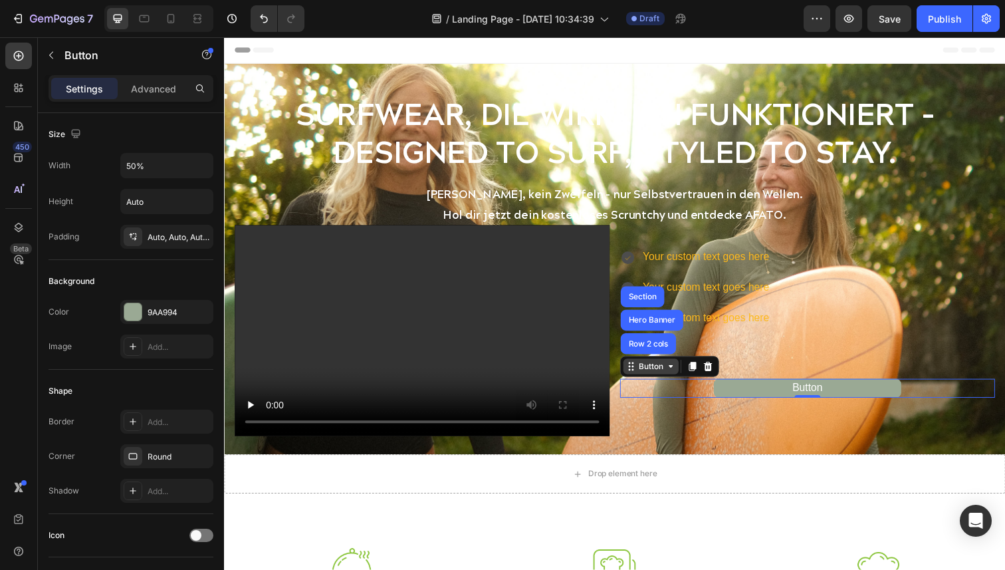
click at [684, 378] on icon at bounding box center [680, 373] width 11 height 11
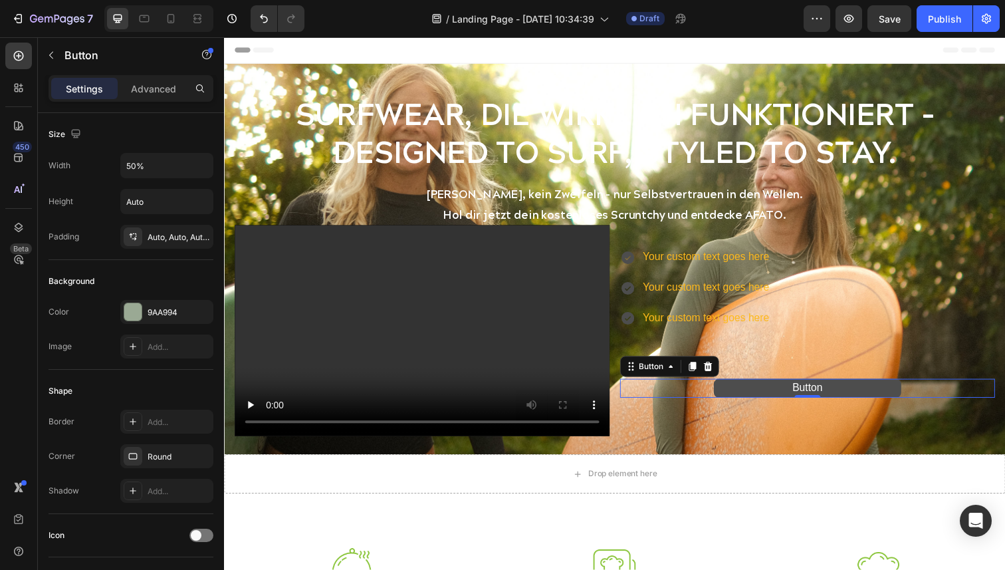
click at [856, 392] on button "Button" at bounding box center [819, 395] width 191 height 19
click at [148, 84] on p "Advanced" at bounding box center [153, 89] width 45 height 14
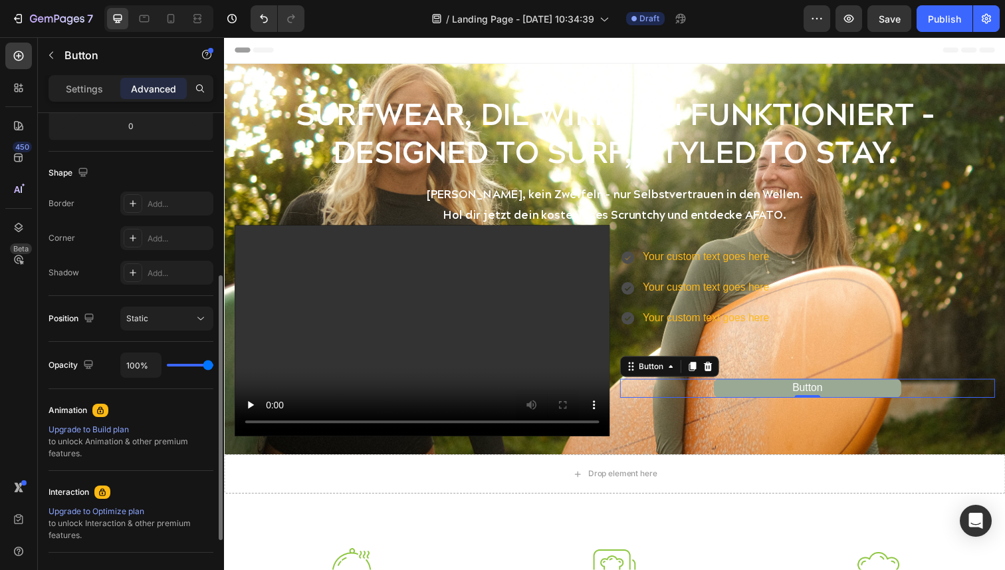
scroll to position [277, 0]
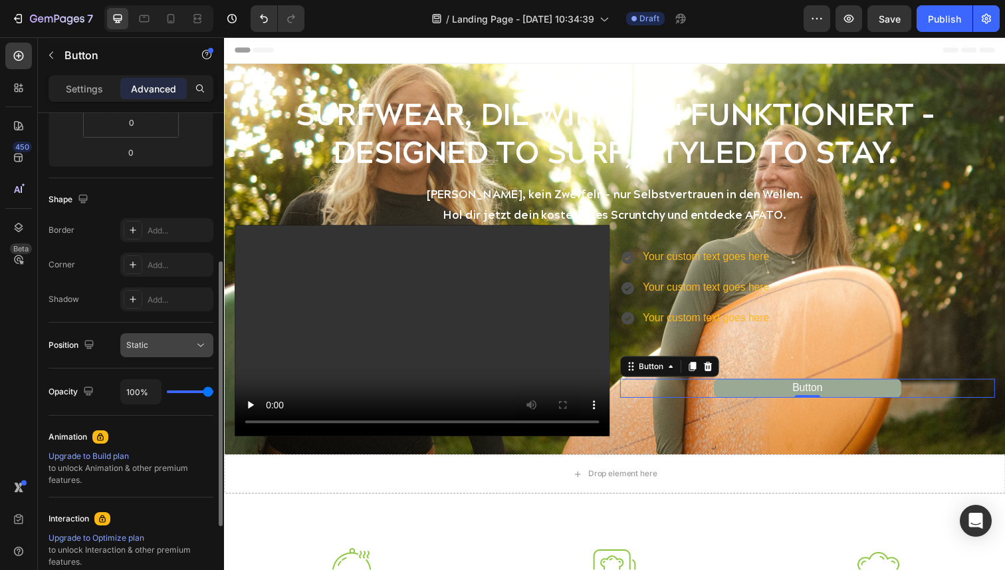
click at [173, 351] on div "Static" at bounding box center [166, 344] width 81 height 13
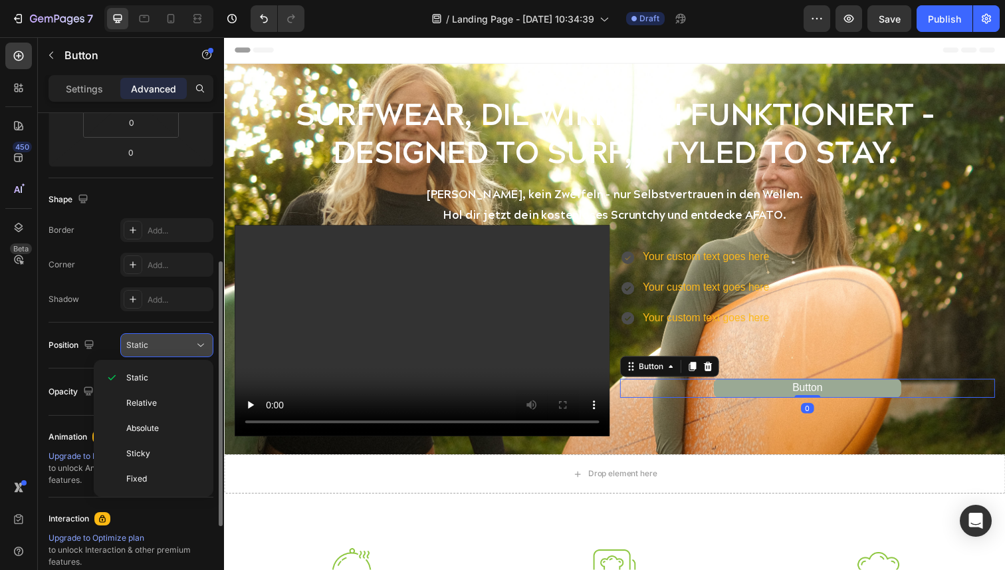
click at [174, 341] on div "Static" at bounding box center [160, 345] width 68 height 12
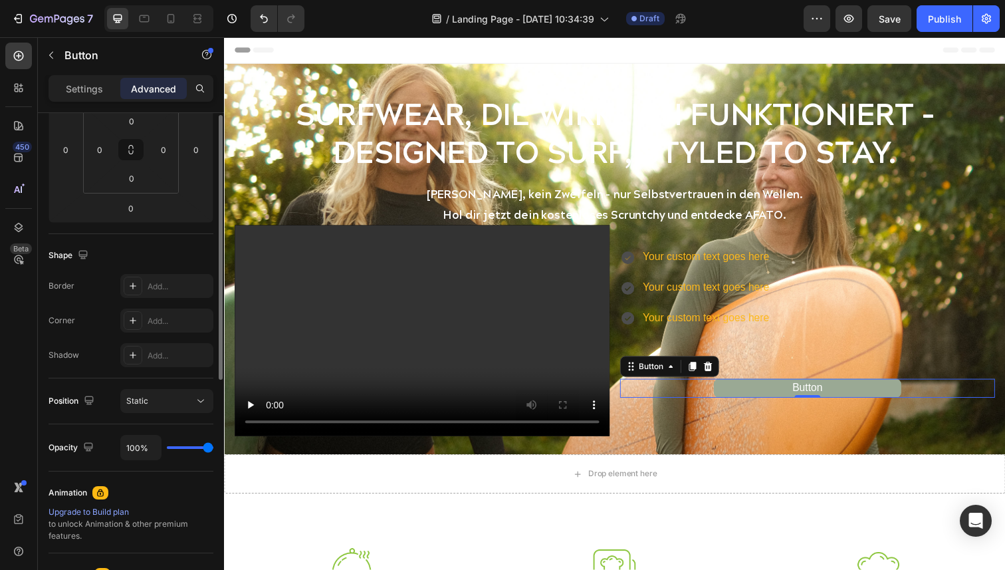
scroll to position [0, 0]
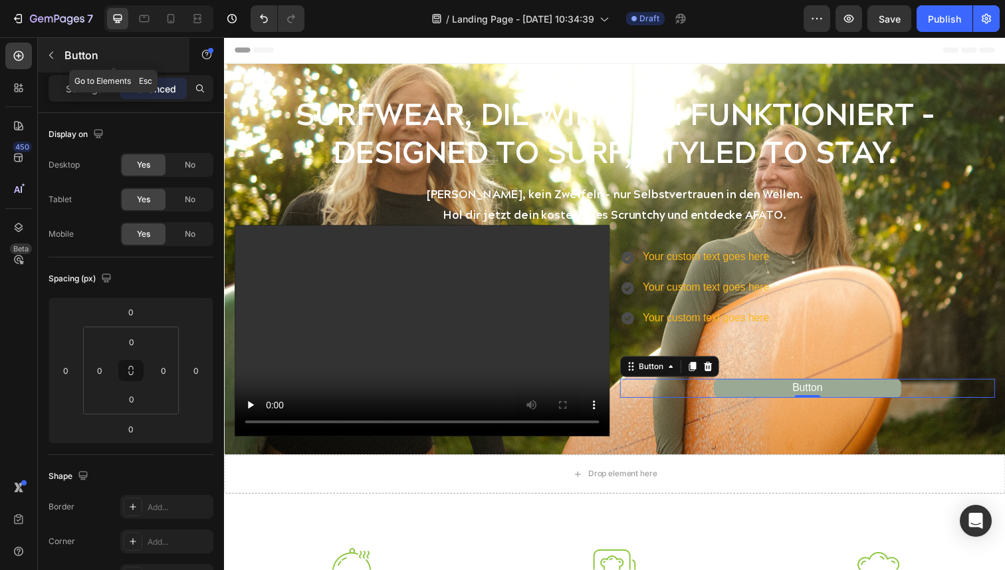
click at [53, 55] on icon "button" at bounding box center [51, 55] width 11 height 11
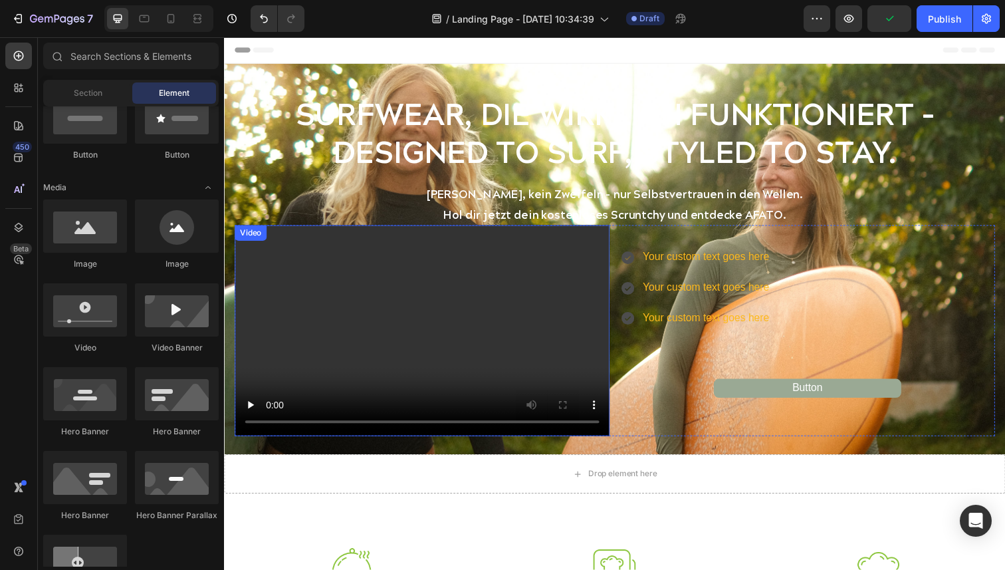
click at [457, 337] on video at bounding box center [426, 336] width 383 height 215
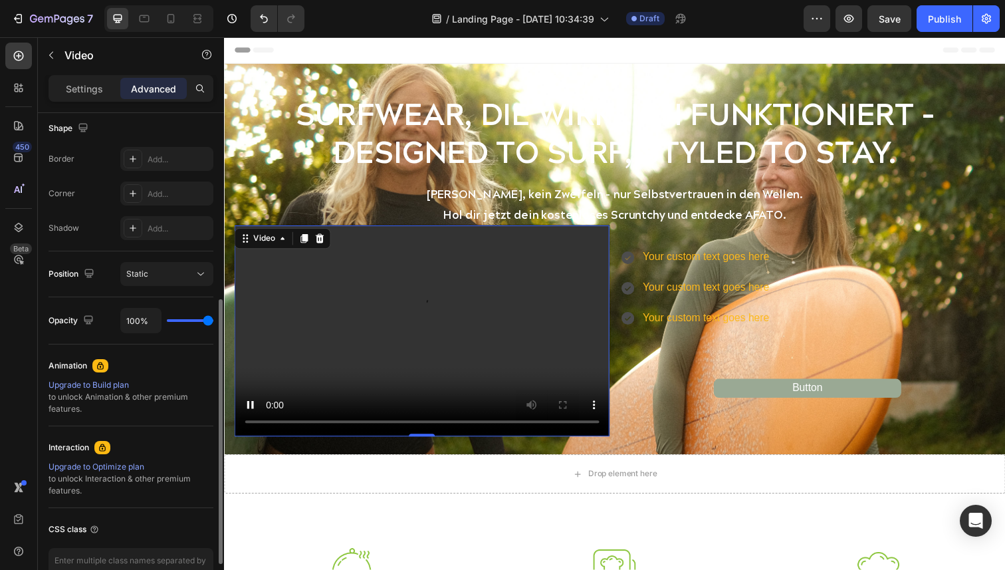
scroll to position [350, 0]
type input "98%"
type input "98"
type input "97%"
type input "97"
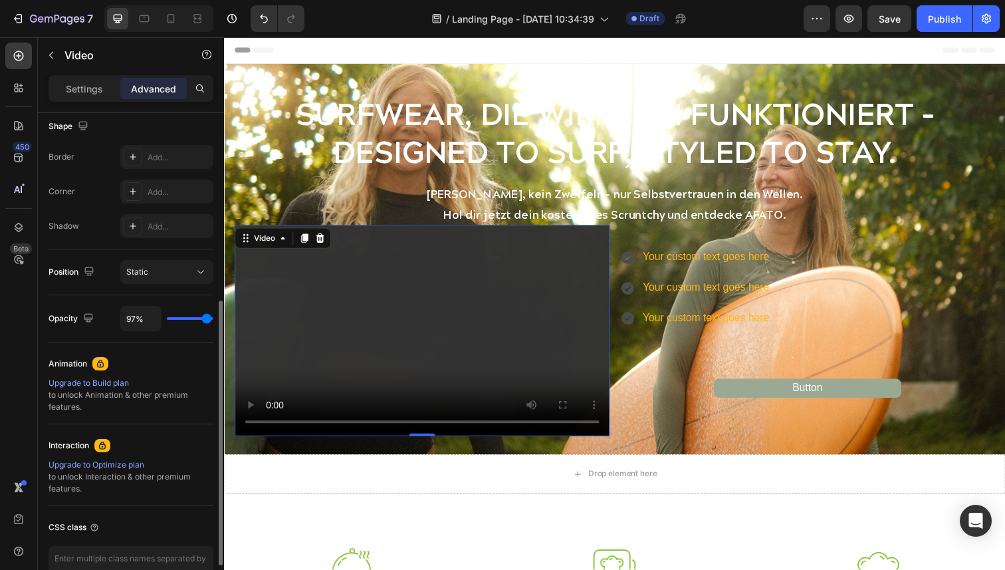
type input "96%"
type input "96"
type input "95%"
type input "95"
type input "94%"
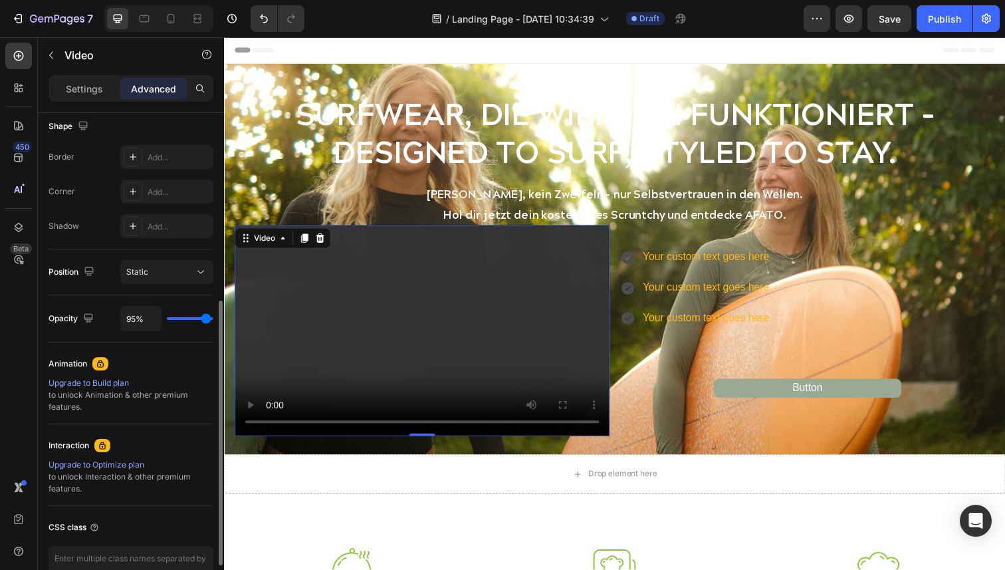
type input "94"
type input "93%"
type input "93"
type input "92%"
type input "92"
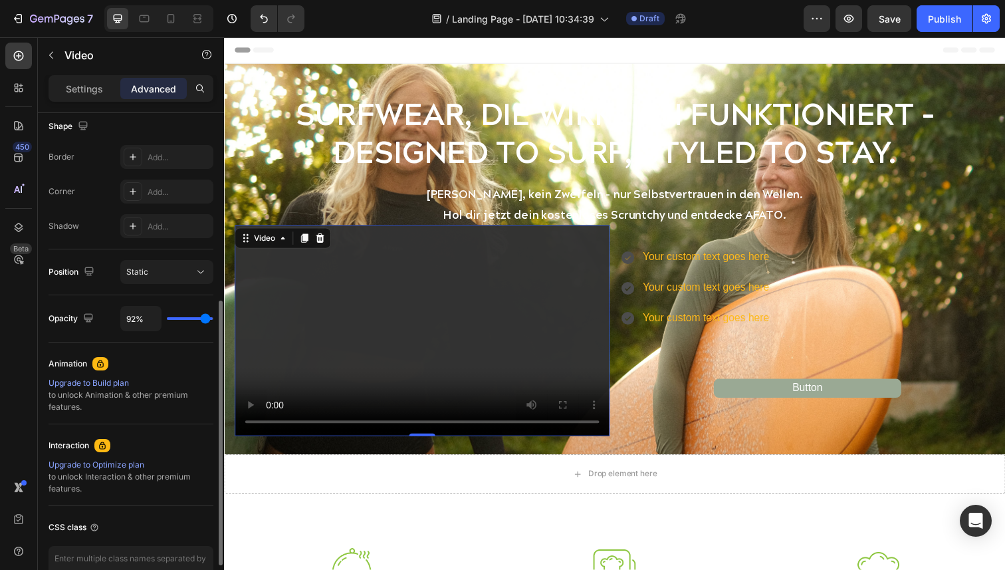
type input "91%"
type input "91"
type input "90%"
type input "90"
type input "89%"
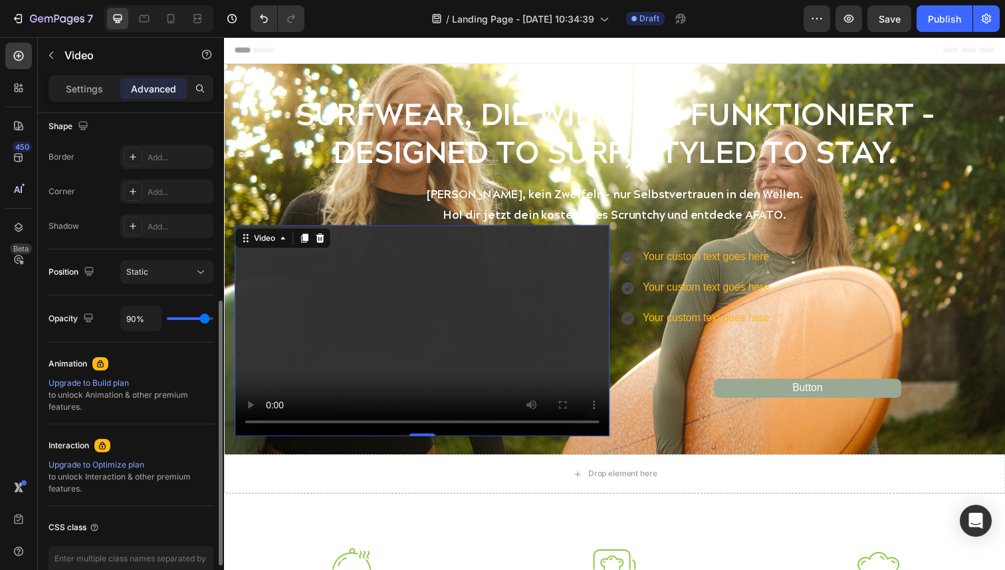
type input "89"
type input "88%"
type input "88"
type input "87%"
type input "87"
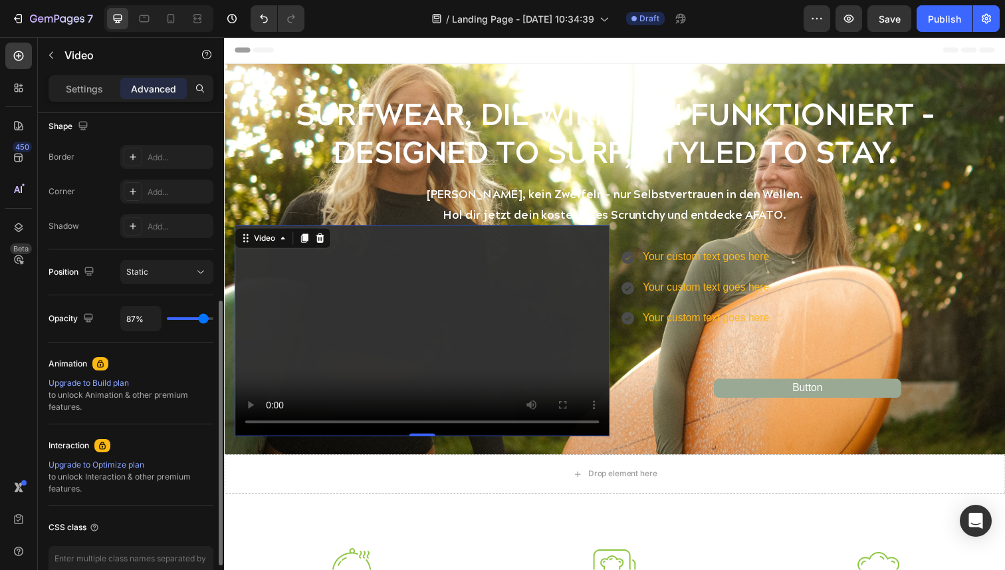
type input "86%"
type input "86"
type input "85%"
type input "85"
type input "84%"
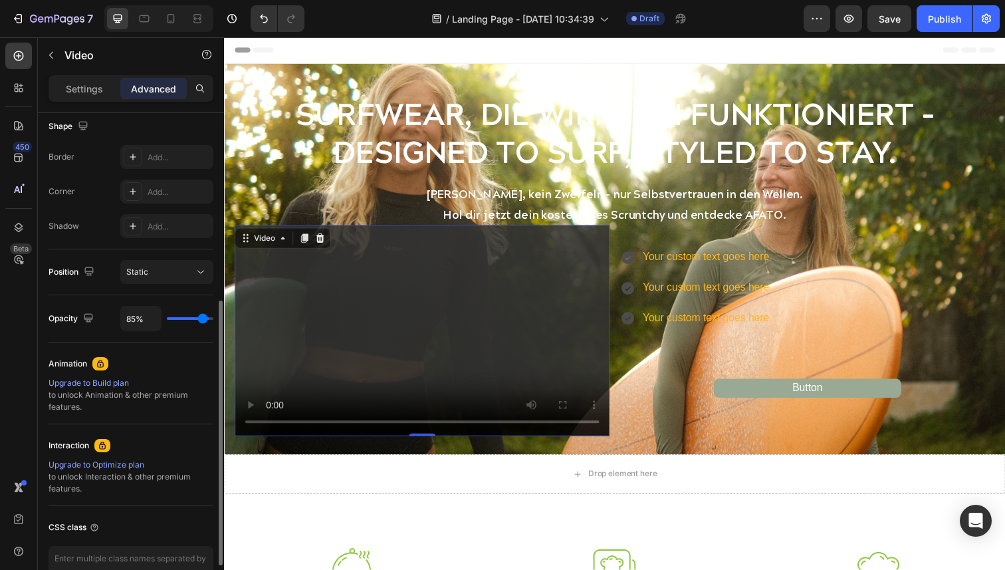
type input "84"
type input "83%"
type input "83"
type input "82%"
type input "82"
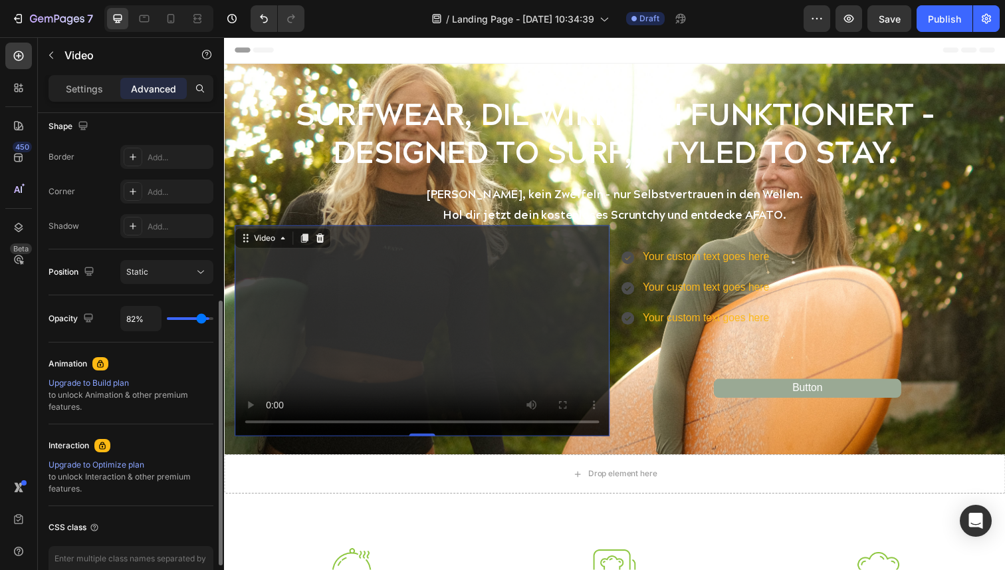
type input "80%"
type input "80"
type input "79%"
type input "79"
type input "78%"
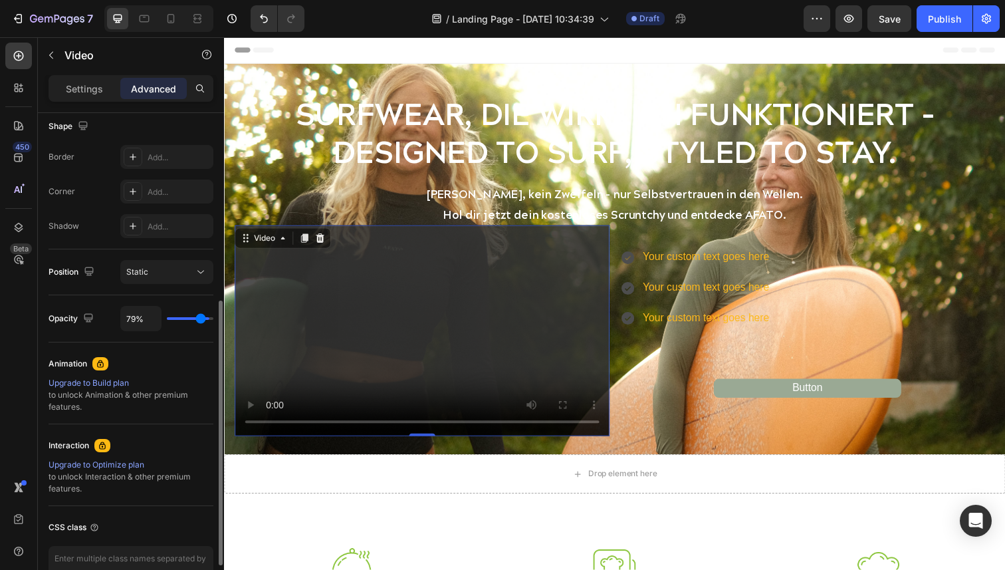
type input "78"
type input "76%"
type input "76"
type input "75%"
type input "75"
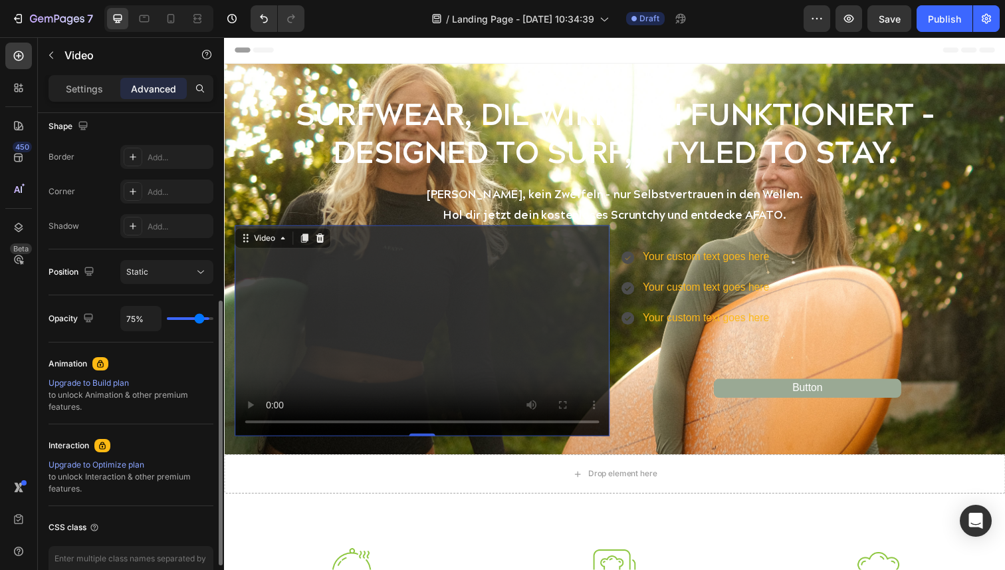
type input "73%"
type input "73"
type input "72%"
type input "72"
type input "70%"
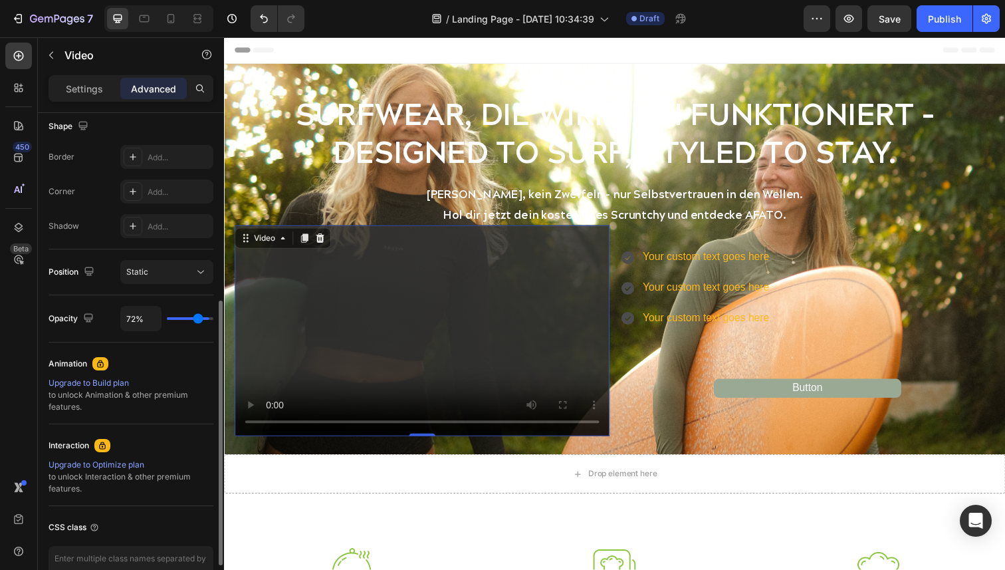
type input "70"
type input "69%"
type input "69"
type input "67%"
type input "67"
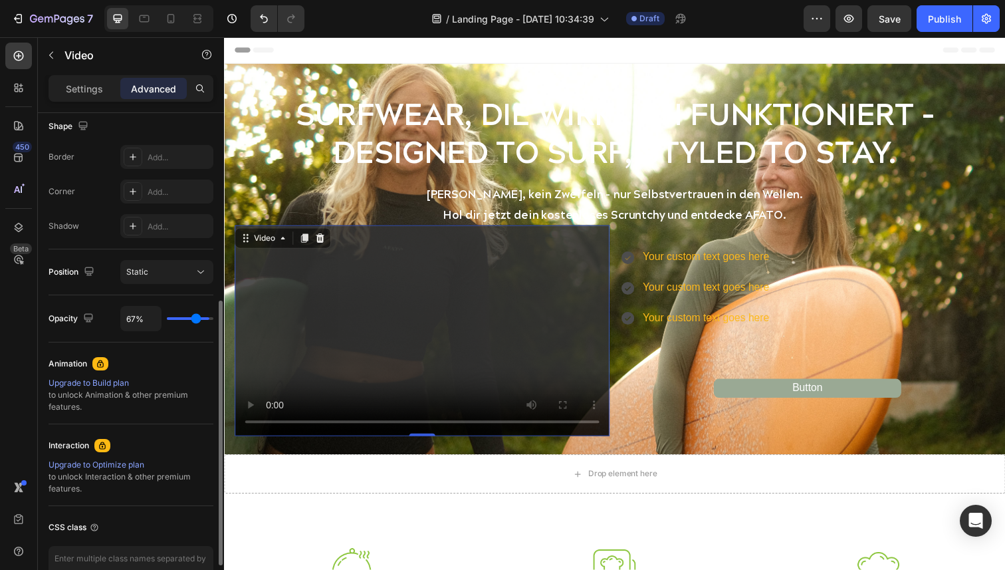
type input "66%"
type input "66"
type input "65%"
type input "65"
type input "64%"
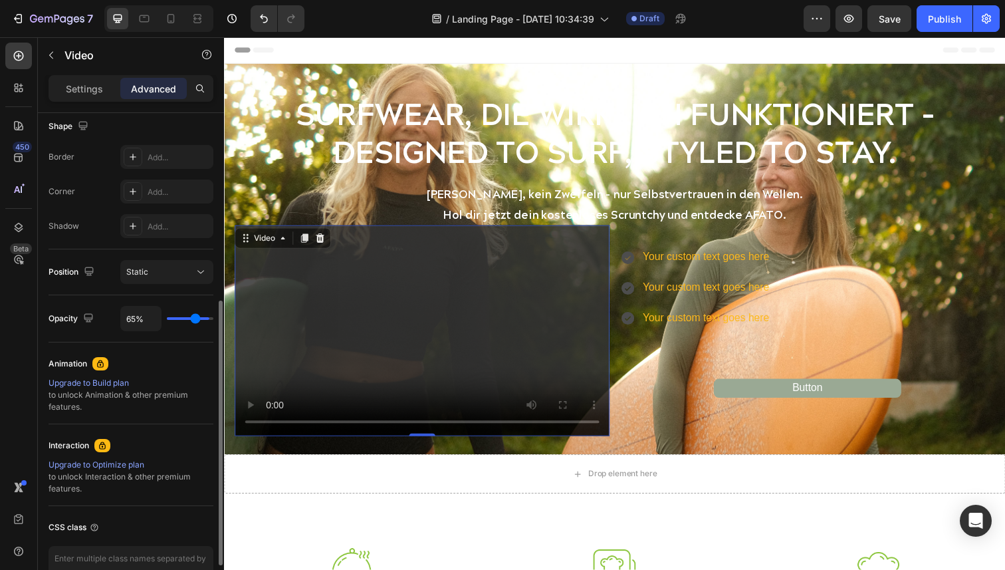
type input "64"
type input "63%"
type input "63"
type input "62%"
type input "62"
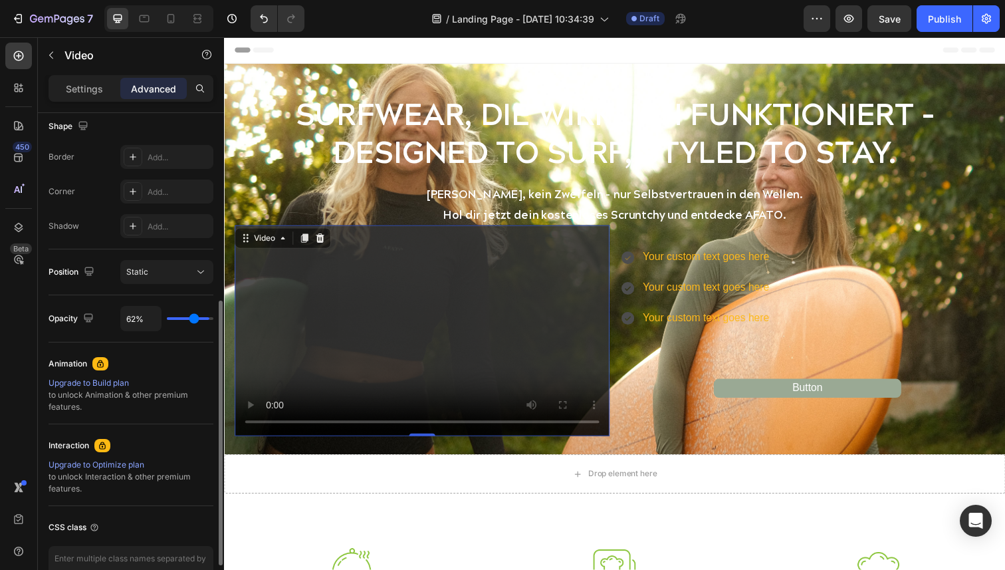
type input "61%"
type input "61"
type input "60%"
type input "60"
type input "59%"
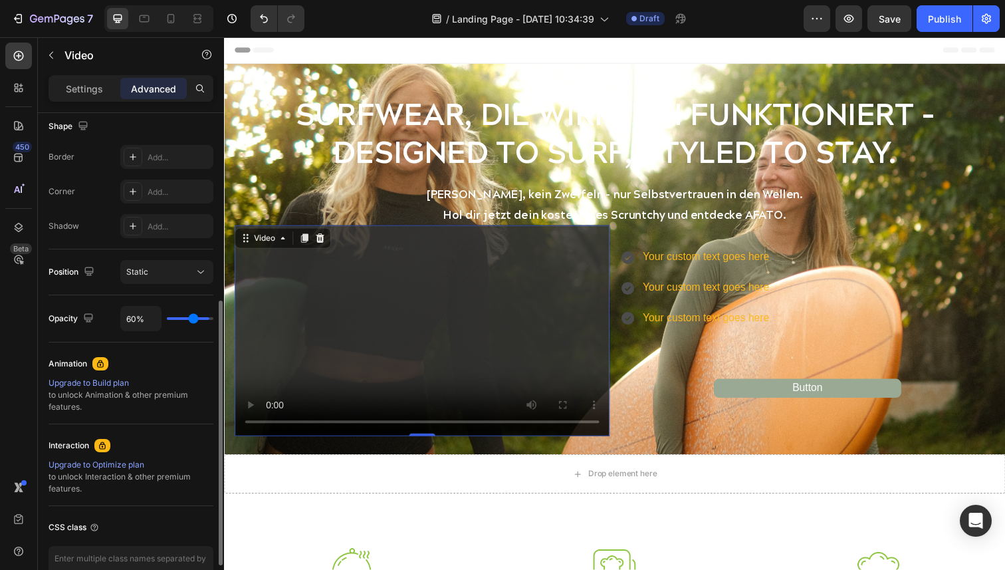
type input "59"
type input "58%"
type input "58"
type input "57%"
type input "57"
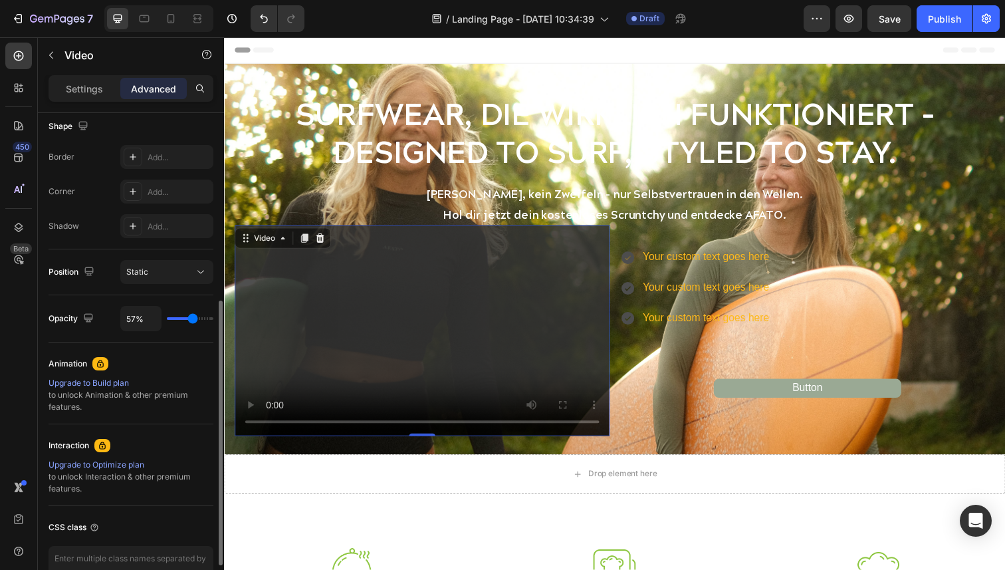
type input "56%"
type input "56"
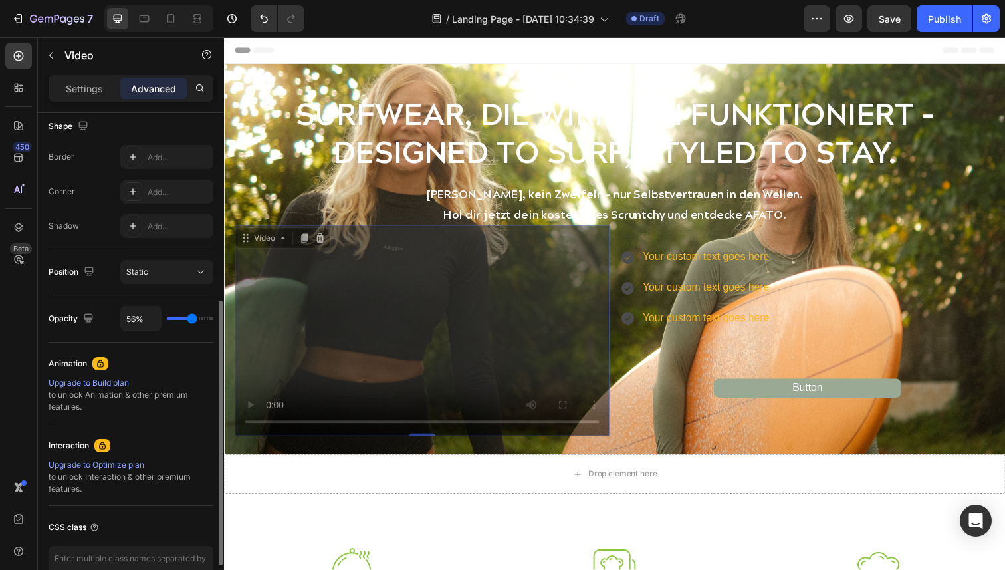
type input "55%"
type input "55"
type input "54%"
type input "54"
type input "53%"
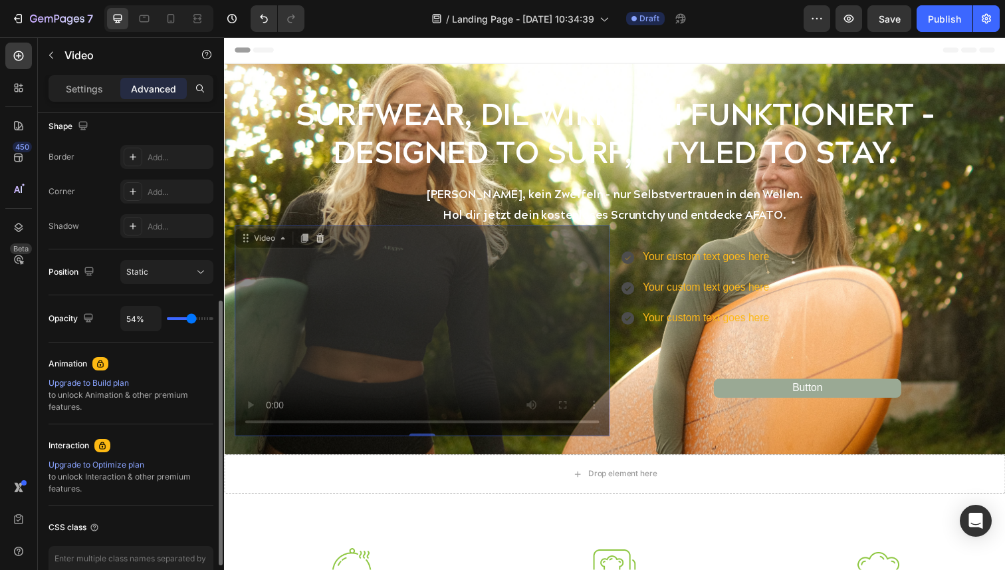
type input "53"
type input "52%"
type input "52"
type input "51%"
type input "51"
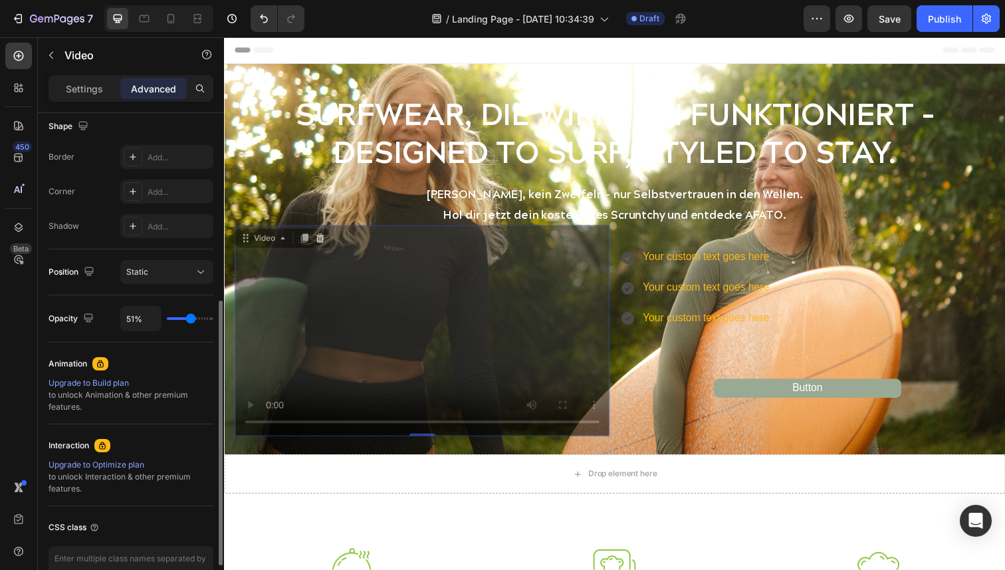
type input "49%"
type input "49"
type input "48%"
type input "48"
type input "46%"
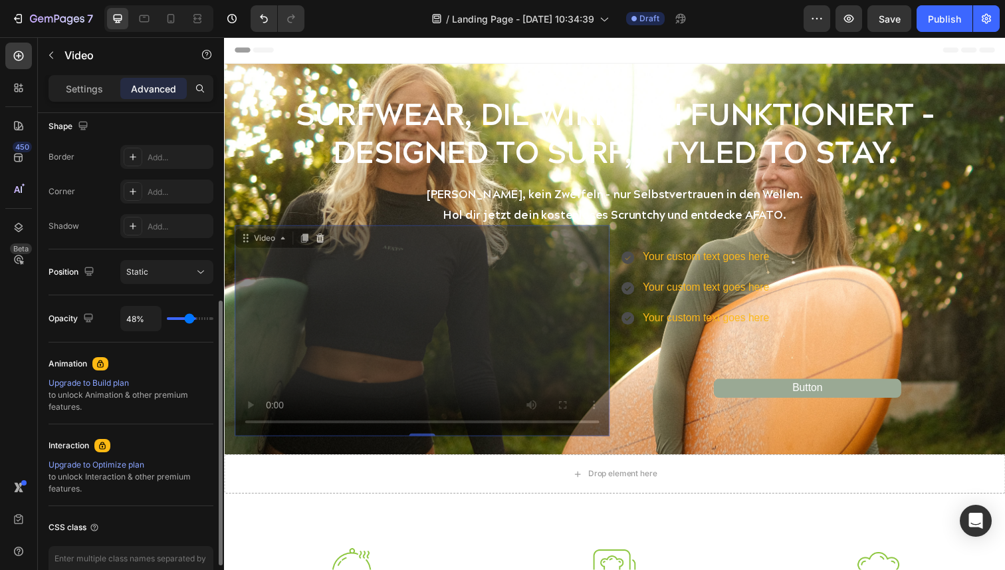
type input "46"
type input "45%"
type input "45"
type input "44%"
type input "44"
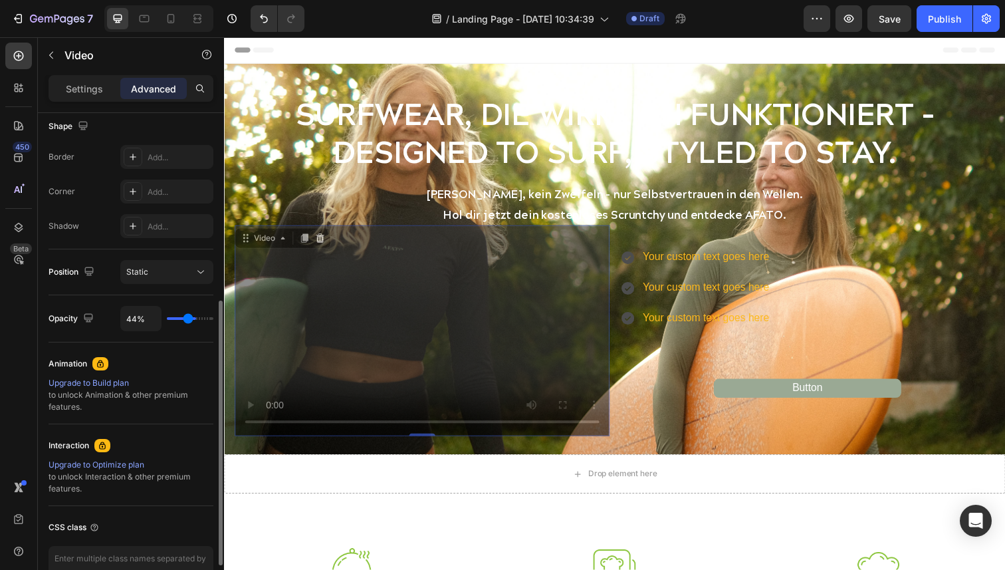
type input "43%"
type input "43"
type input "42%"
type input "42"
type input "41%"
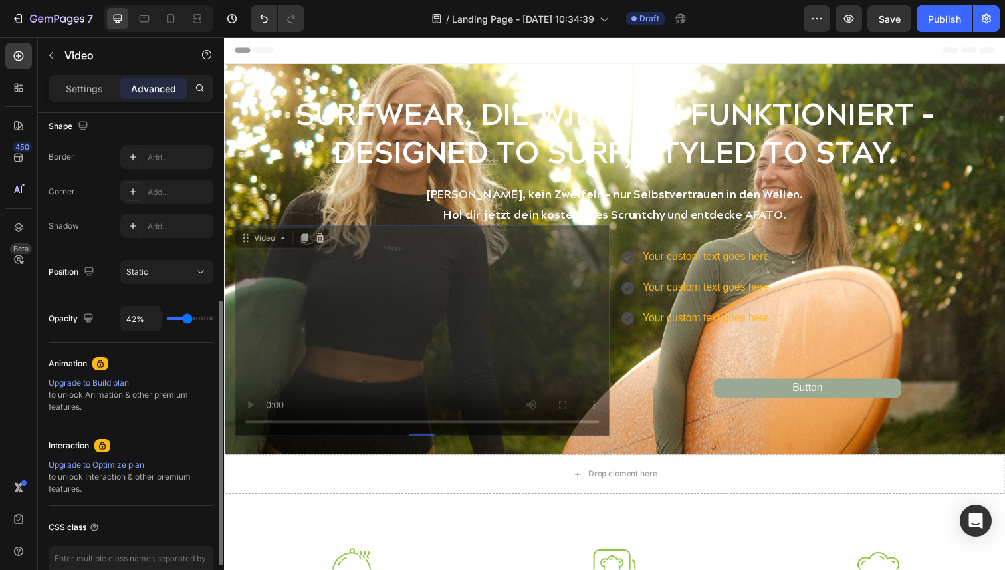
type input "41"
type input "40%"
type input "40"
type input "39%"
type input "39"
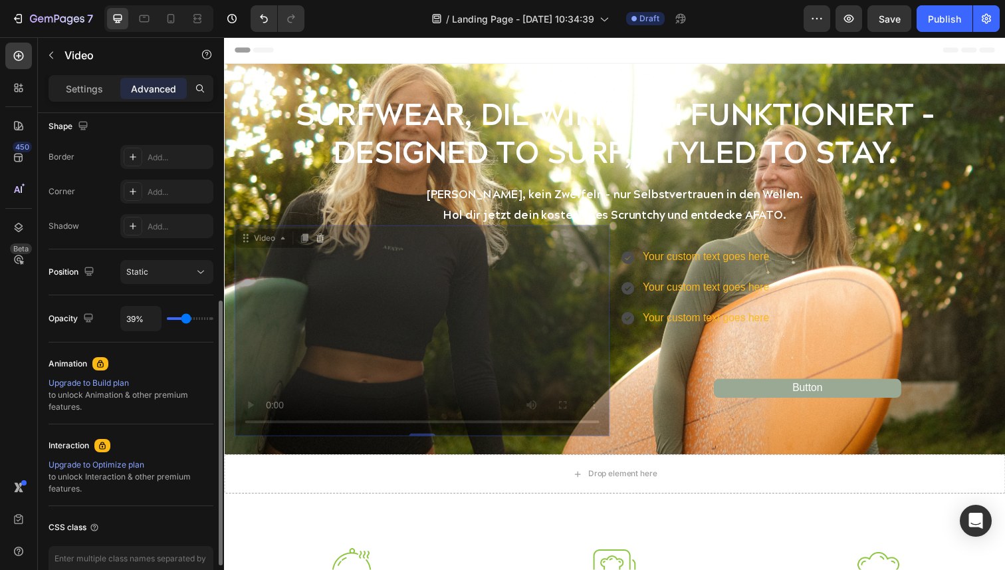
type input "38%"
type input "38"
type input "37%"
type input "37"
type input "35%"
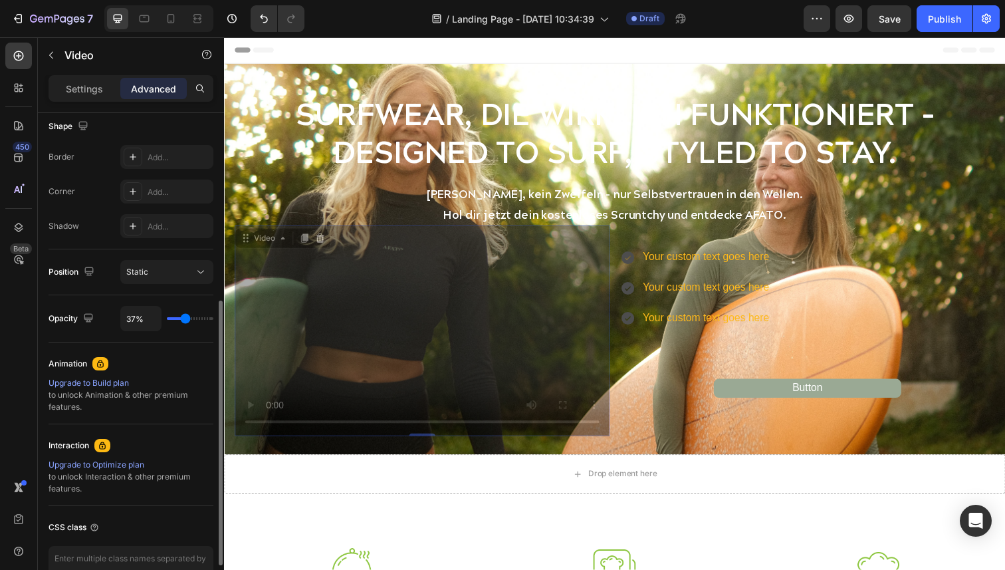
type input "35"
type input "34%"
type input "34"
type input "33%"
type input "33"
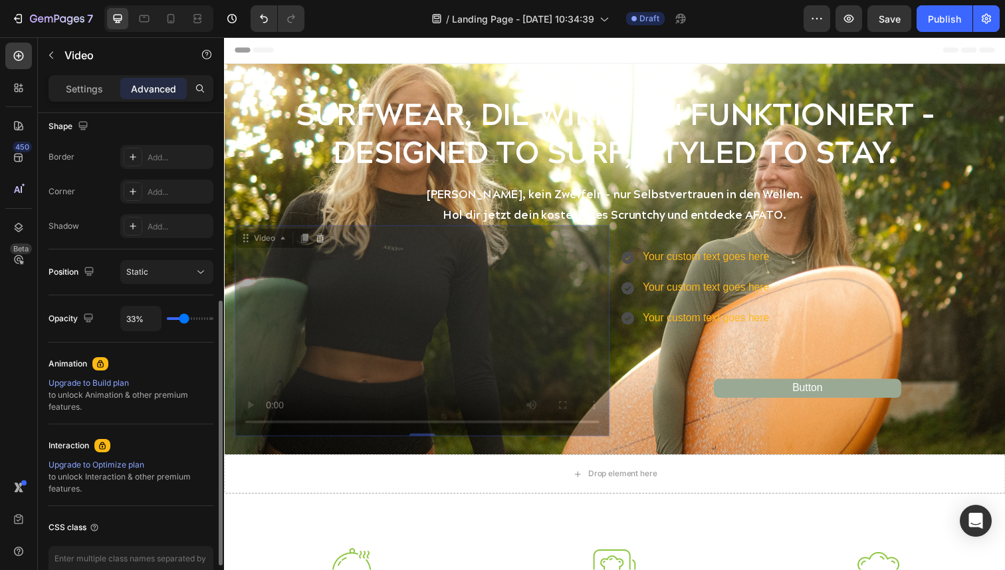
type input "32%"
type input "32"
type input "31%"
type input "31"
type input "30%"
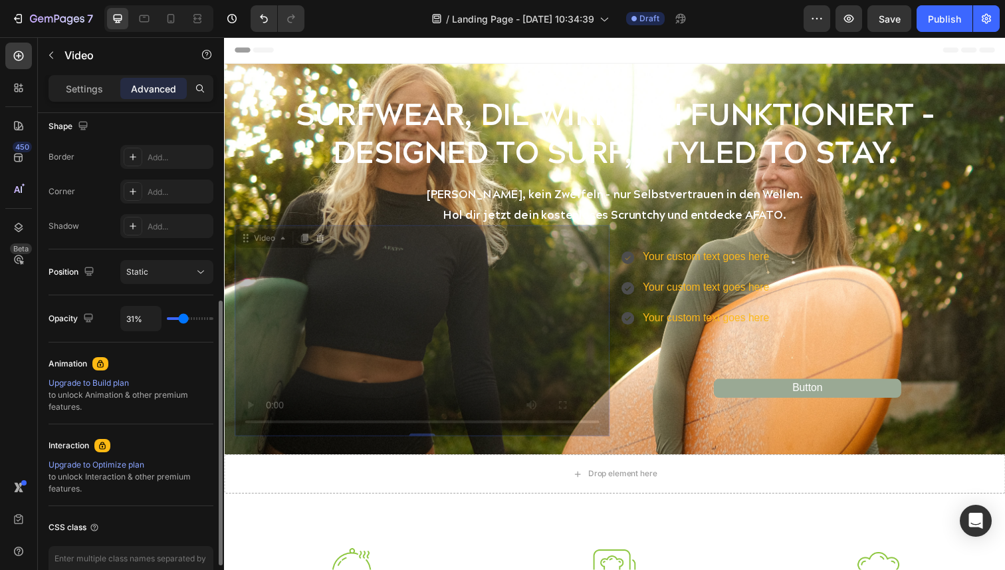
type input "30"
type input "29%"
type input "29"
type input "28%"
type input "28"
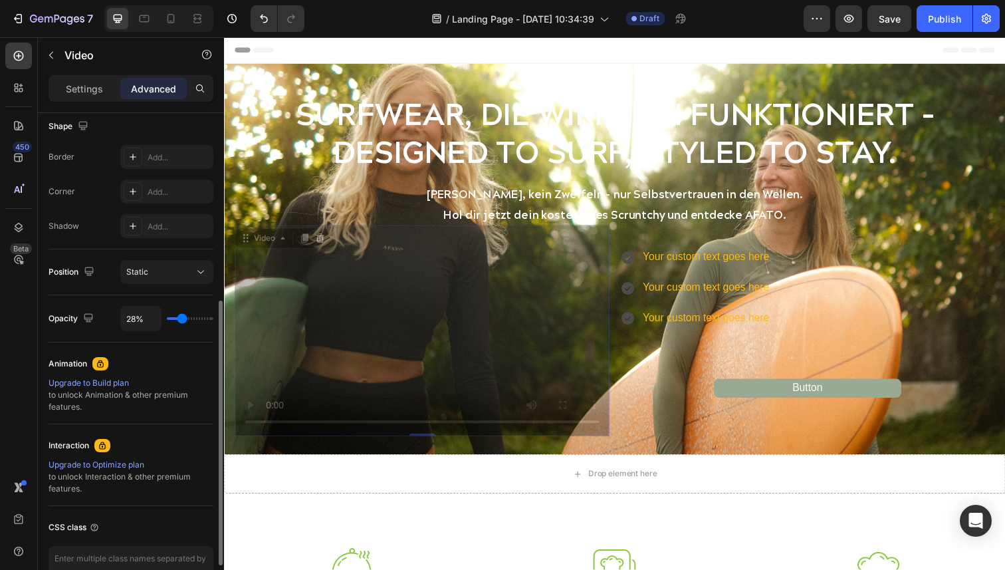
type input "26%"
type input "26"
type input "25%"
type input "25"
type input "24%"
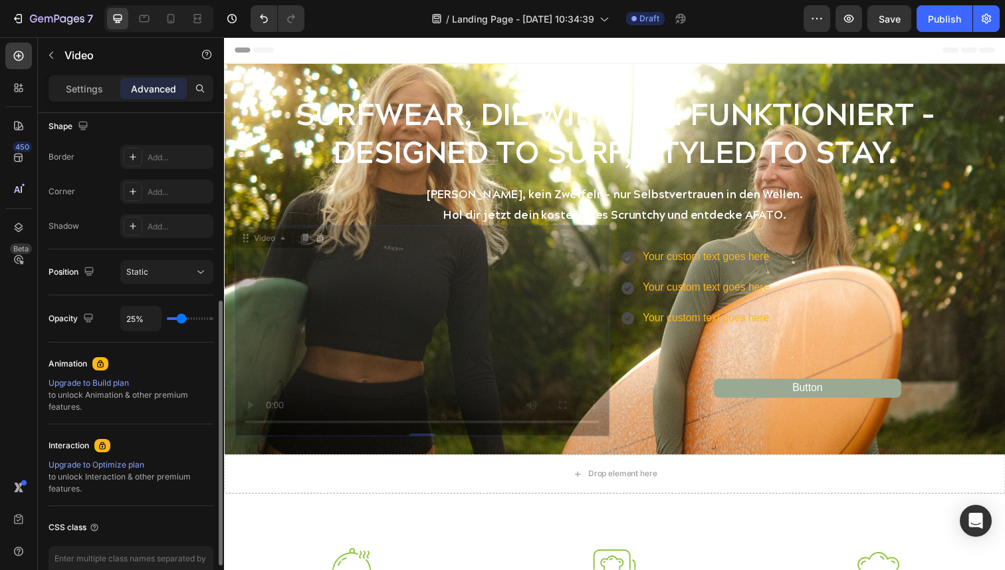
type input "24"
type input "23%"
type input "23"
type input "22%"
type input "22"
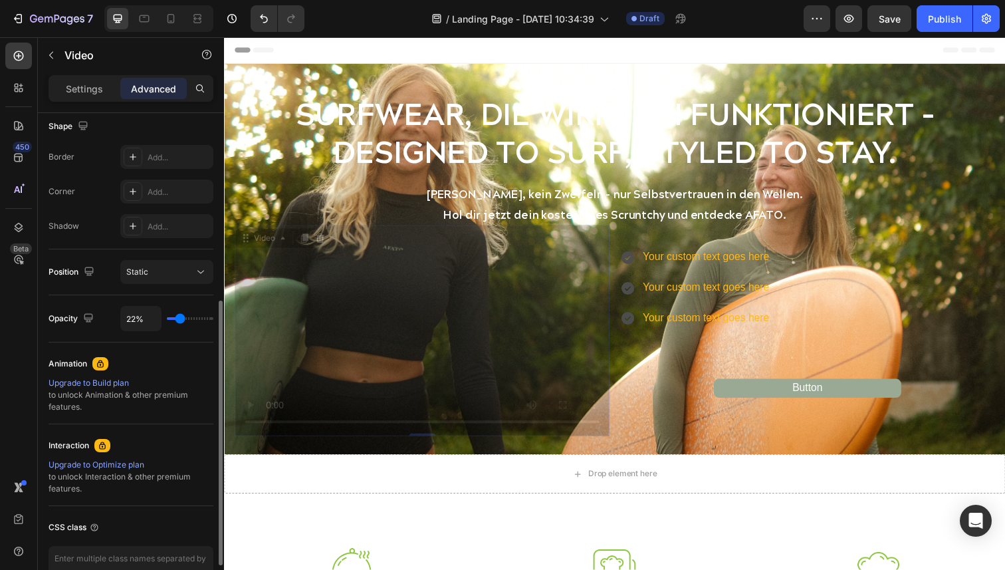
type input "23%"
type input "23"
type input "24%"
type input "24"
type input "25%"
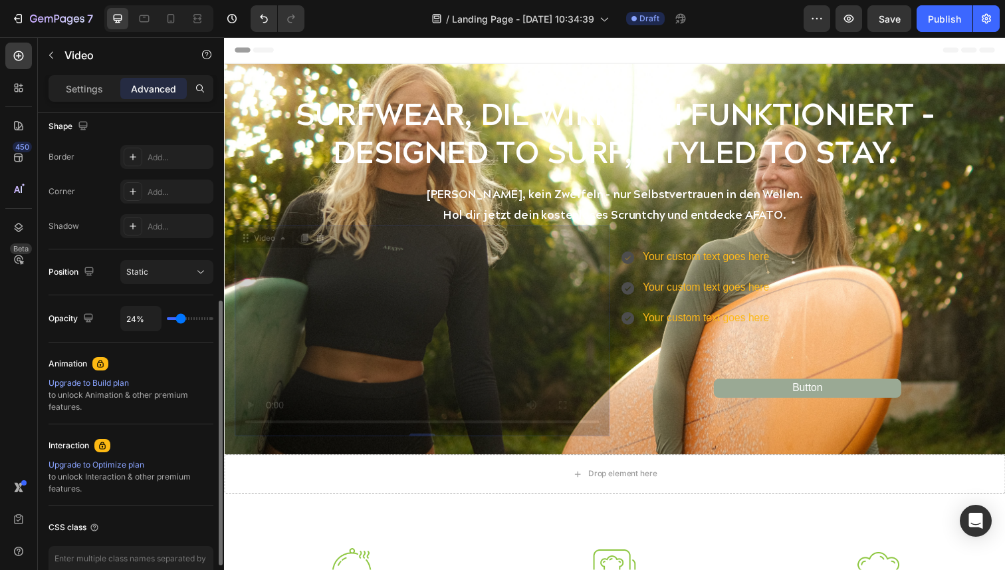
type input "25"
type input "26%"
type input "26"
type input "27%"
type input "27"
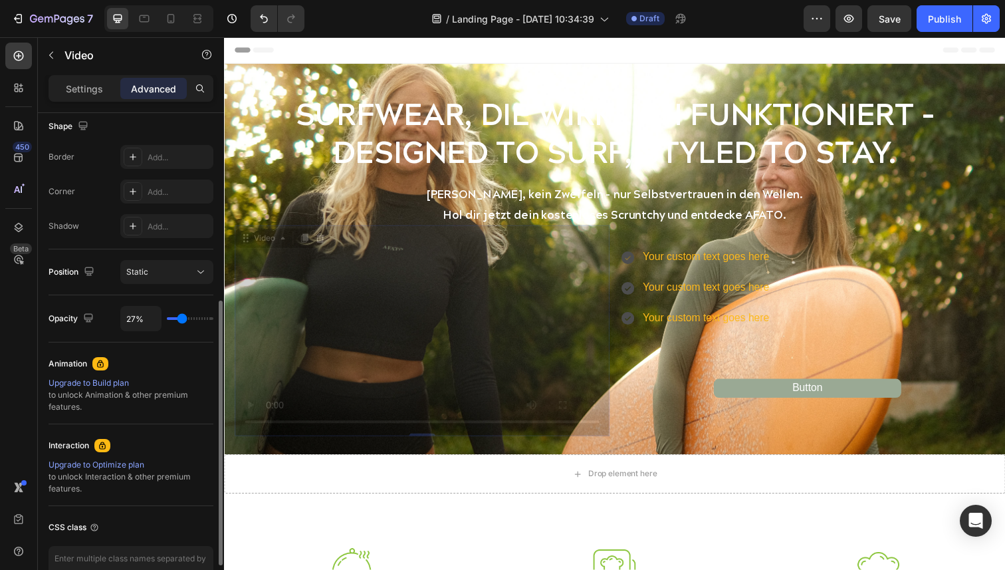
type input "28%"
type input "28"
type input "29%"
type input "29"
type input "32%"
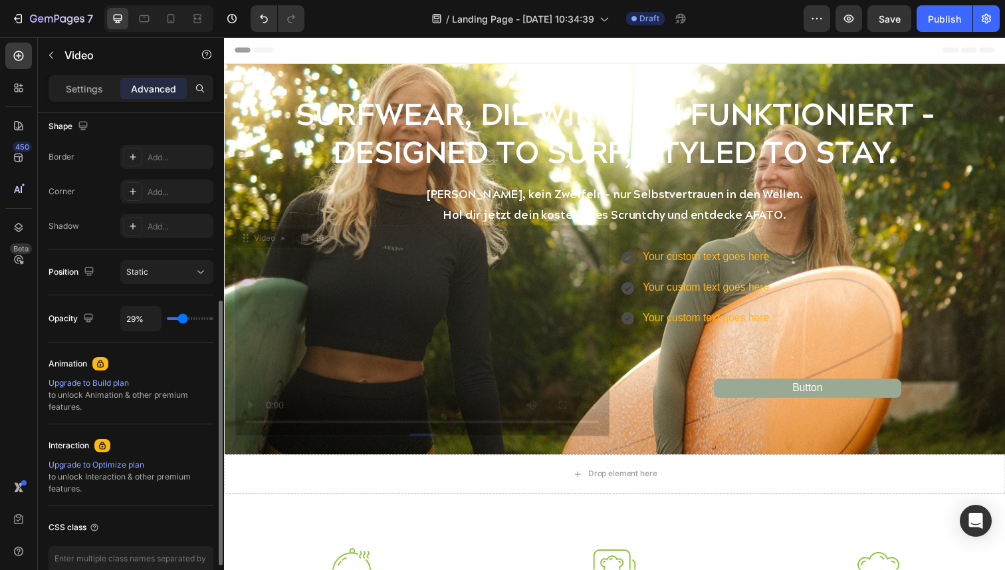
type input "32"
type input "33%"
type input "33"
type input "34%"
type input "34"
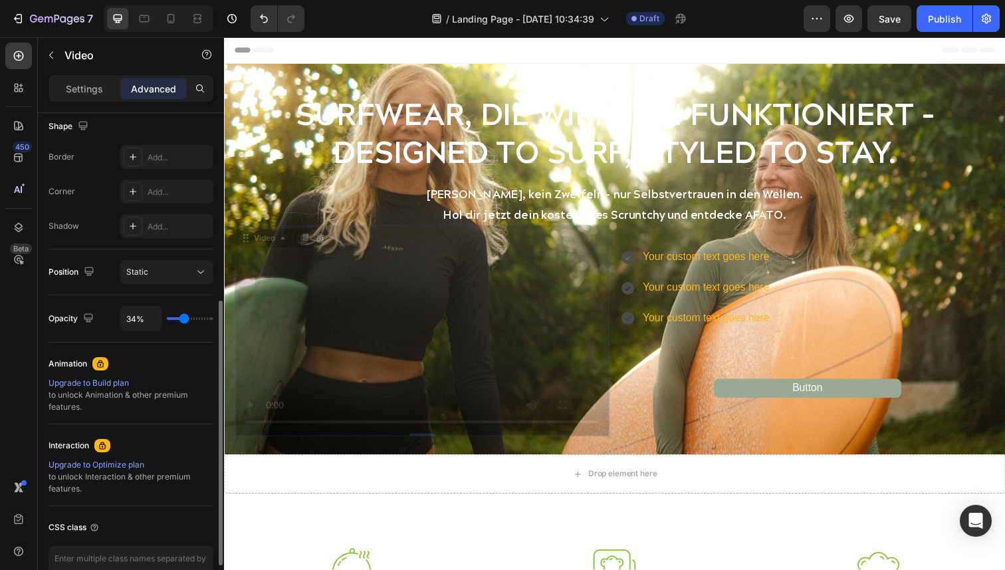
type input "35%"
type input "35"
type input "36%"
type input "36"
type input "37%"
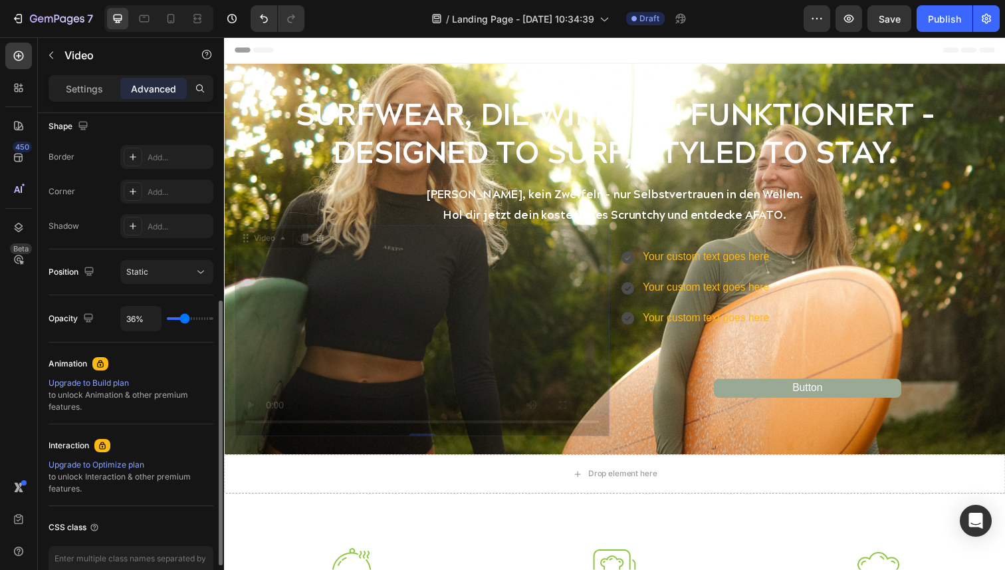
type input "37"
type input "38%"
type input "38"
type input "39%"
type input "39"
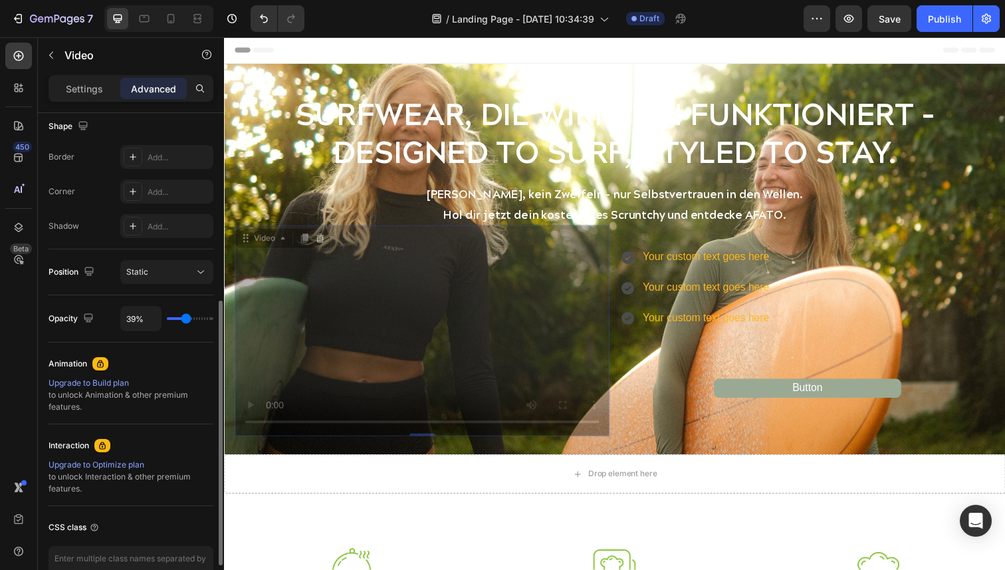
type input "40%"
type input "40"
type input "41%"
type input "41"
type input "42%"
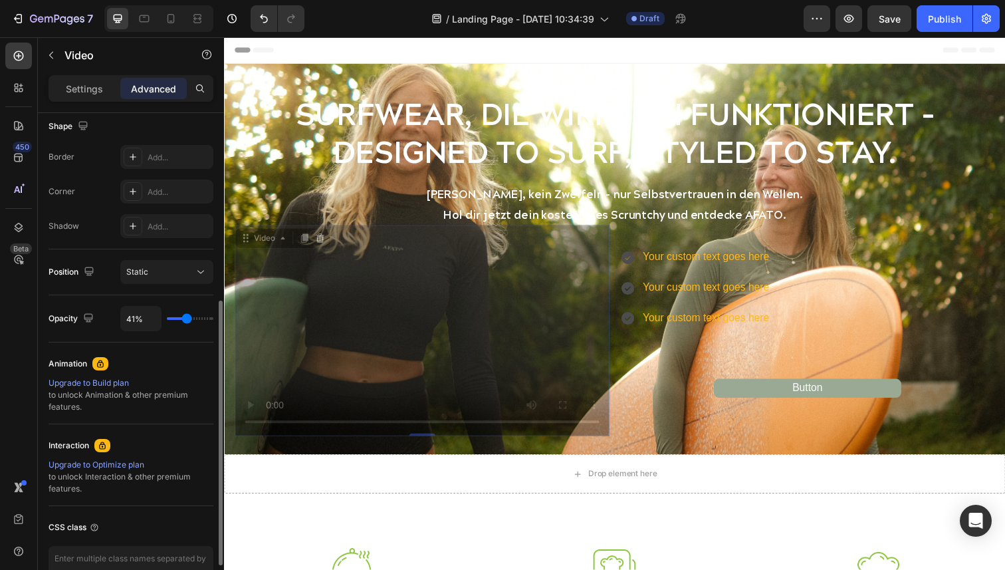
type input "42"
type input "43%"
type input "43"
type input "44%"
type input "44"
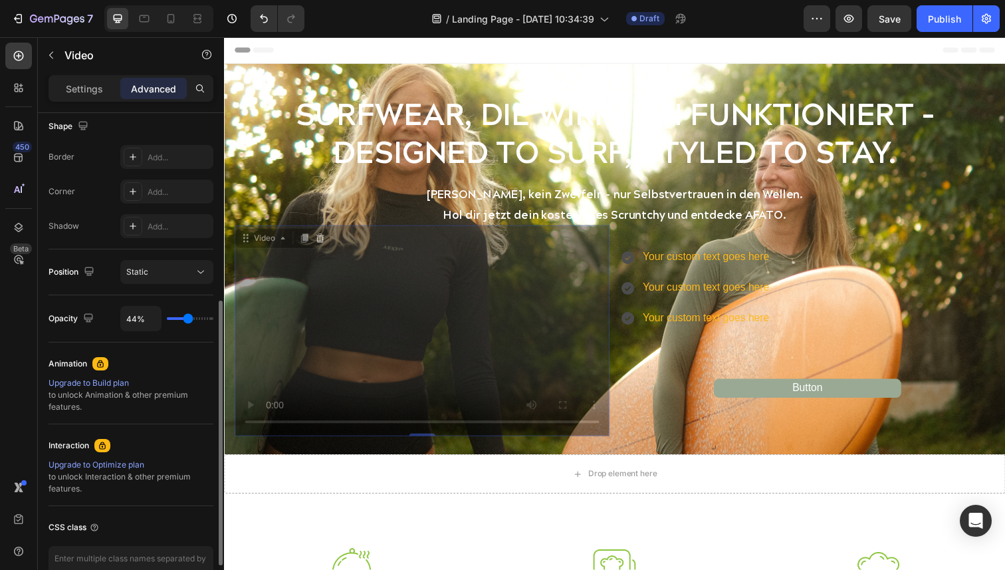
type input "45%"
type input "45"
type input "46%"
type input "46"
type input "47%"
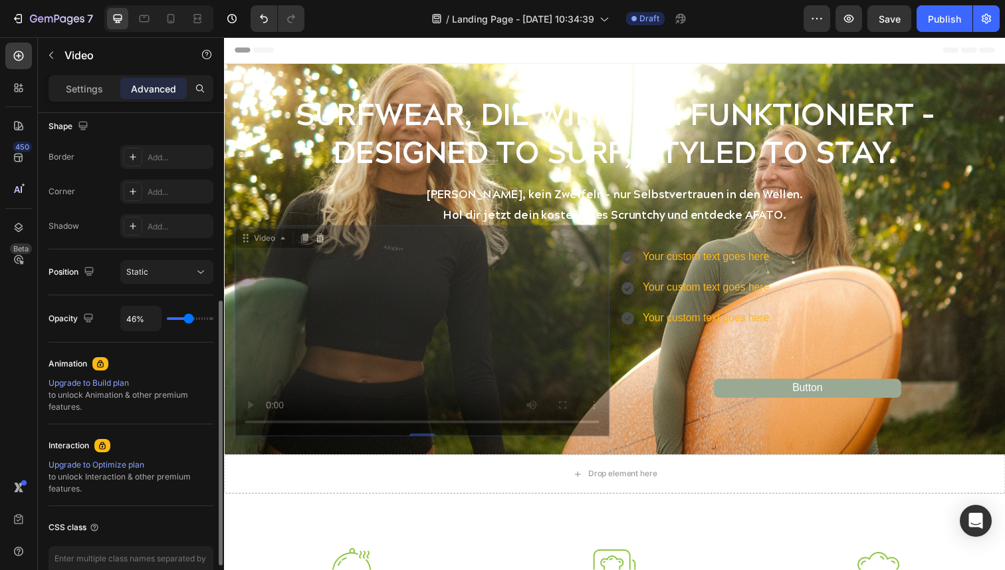
type input "47"
type input "48%"
type input "48"
type input "49%"
type input "49"
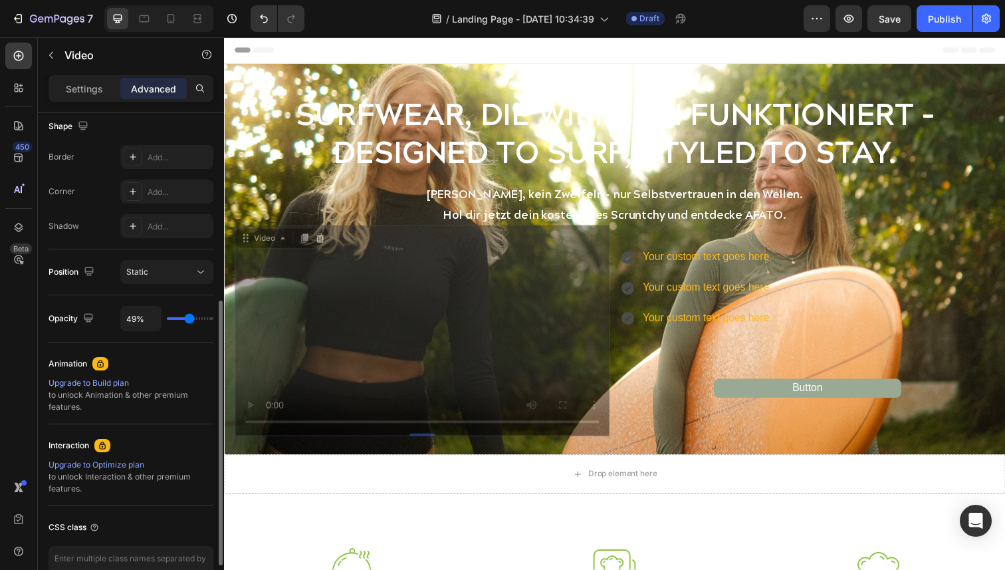
type input "50%"
type input "50"
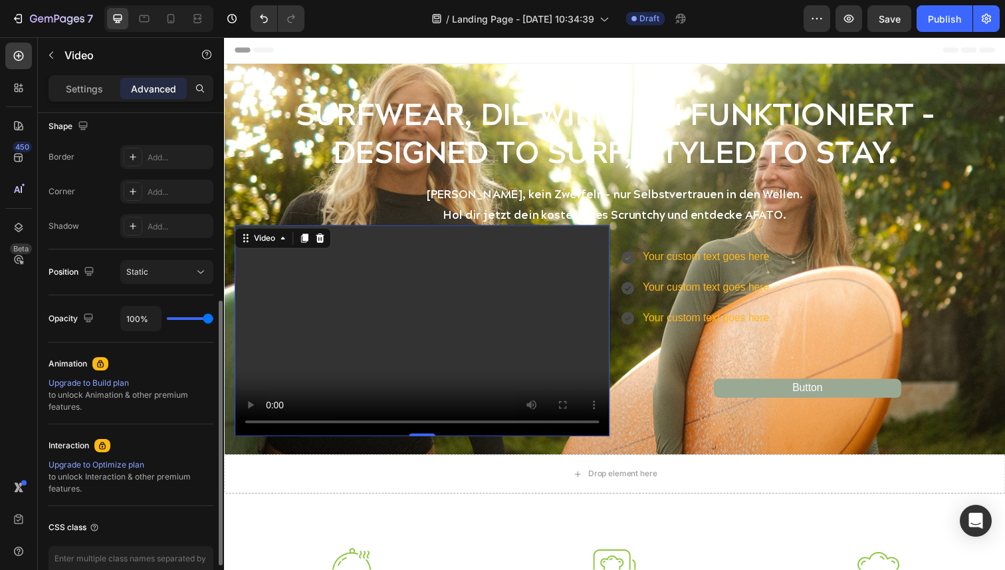
drag, startPoint x: 207, startPoint y: 322, endPoint x: 216, endPoint y: 324, distance: 9.5
click at [213, 320] on input "range" at bounding box center [190, 318] width 47 height 3
click at [206, 273] on icon at bounding box center [200, 271] width 13 height 13
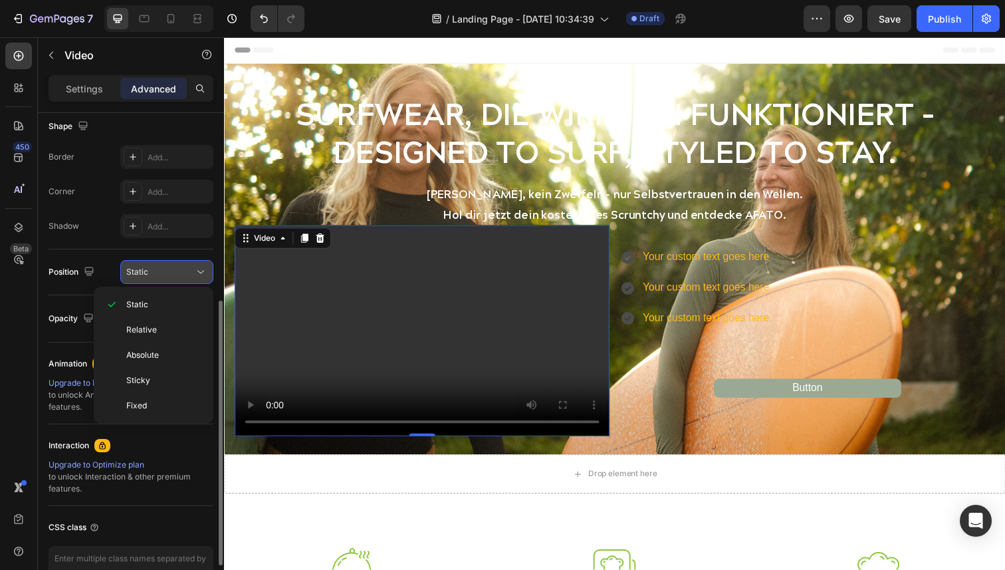
click at [191, 270] on div "Static" at bounding box center [160, 272] width 68 height 12
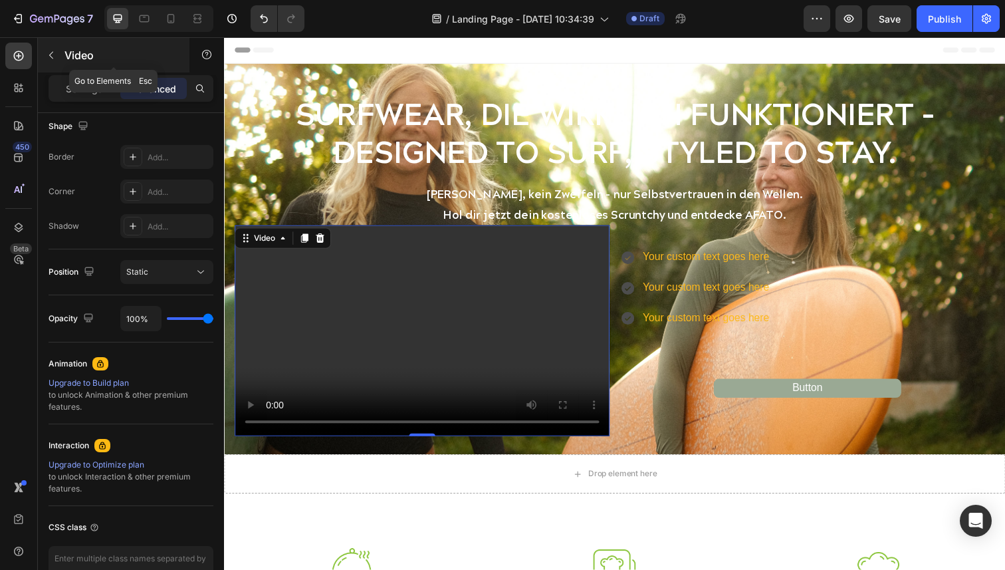
click at [51, 57] on icon "button" at bounding box center [51, 55] width 4 height 7
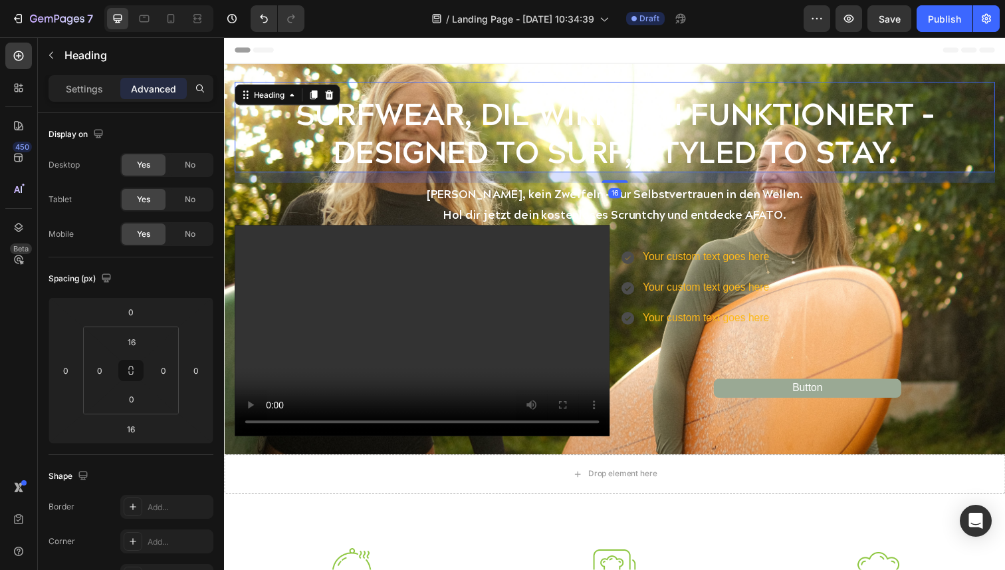
click at [701, 118] on h2 "SURFWEAR, DIE WIRKLICH FUNKTIONIERT – DESIGNED TO SURF, STYLED TO STAY." at bounding box center [623, 135] width 777 height 82
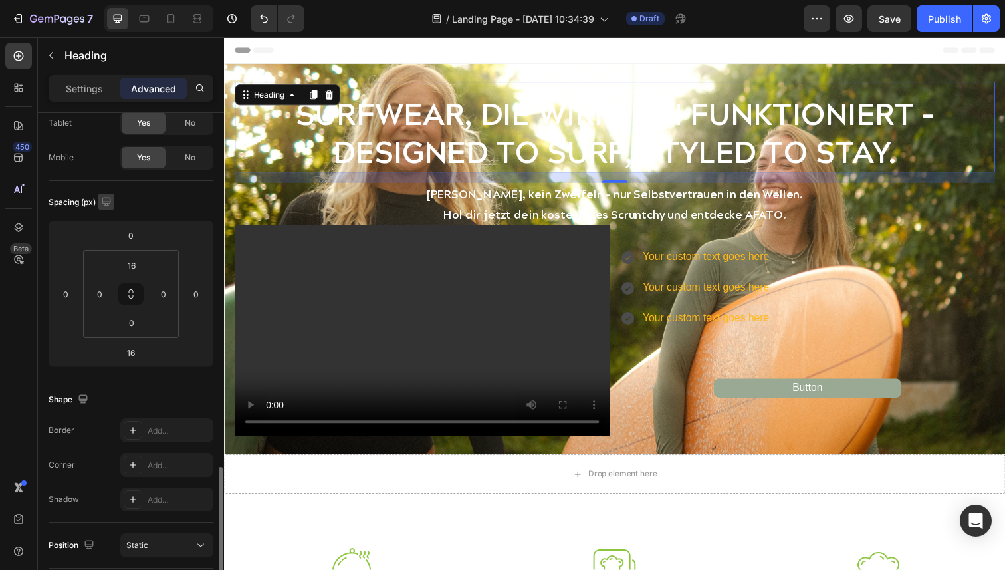
scroll to position [0, 0]
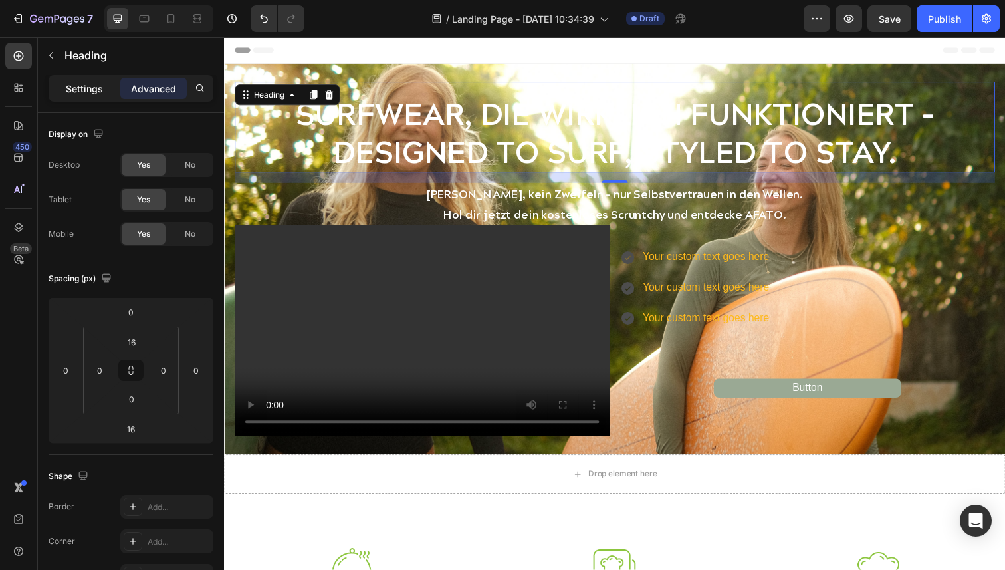
click at [93, 98] on div "Settings" at bounding box center [84, 88] width 66 height 21
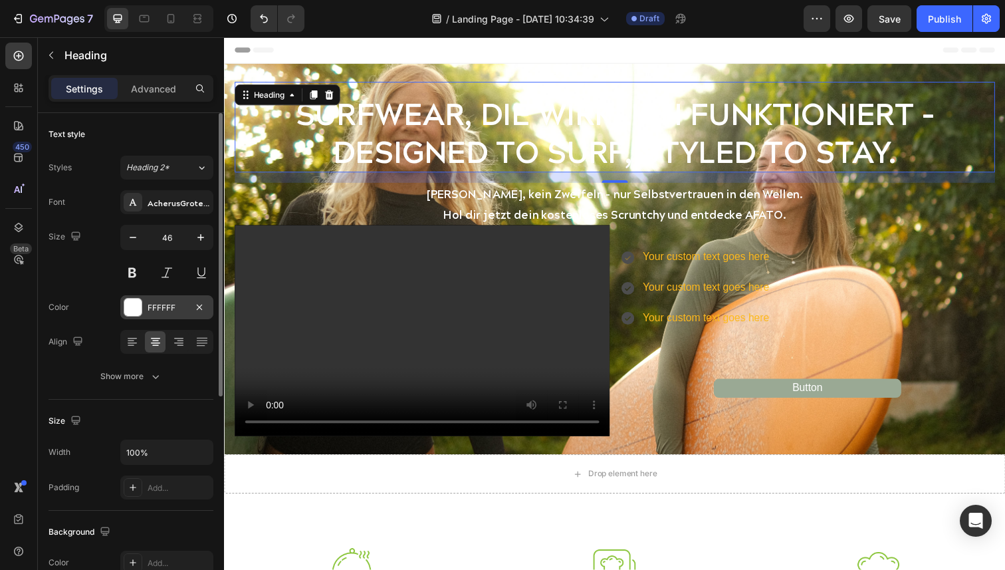
click at [162, 306] on div "FFFFFF" at bounding box center [167, 308] width 39 height 12
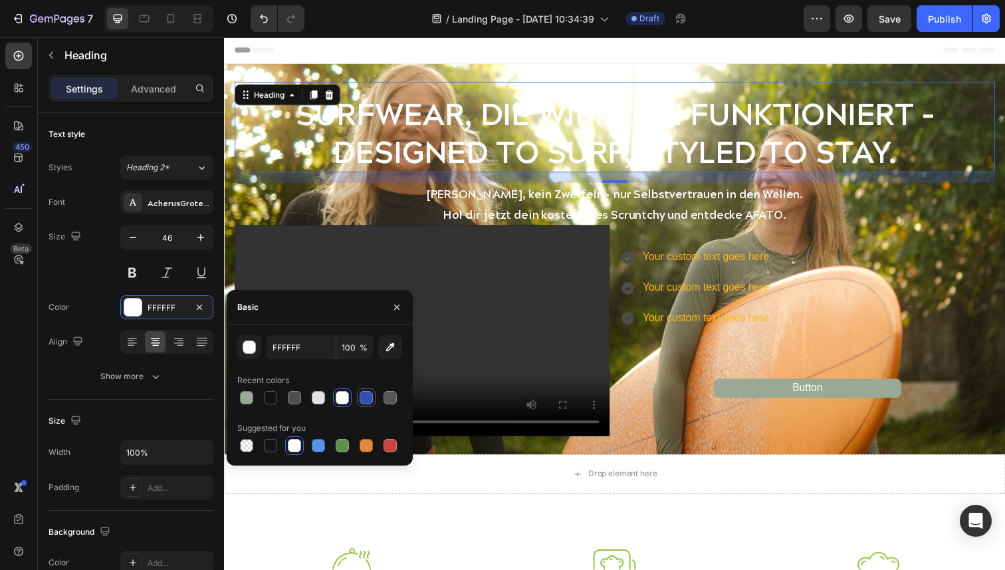
click at [372, 400] on div at bounding box center [366, 397] width 13 height 13
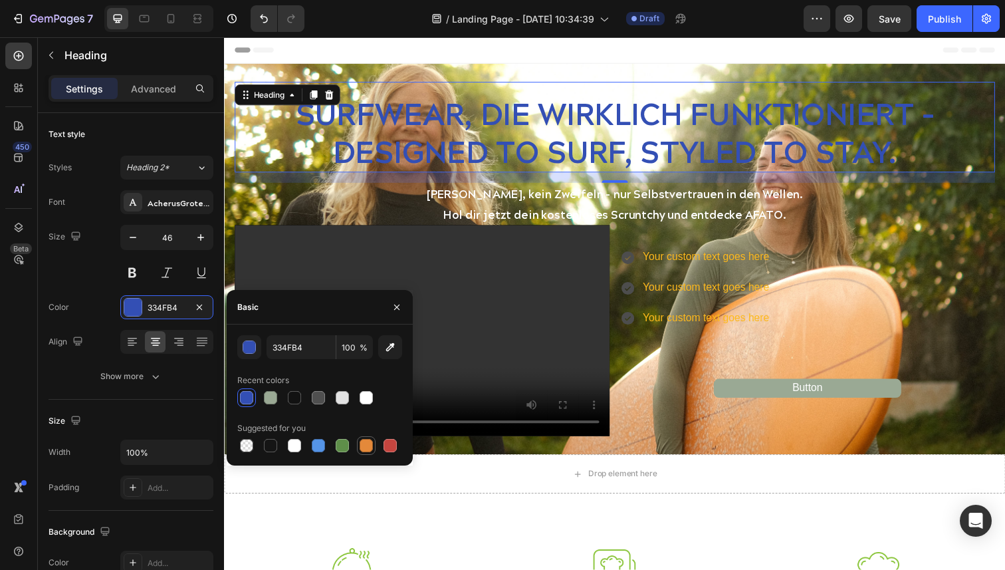
click at [369, 446] on div at bounding box center [366, 445] width 13 height 13
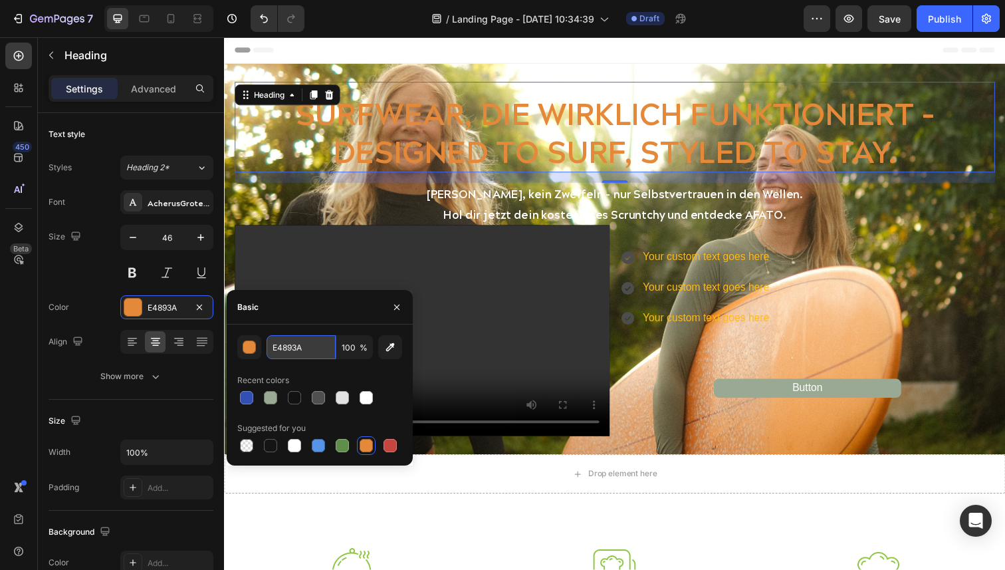
click at [316, 356] on input "E4893A" at bounding box center [301, 347] width 69 height 24
paste input "#ffe373"
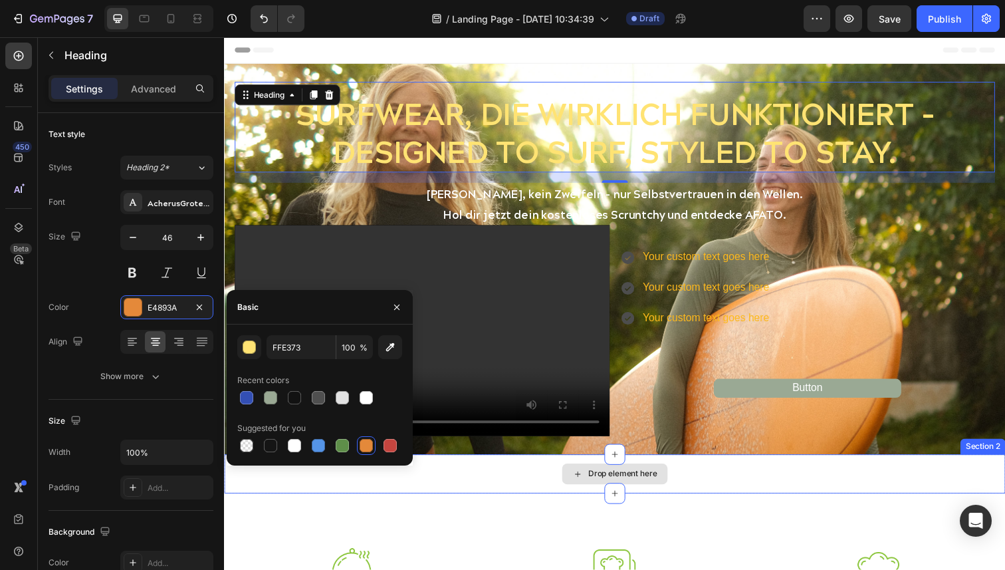
click at [497, 482] on div "Drop element here" at bounding box center [623, 483] width 798 height 40
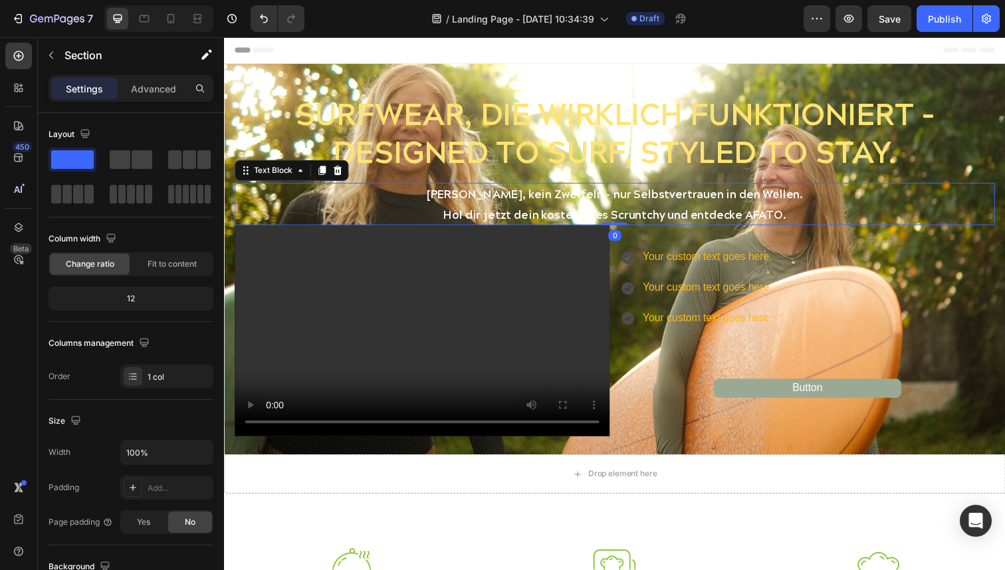
click at [632, 200] on p "[PERSON_NAME], kein Zweifeln – nur Selbstvertrauen in den Wellen." at bounding box center [623, 198] width 774 height 21
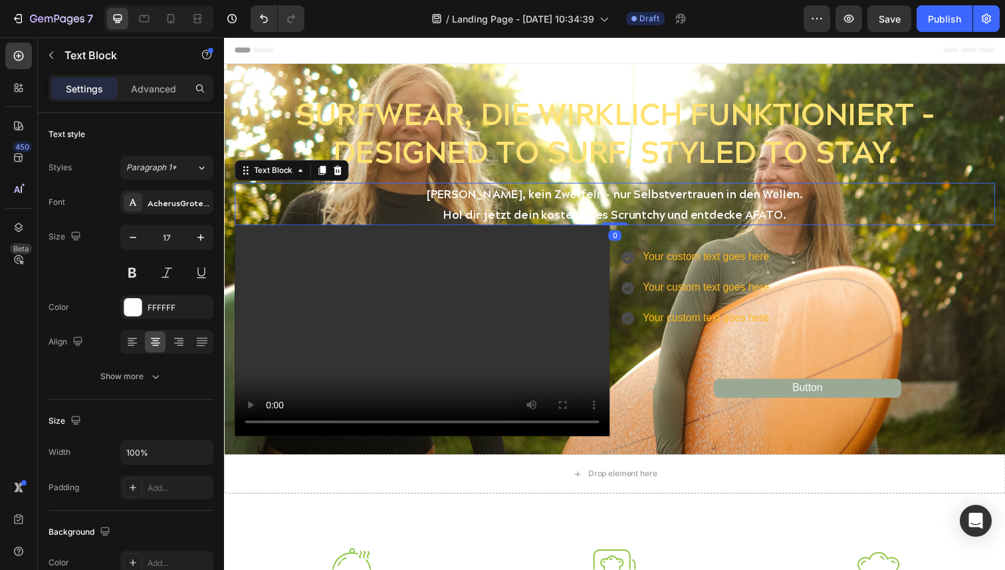
click at [632, 200] on p "[PERSON_NAME], kein Zweifeln – nur Selbstvertrauen in den Wellen." at bounding box center [623, 198] width 774 height 21
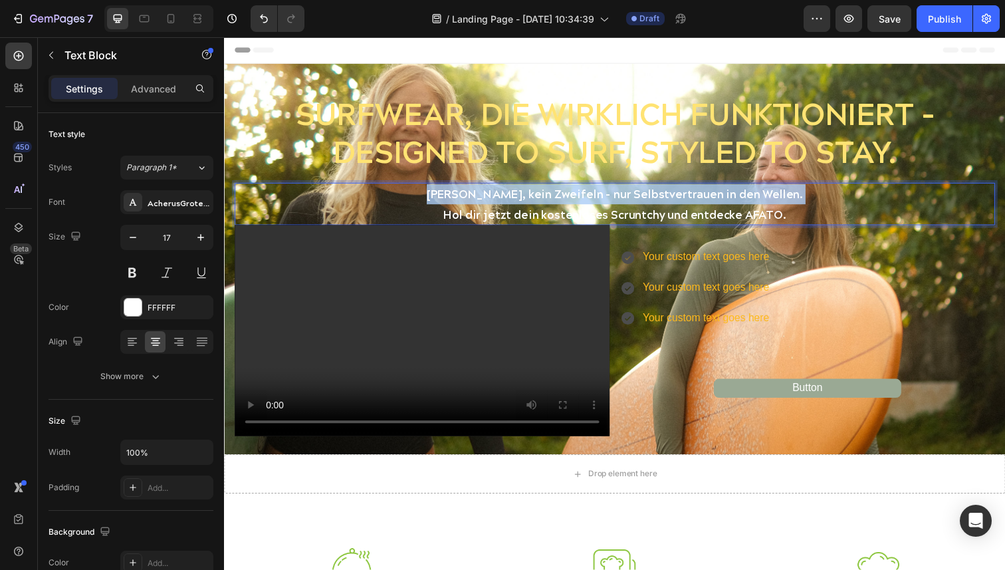
click at [632, 200] on p "[PERSON_NAME], kein Zweifeln – nur Selbstvertrauen in den Wellen." at bounding box center [623, 198] width 774 height 21
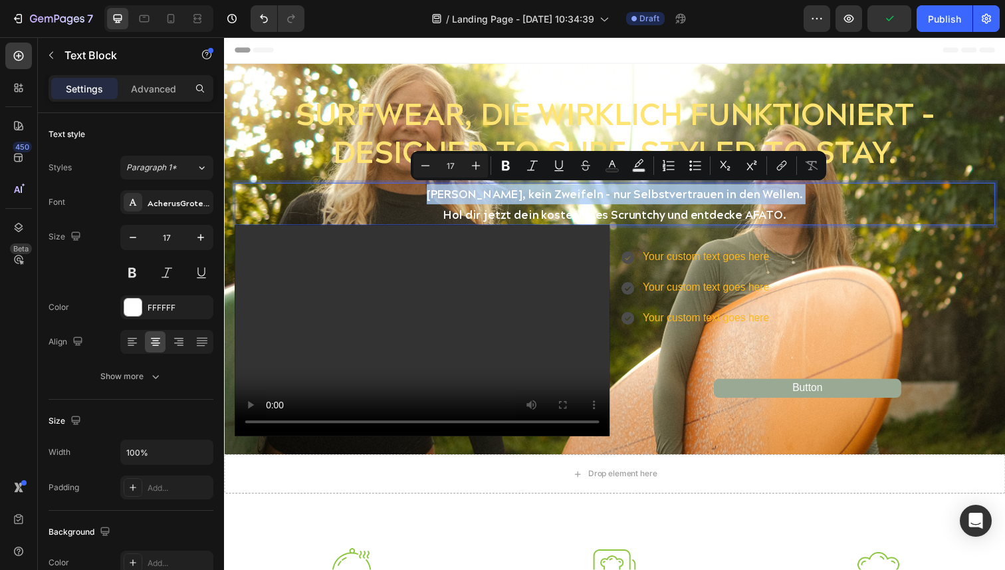
click at [443, 195] on p "[PERSON_NAME], kein Zweifeln – nur Selbstvertrauen in den Wellen." at bounding box center [623, 198] width 774 height 21
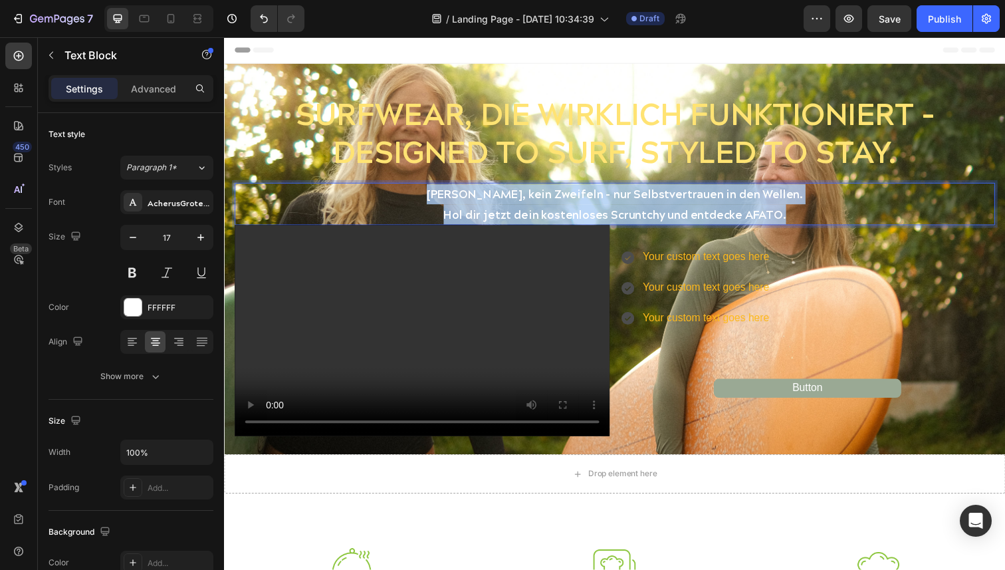
drag, startPoint x: 426, startPoint y: 196, endPoint x: 813, endPoint y: 213, distance: 386.7
click at [813, 213] on div "[PERSON_NAME], kein Zweifeln – nur Selbstvertrauen in den Wellen. Hol dir jetzt…" at bounding box center [623, 207] width 777 height 43
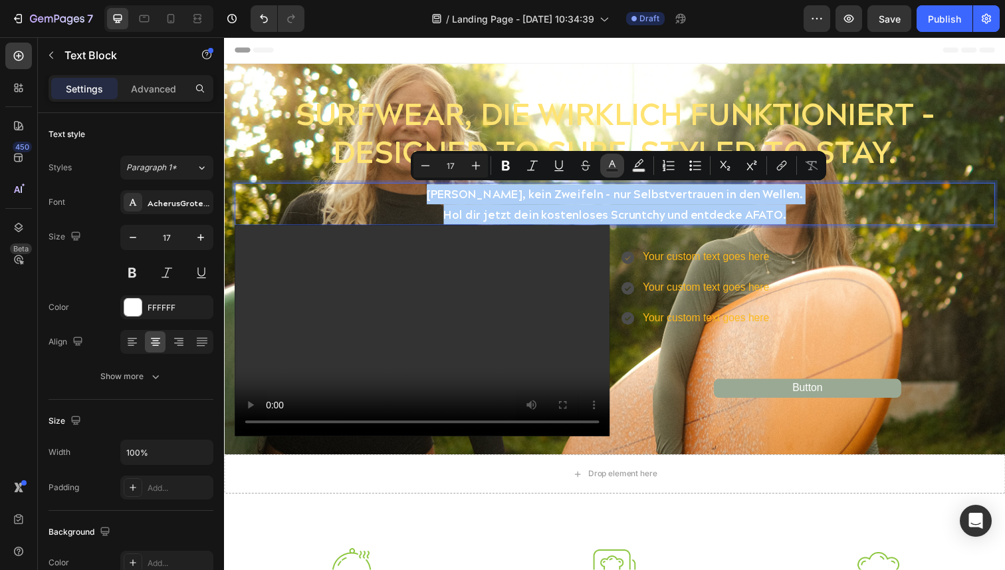
click at [616, 166] on icon "Editor contextual toolbar" at bounding box center [612, 165] width 13 height 13
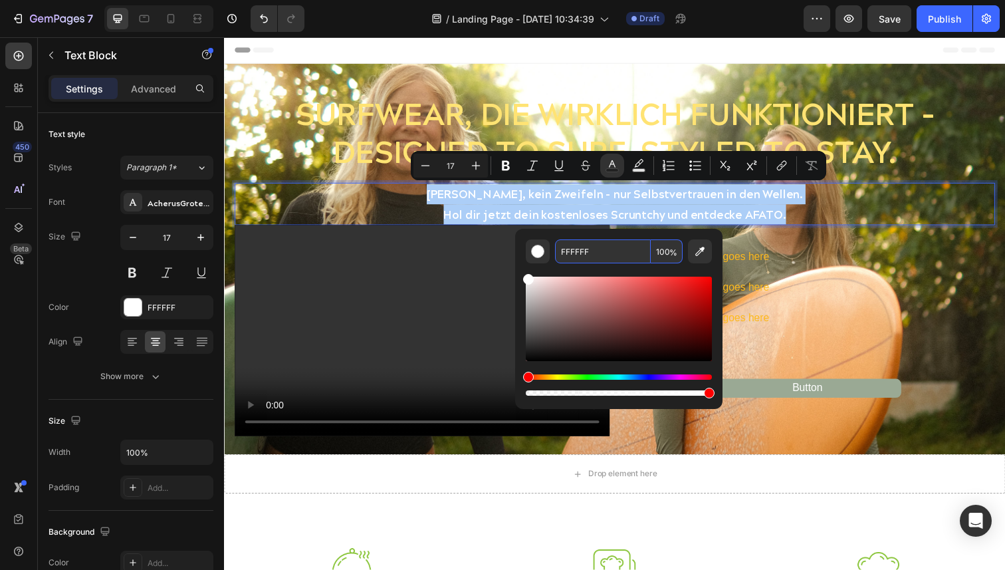
click at [591, 257] on input "FFFFFF" at bounding box center [603, 251] width 96 height 24
paste input "#ffe373"
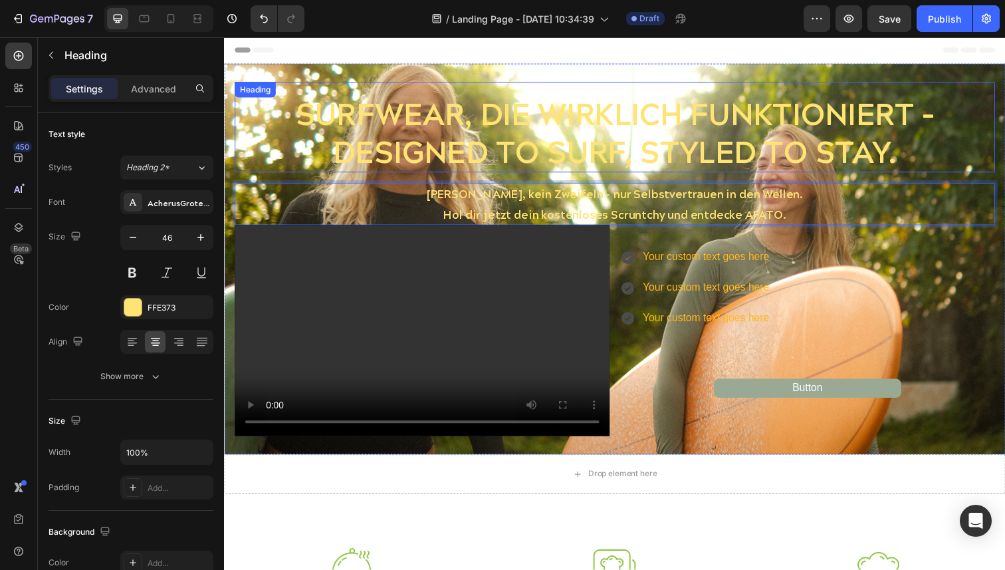
click at [956, 138] on h2 "SURFWEAR, DIE WIRKLICH FUNKTIONIERT – DESIGNED TO SURF, STYLED TO STAY." at bounding box center [623, 135] width 777 height 82
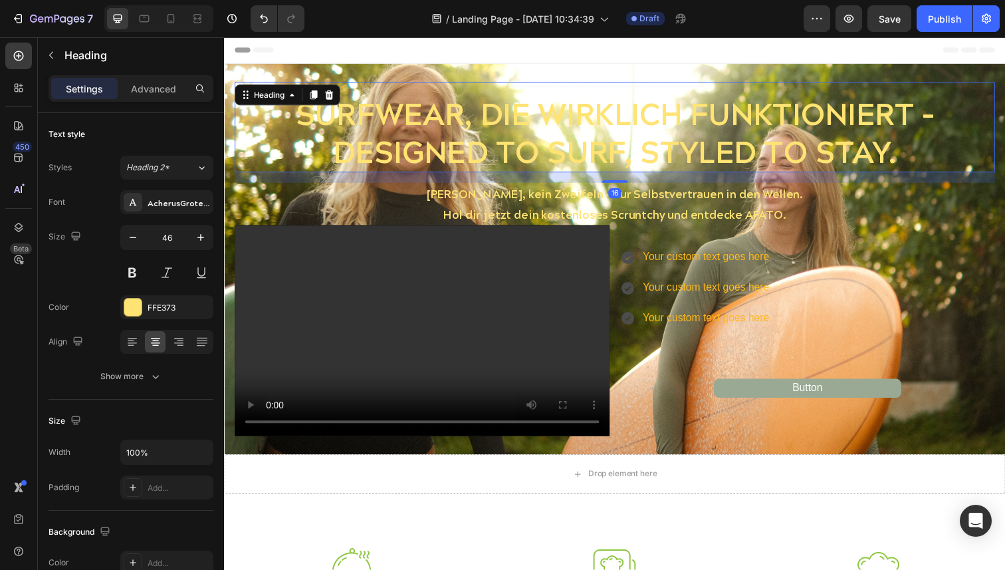
click at [956, 138] on h2 "SURFWEAR, DIE WIRKLICH FUNKTIONIERT – DESIGNED TO SURF, STYLED TO STAY." at bounding box center [623, 135] width 777 height 82
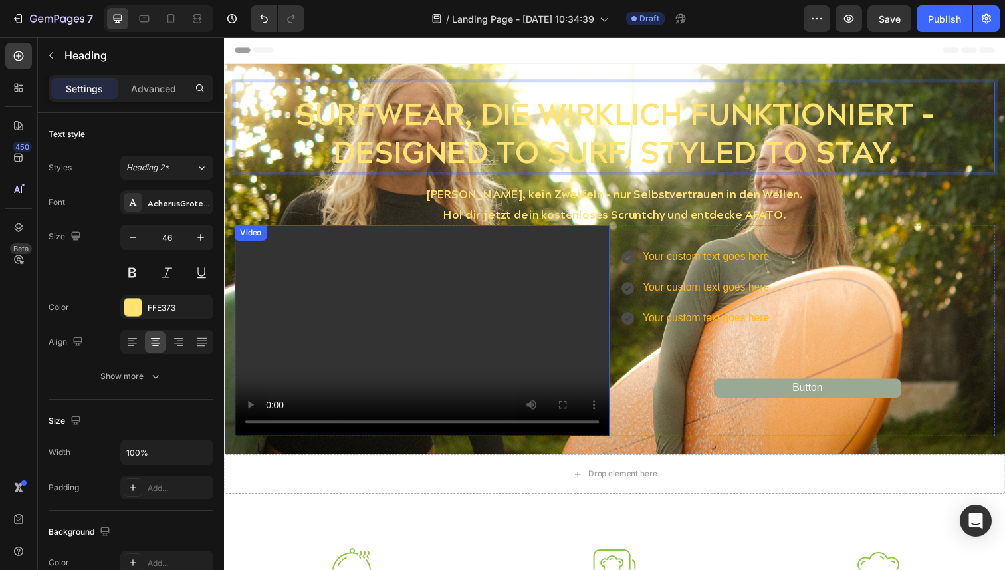
click at [498, 346] on video at bounding box center [426, 336] width 383 height 215
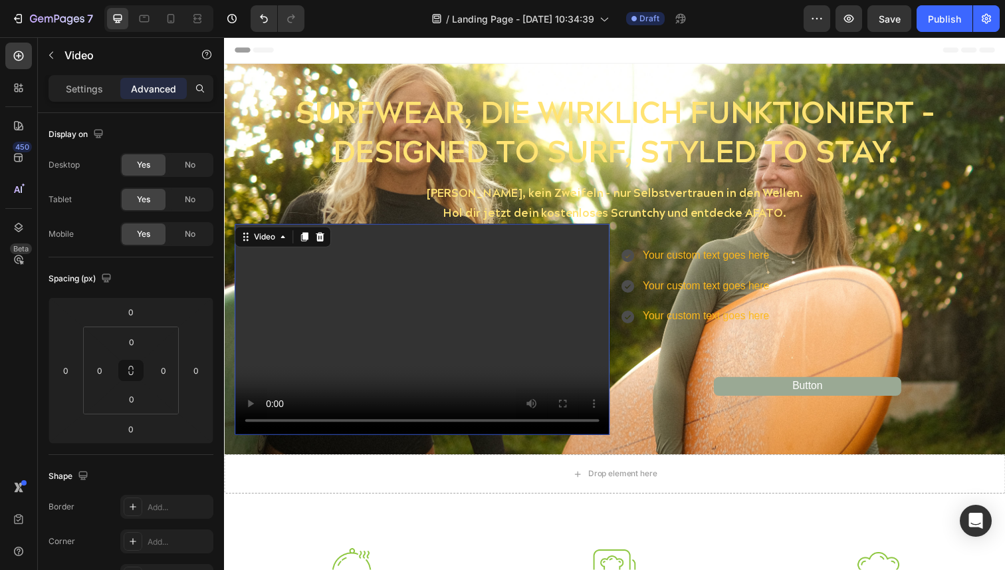
drag, startPoint x: 434, startPoint y: 443, endPoint x: 426, endPoint y: 449, distance: 10.0
click at [426, 449] on div "SURFWEAR, DIE WIRKLICH FUNKTIONIERT – DESIGNED TO SURF, STYLED TO STAY. Heading…" at bounding box center [623, 263] width 798 height 371
click at [448, 352] on video at bounding box center [426, 334] width 383 height 215
click at [449, 332] on video at bounding box center [426, 334] width 383 height 215
click at [90, 88] on p "Settings" at bounding box center [84, 89] width 37 height 14
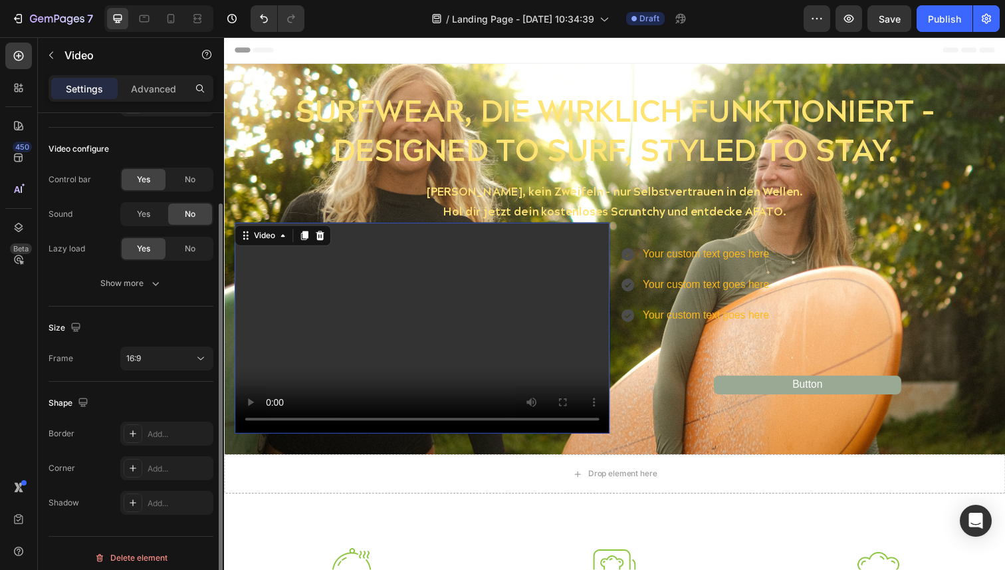
scroll to position [138, 0]
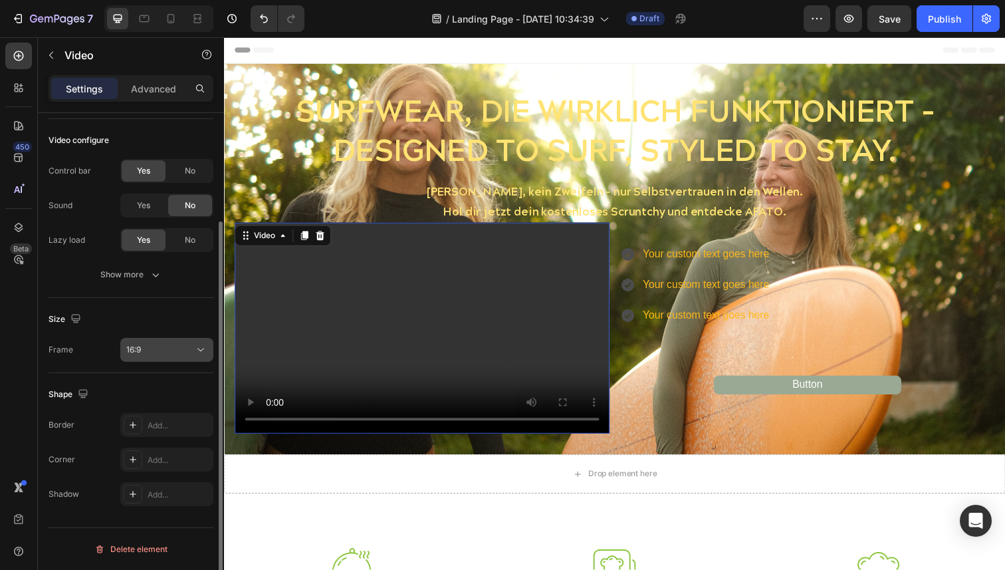
click at [184, 353] on div "16:9" at bounding box center [160, 350] width 68 height 12
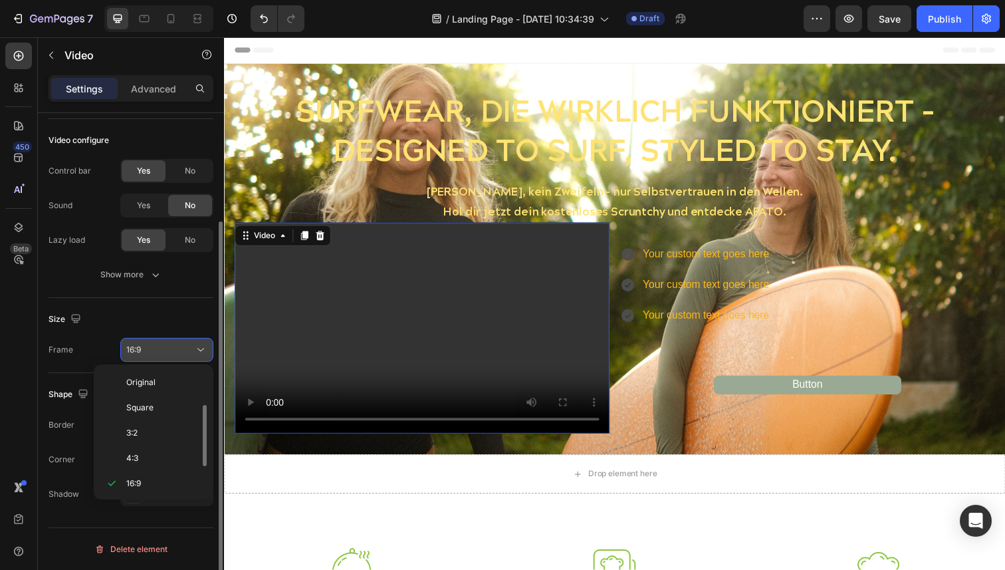
scroll to position [24, 0]
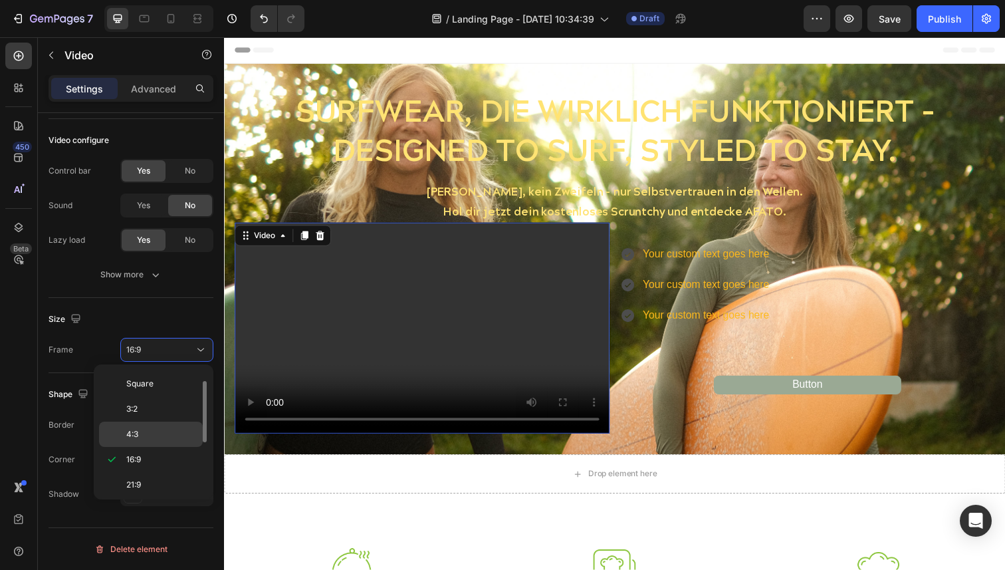
click at [150, 432] on p "4:3" at bounding box center [161, 434] width 70 height 12
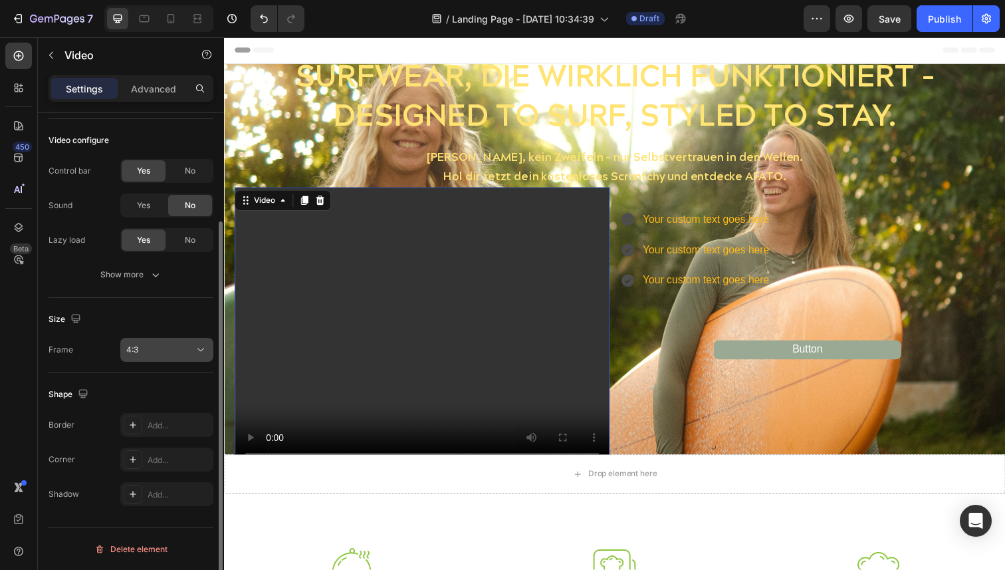
click at [162, 355] on div "4:3" at bounding box center [160, 350] width 68 height 12
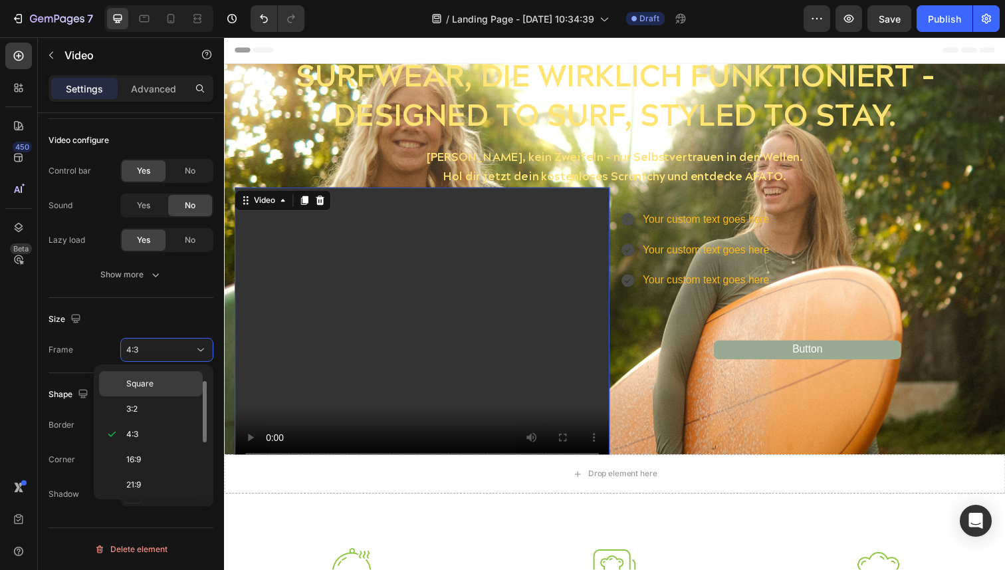
click at [150, 385] on span "Square" at bounding box center [139, 384] width 27 height 12
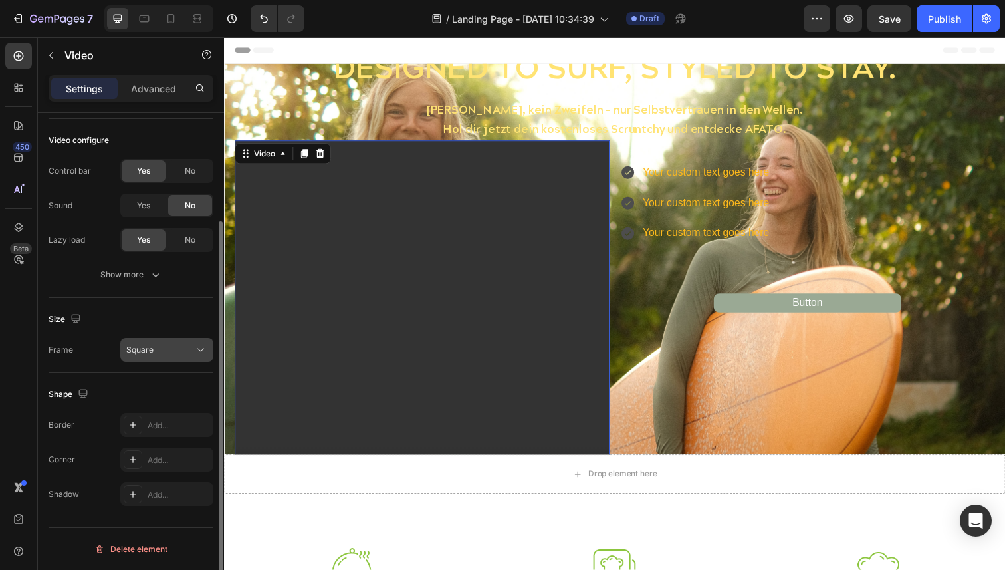
click at [170, 349] on div "Square" at bounding box center [160, 350] width 68 height 12
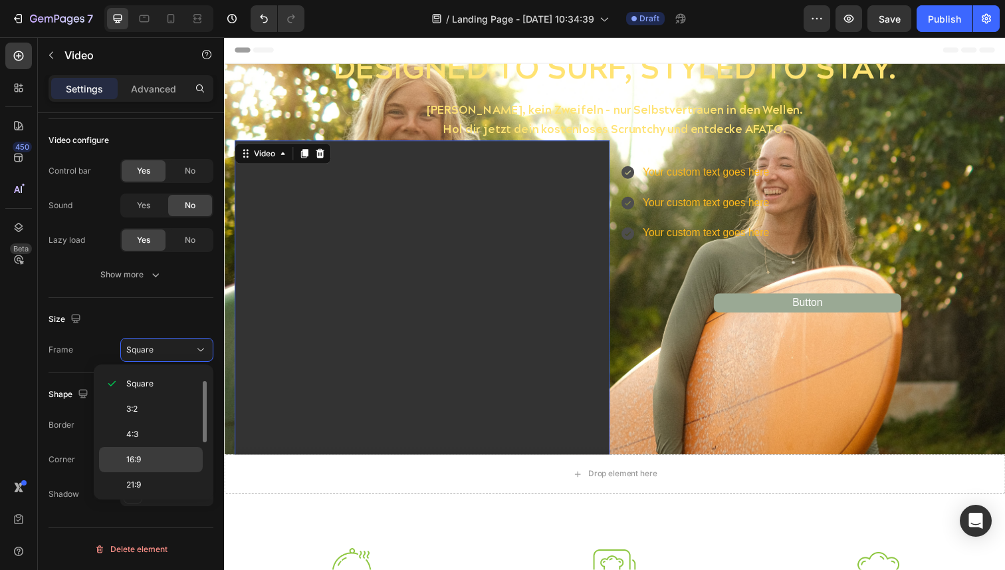
click at [148, 453] on p "16:9" at bounding box center [161, 459] width 70 height 12
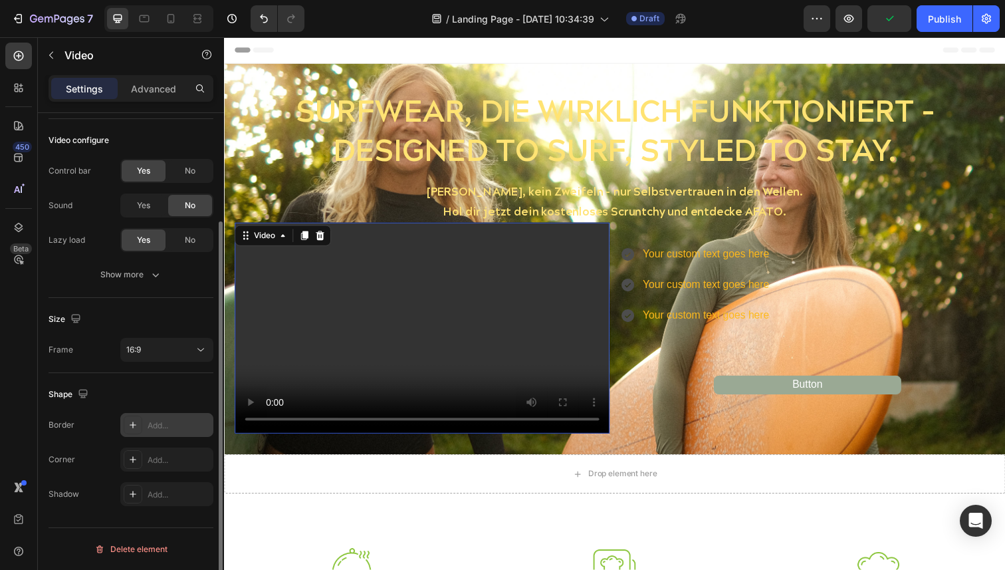
click at [152, 424] on div "Add..." at bounding box center [179, 426] width 63 height 12
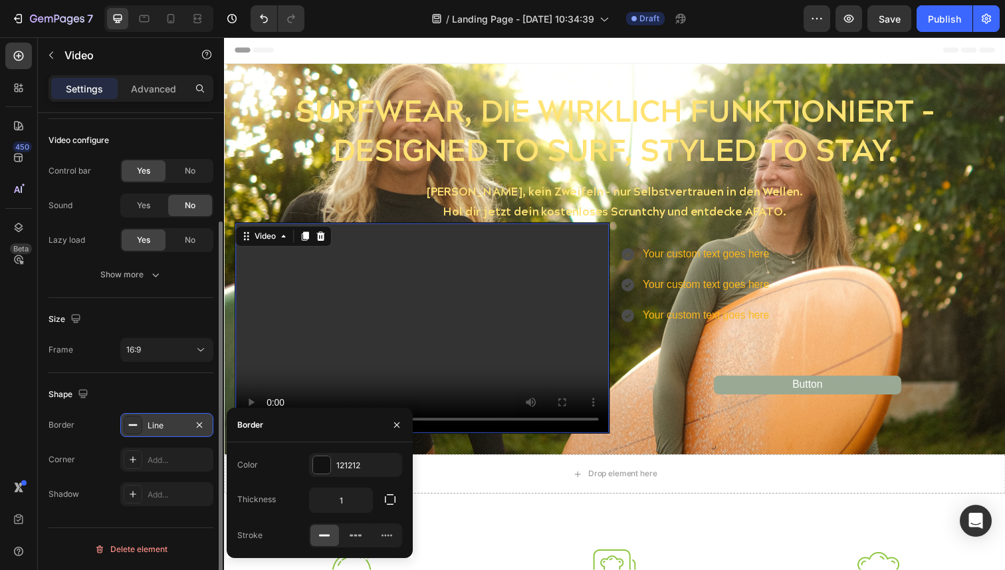
click at [152, 424] on div "Line" at bounding box center [167, 426] width 39 height 12
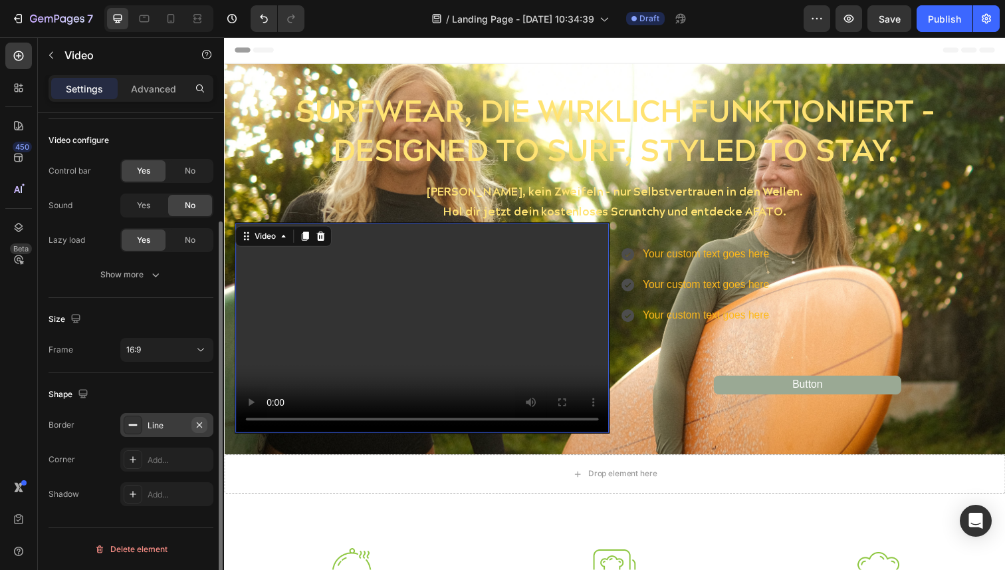
click at [202, 426] on icon "button" at bounding box center [199, 425] width 11 height 11
click at [135, 276] on div "Show more" at bounding box center [131, 274] width 62 height 13
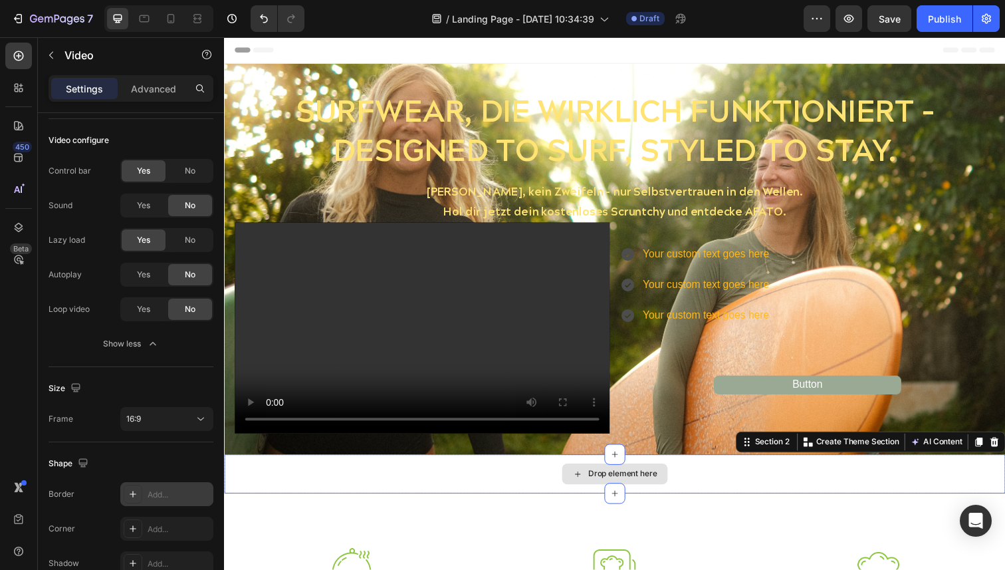
click at [509, 485] on div "Drop element here" at bounding box center [623, 483] width 798 height 40
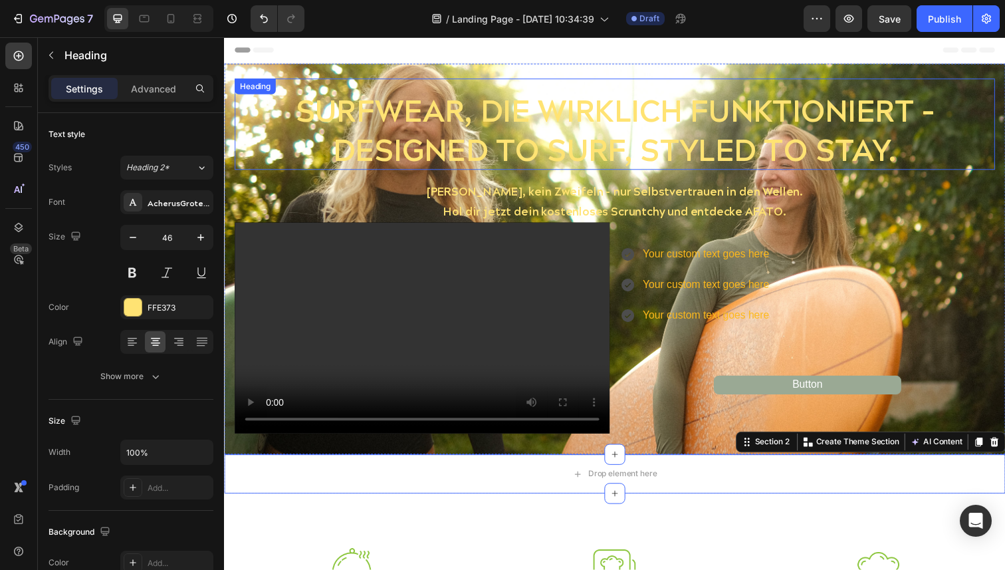
click at [961, 134] on p "SURFWEAR, DIE WIRKLICH FUNKTIONIERT – DESIGNED TO SURF, STYLED TO STAY." at bounding box center [623, 132] width 774 height 80
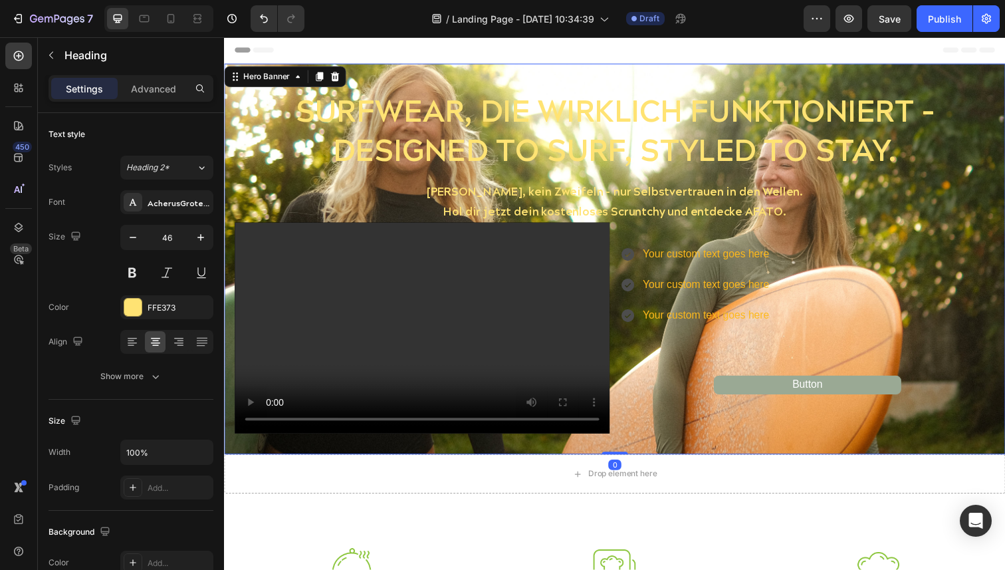
click at [965, 455] on div "Background Image" at bounding box center [623, 263] width 798 height 399
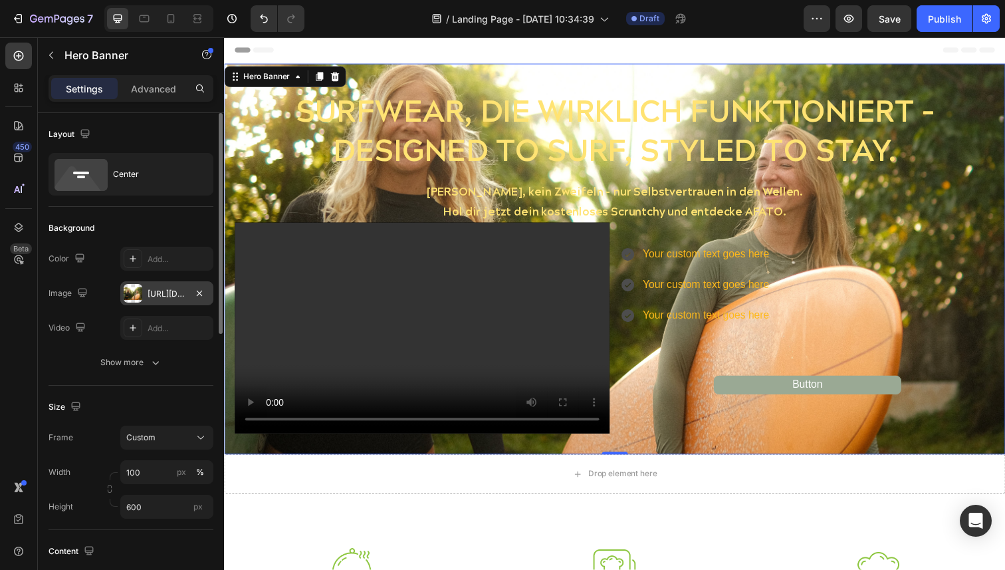
click at [178, 293] on div "[URL][DOMAIN_NAME]" at bounding box center [167, 294] width 39 height 12
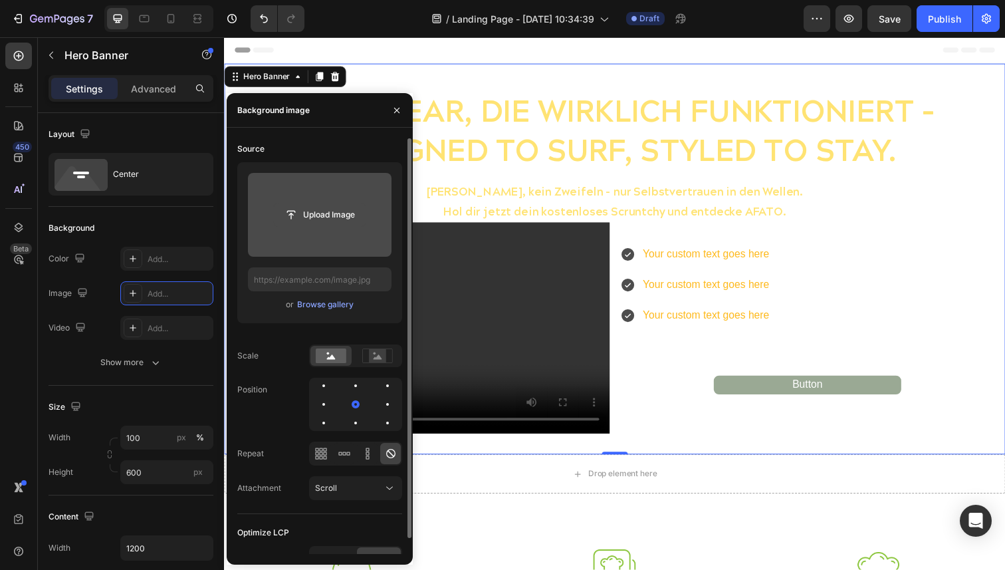
click at [328, 213] on input "file" at bounding box center [320, 214] width 92 height 23
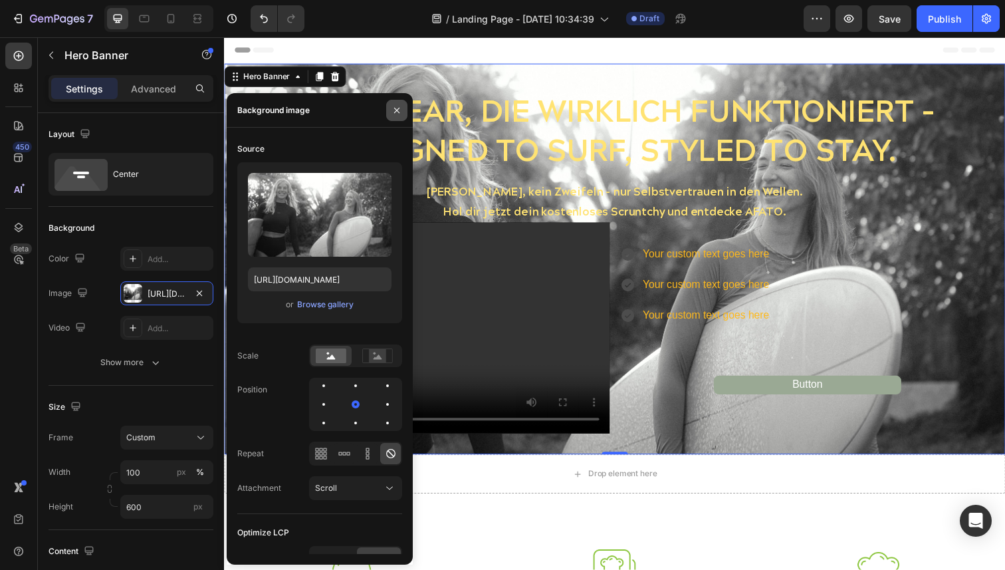
click at [394, 112] on icon "button" at bounding box center [396, 109] width 5 height 5
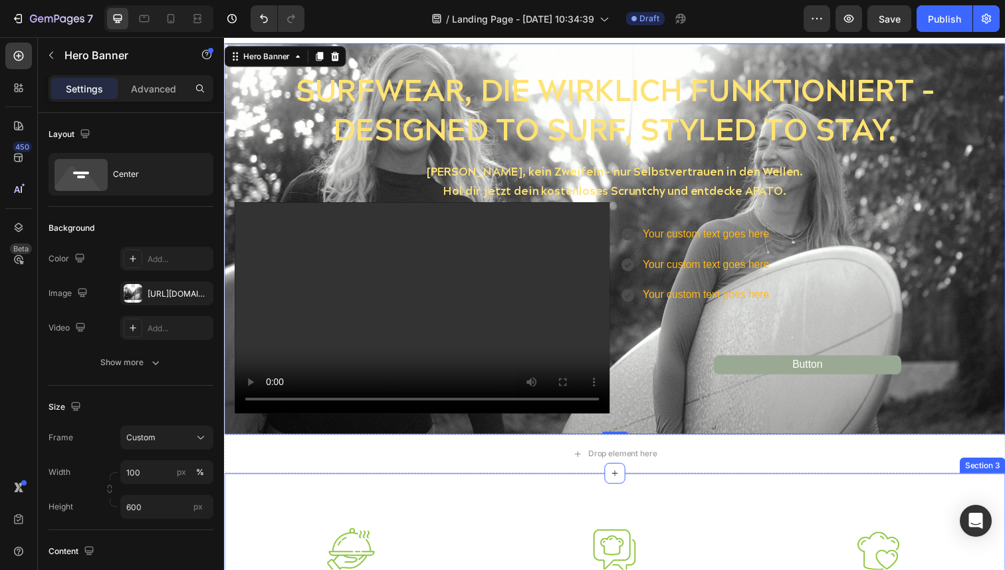
scroll to position [18, 0]
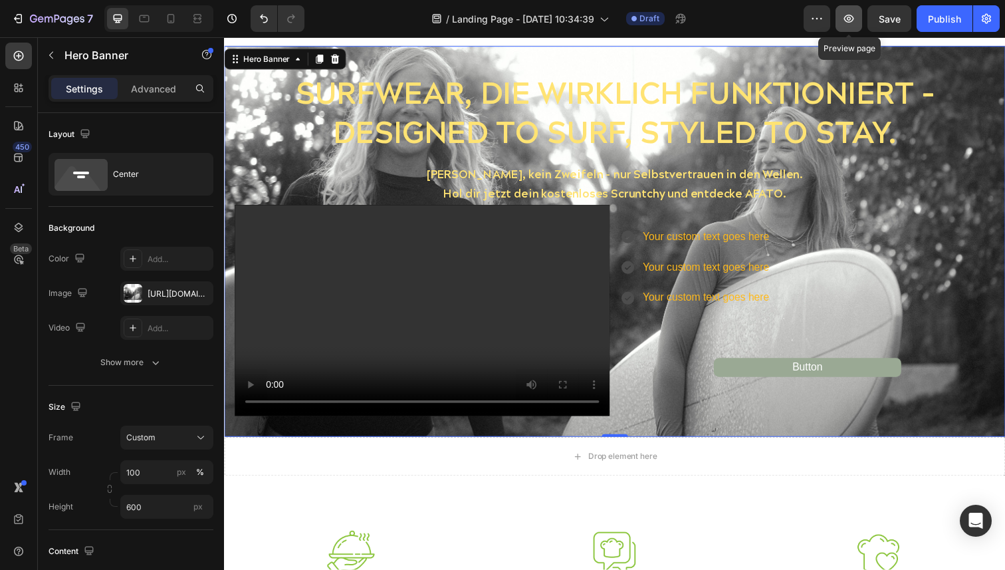
click at [853, 22] on icon "button" at bounding box center [848, 18] width 13 height 13
click at [890, 25] on div "Save" at bounding box center [890, 19] width 22 height 14
